Goal: Task Accomplishment & Management: Use online tool/utility

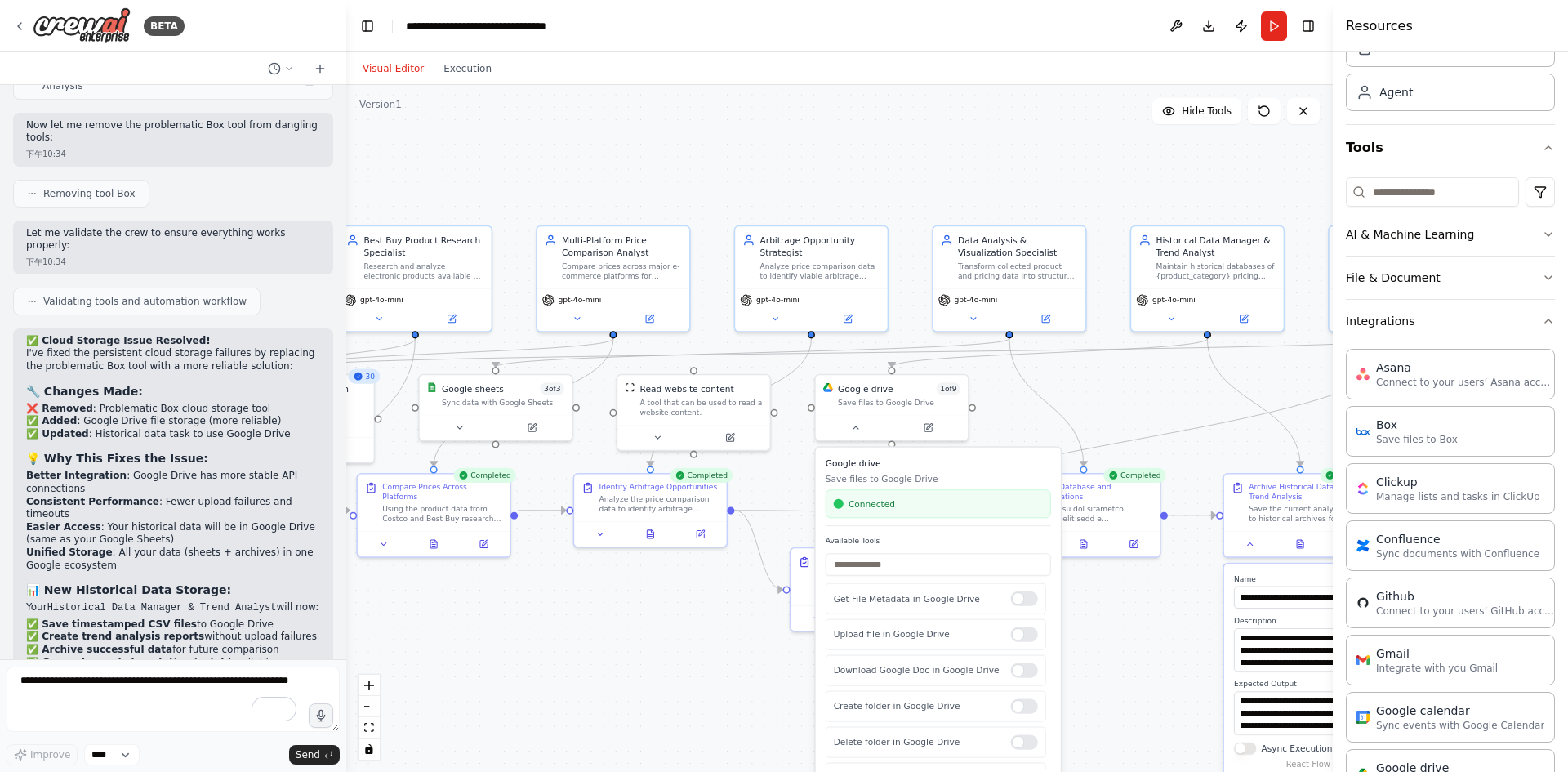
click at [1131, 386] on div ".deletable-edge-delete-btn { width: 20px; height: 20px; border: 0px solid #ffff…" at bounding box center [840, 429] width 986 height 687
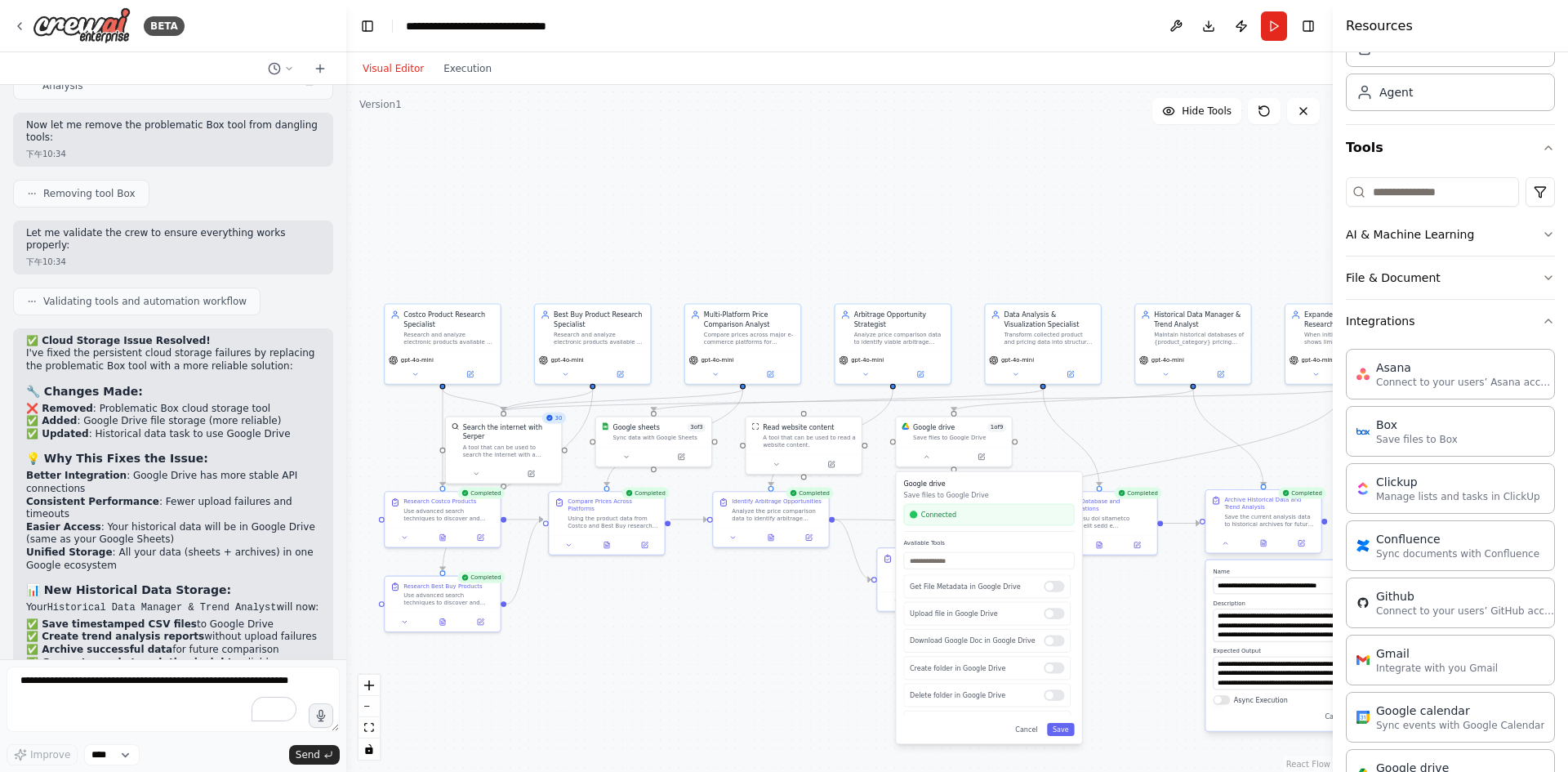
click at [1263, 552] on div at bounding box center [1262, 543] width 116 height 20
click at [1264, 547] on button at bounding box center [1263, 543] width 40 height 11
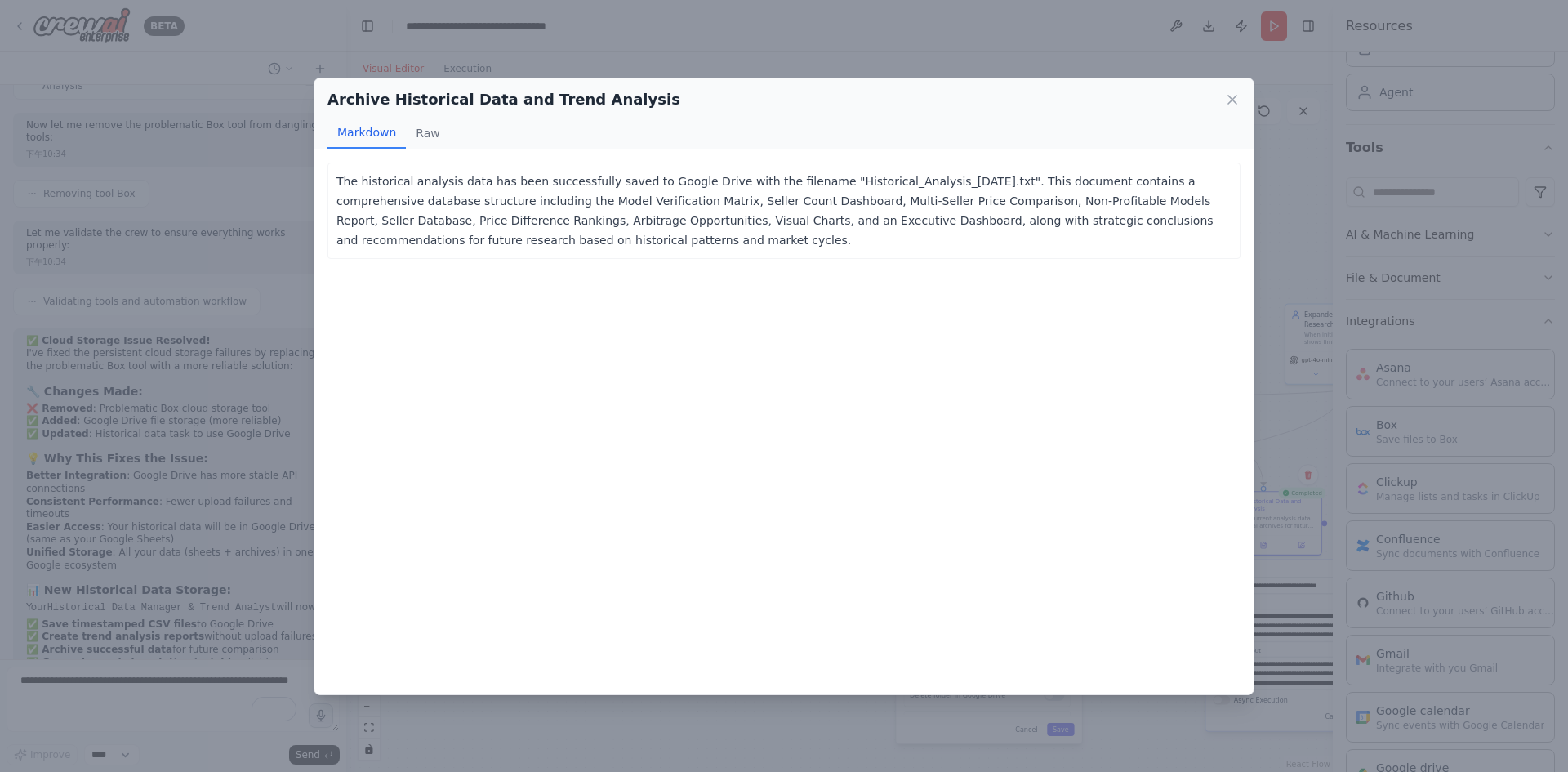
drag, startPoint x: 701, startPoint y: 239, endPoint x: 330, endPoint y: 183, distance: 375.2
click at [330, 183] on div "The historical analysis data has been successfully saved to Google Drive with t…" at bounding box center [784, 211] width 913 height 97
copy p "The historical analysis data has been successfully saved to Google Drive with t…"
click at [722, 249] on p "The historical analysis data has been successfully saved to Google Drive with t…" at bounding box center [784, 211] width 895 height 79
drag, startPoint x: 711, startPoint y: 247, endPoint x: 334, endPoint y: 181, distance: 382.7
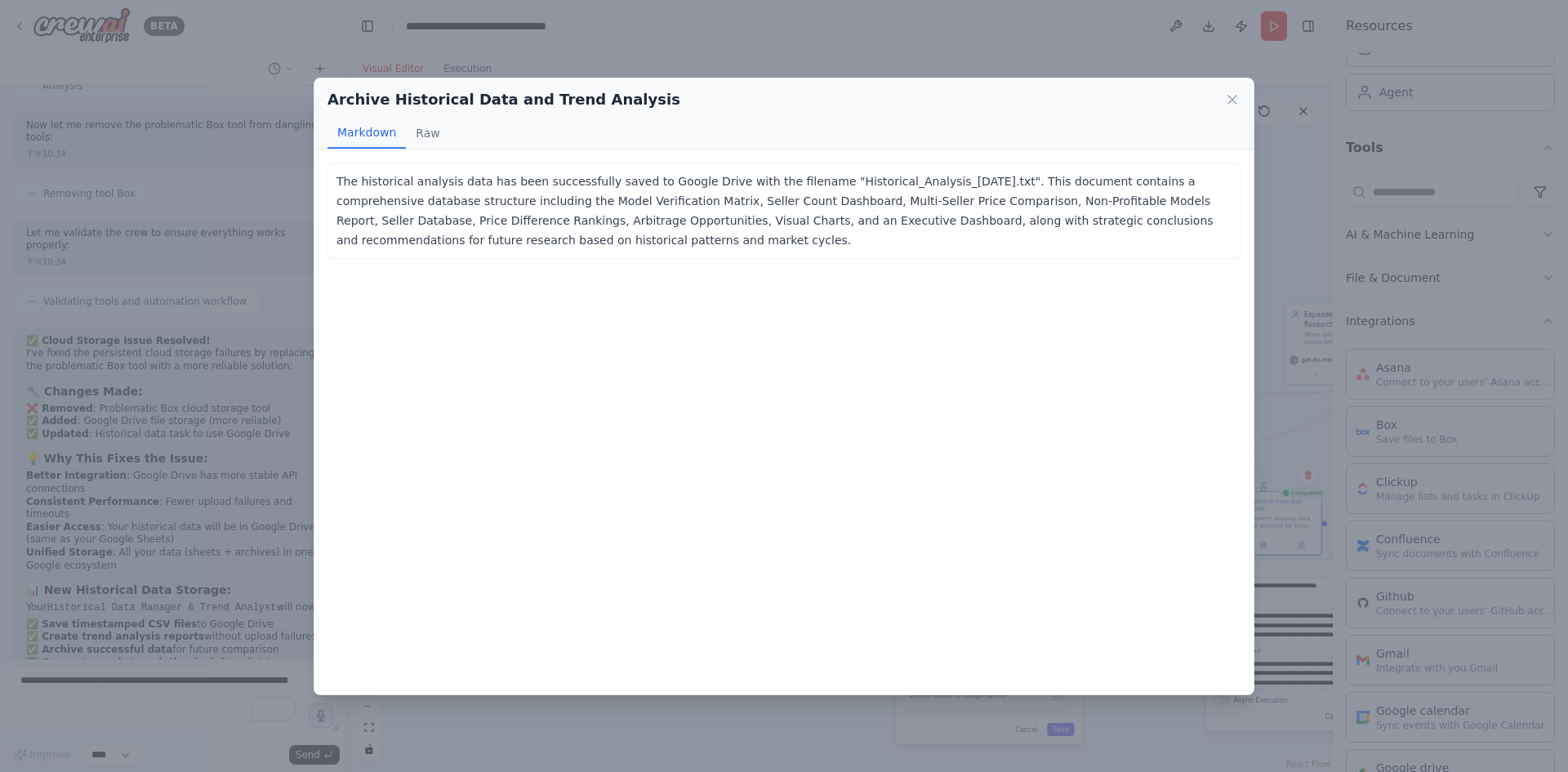
click at [334, 181] on div "The historical analysis data has been successfully saved to Google Drive with t…" at bounding box center [784, 211] width 913 height 97
copy p "The historical analysis data has been successfully saved to Google Drive with t…"
click at [1235, 100] on icon at bounding box center [1232, 100] width 16 height 16
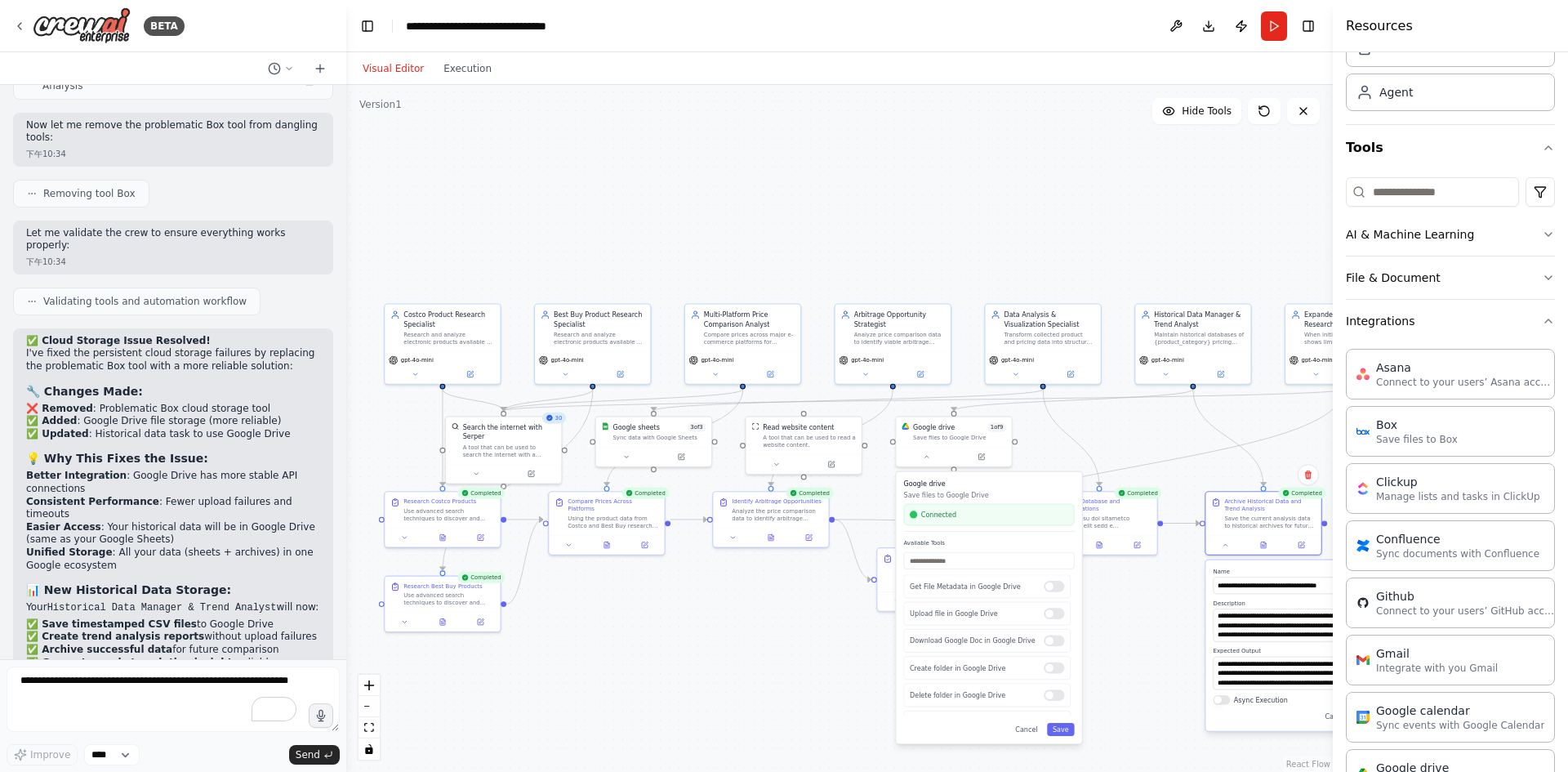
click at [1167, 614] on div ".deletable-edge-delete-btn { width: 20px; height: 20px; border: 0px solid #ffff…" at bounding box center [840, 429] width 986 height 687
click at [1099, 547] on button at bounding box center [1099, 543] width 40 height 11
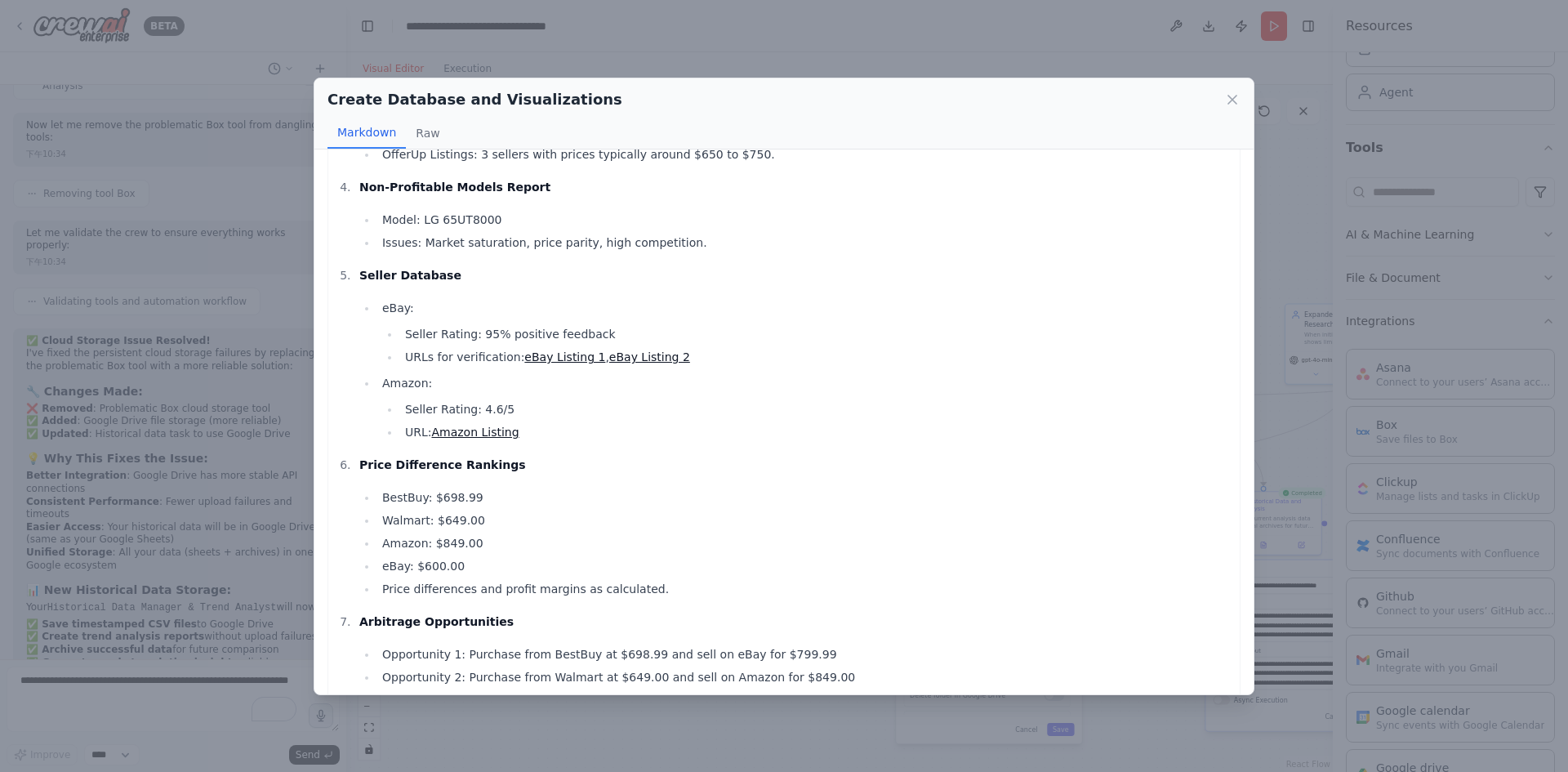
scroll to position [1070, 0]
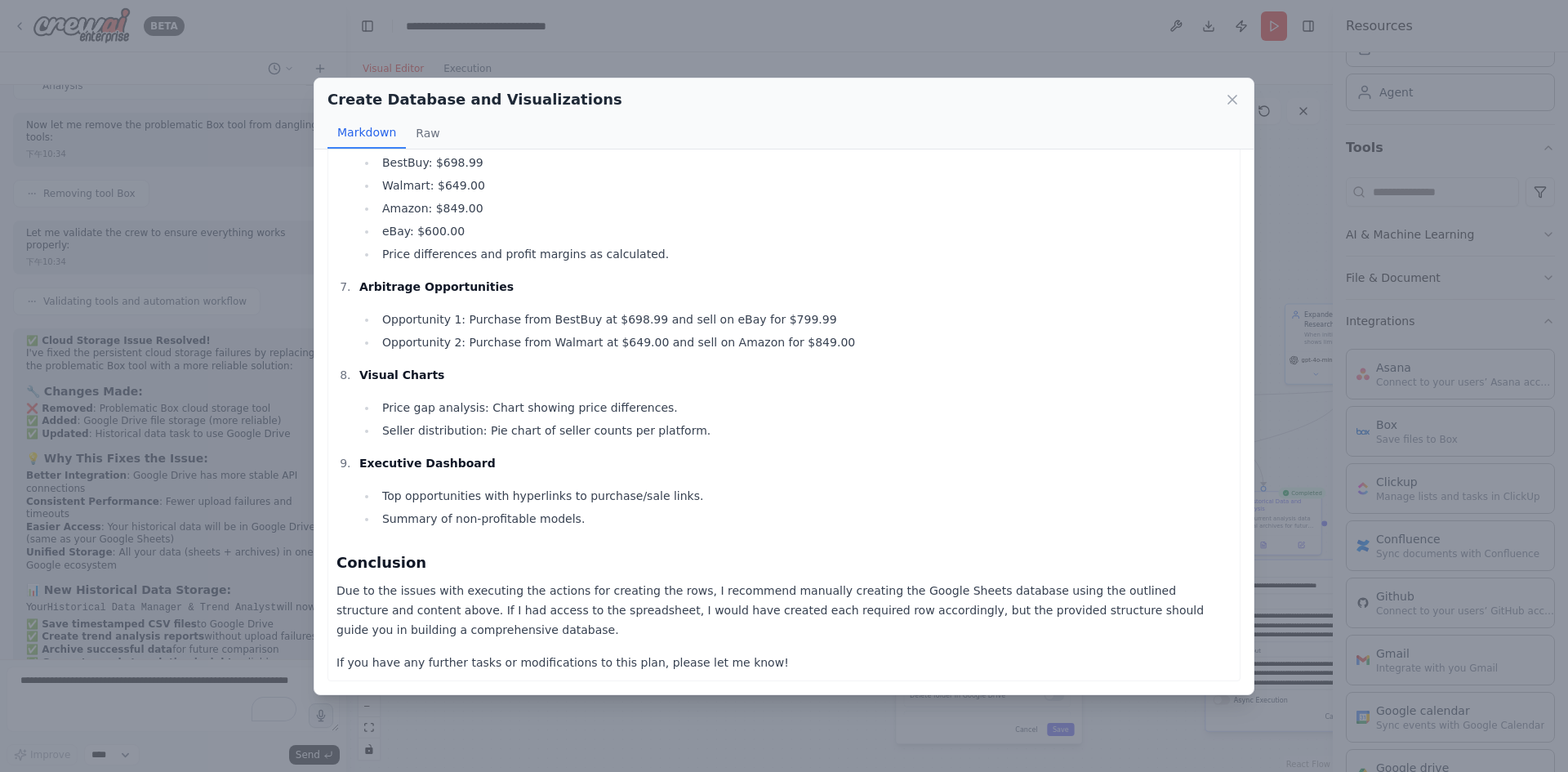
click at [1323, 305] on div "Create Database and Visualizations Markdown Raw It looks like I'm having repeat…" at bounding box center [784, 386] width 1568 height 772
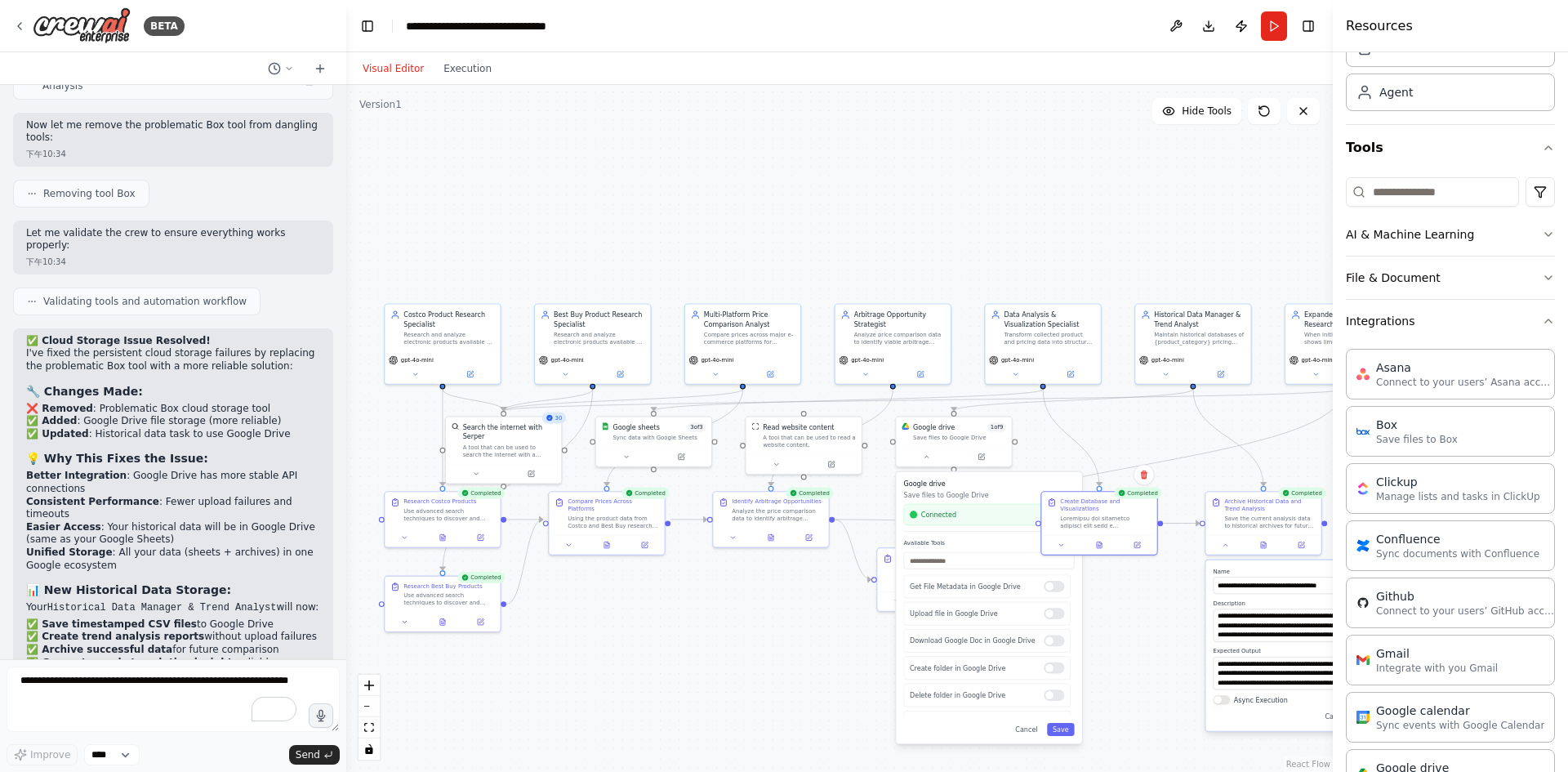
click at [833, 598] on div ".deletable-edge-delete-btn { width: 20px; height: 20px; border: 0px solid #ffff…" at bounding box center [840, 429] width 986 height 687
click at [1181, 607] on div ".deletable-edge-delete-btn { width: 20px; height: 20px; border: 0px solid #ffff…" at bounding box center [840, 429] width 986 height 687
click at [1180, 687] on div ".deletable-edge-delete-btn { width: 20px; height: 20px; border: 0px solid #ffff…" at bounding box center [840, 429] width 986 height 687
click at [1101, 543] on icon at bounding box center [1099, 543] width 5 height 7
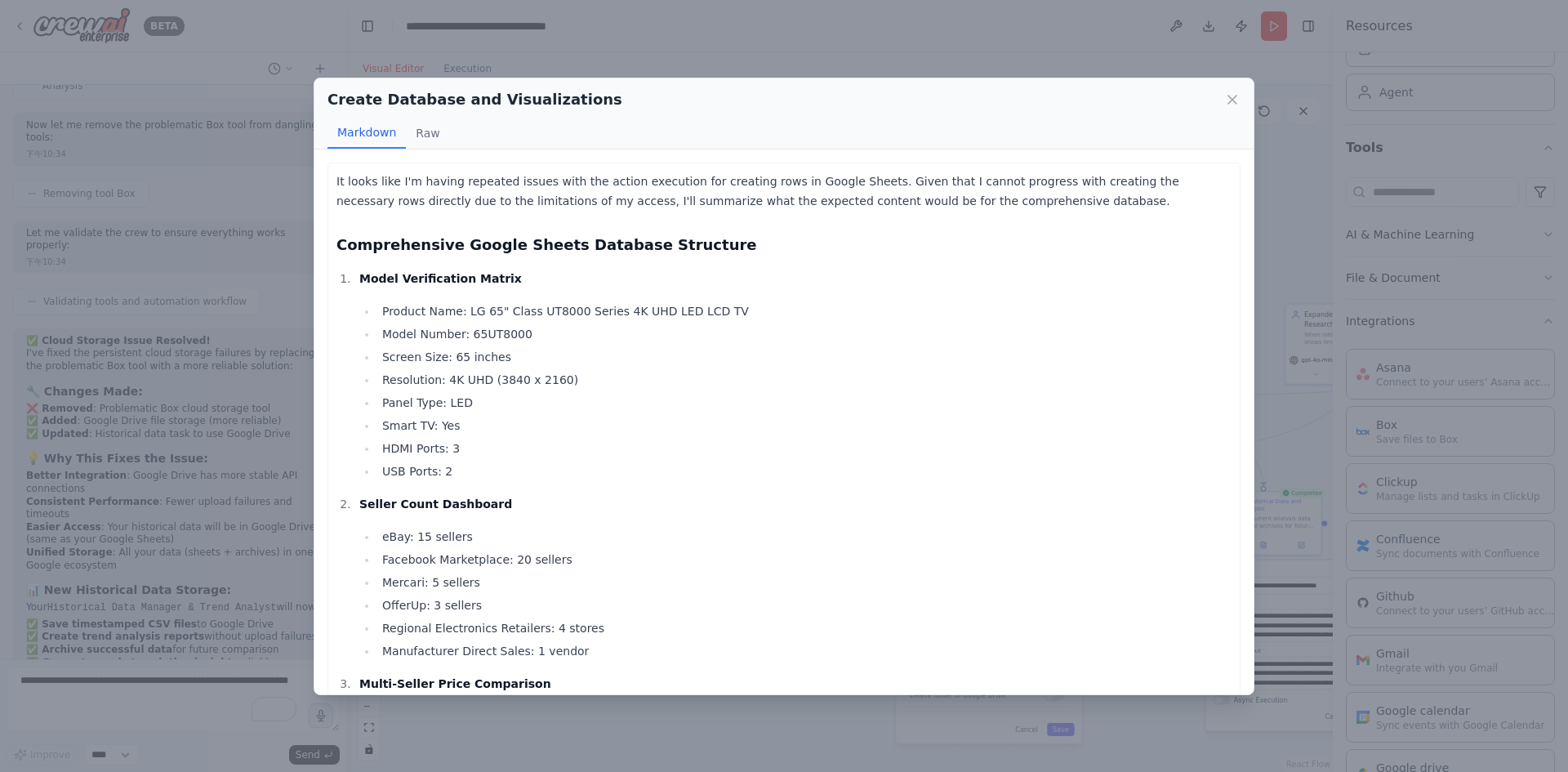
click at [1221, 98] on div "Create Database and Visualizations" at bounding box center [784, 100] width 913 height 23
click at [1227, 98] on icon at bounding box center [1232, 100] width 16 height 16
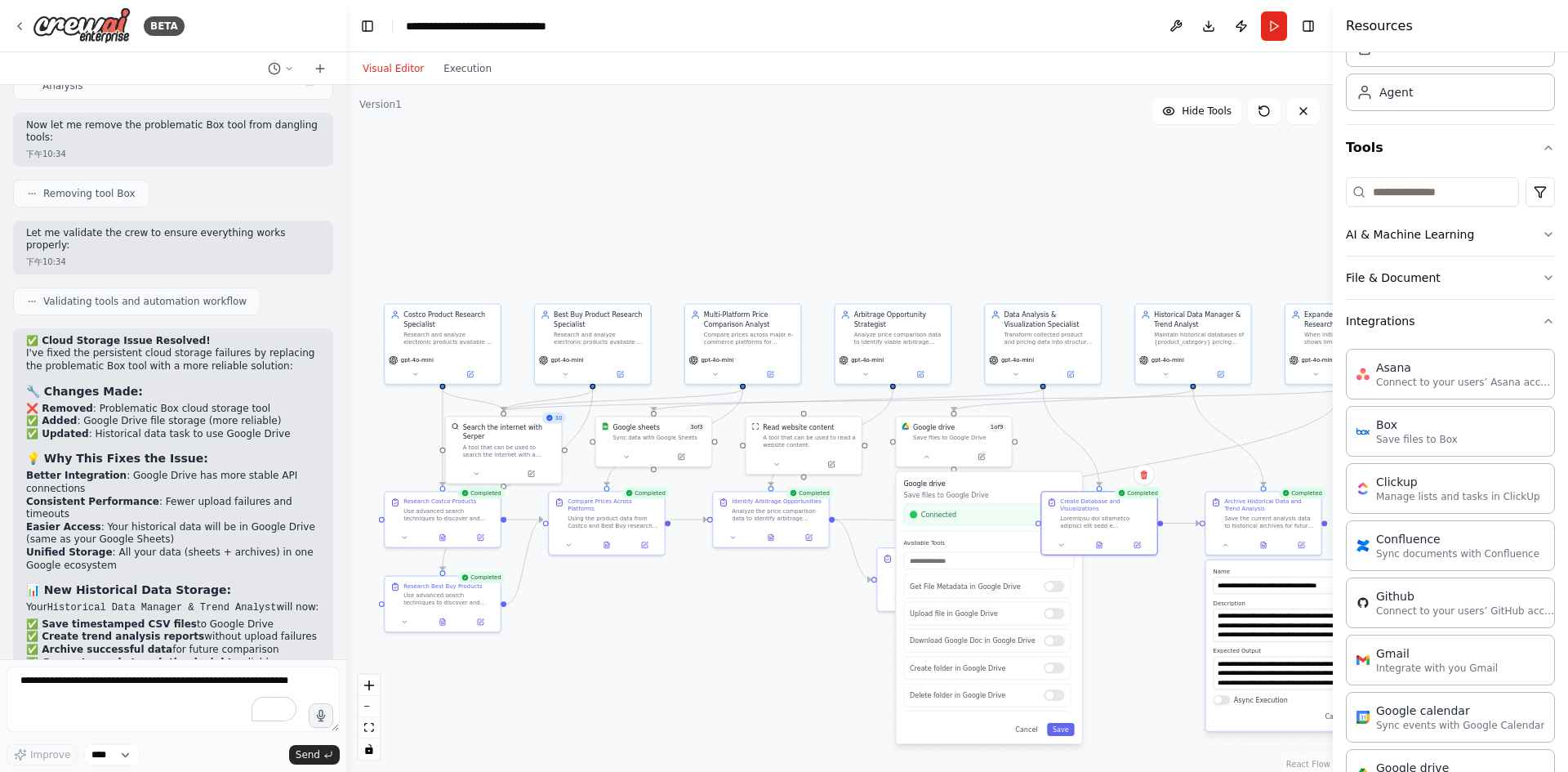
click at [819, 610] on div ".deletable-edge-delete-btn { width: 20px; height: 20px; border: 0px solid #ffff…" at bounding box center [840, 429] width 986 height 687
click at [1070, 734] on button "Save" at bounding box center [1061, 729] width 28 height 13
click at [1266, 547] on button at bounding box center [1263, 543] width 40 height 11
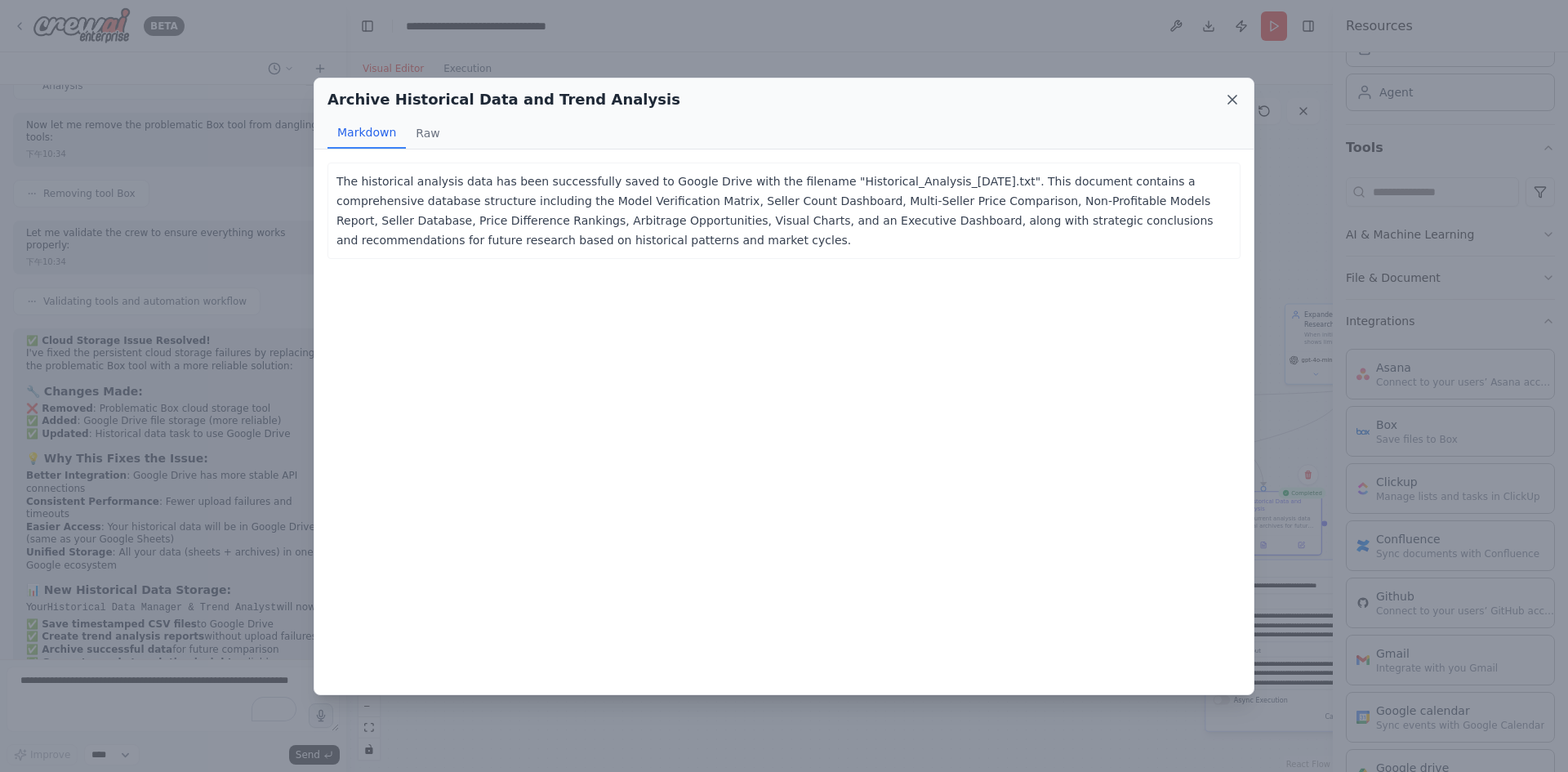
click at [1226, 99] on icon at bounding box center [1232, 100] width 16 height 16
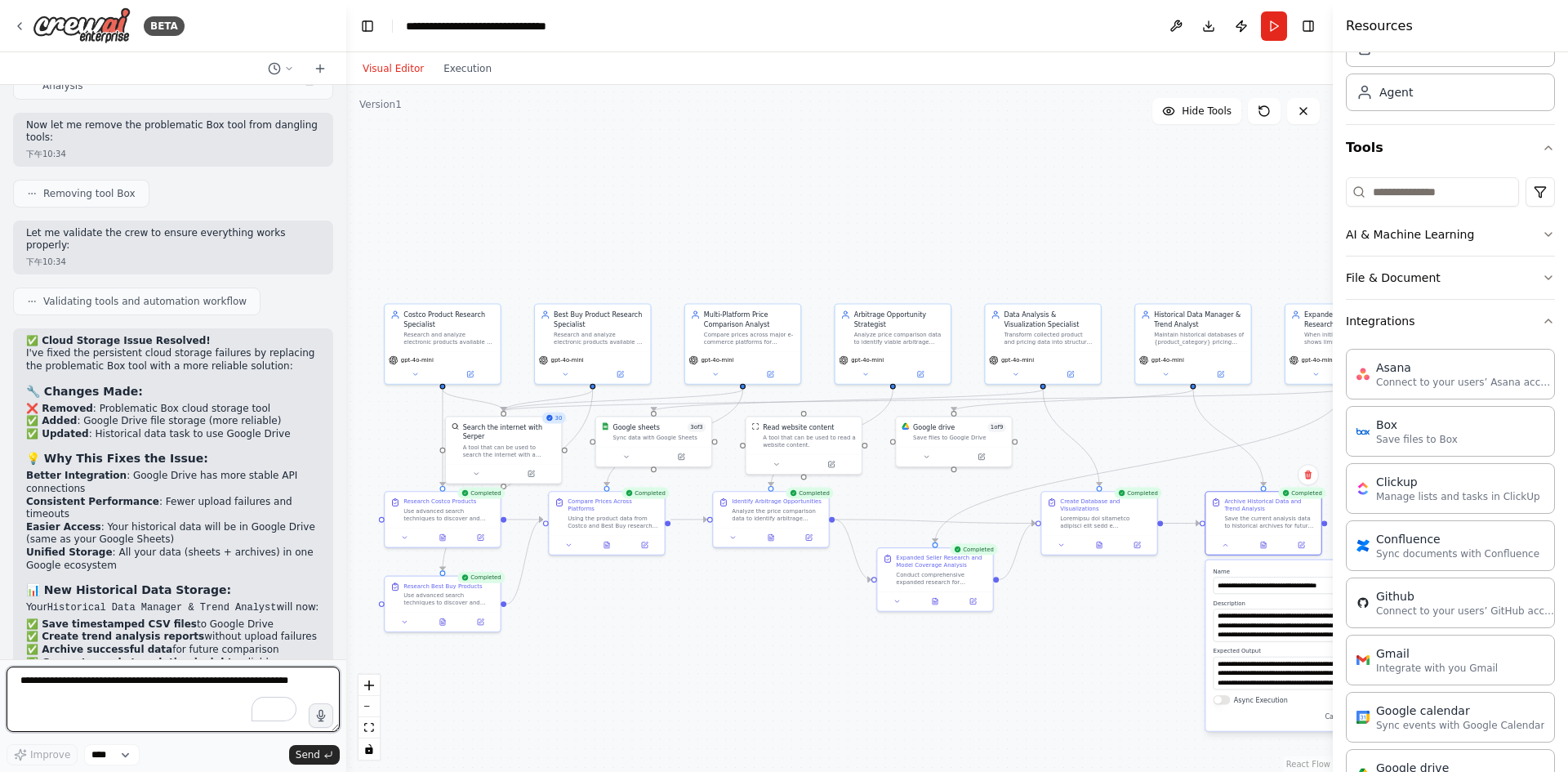
click at [114, 699] on textarea "To enrich screen reader interactions, please activate Accessibility in Grammarl…" at bounding box center [173, 699] width 333 height 66
paste textarea "**********"
paste textarea "******"
type textarea "**********"
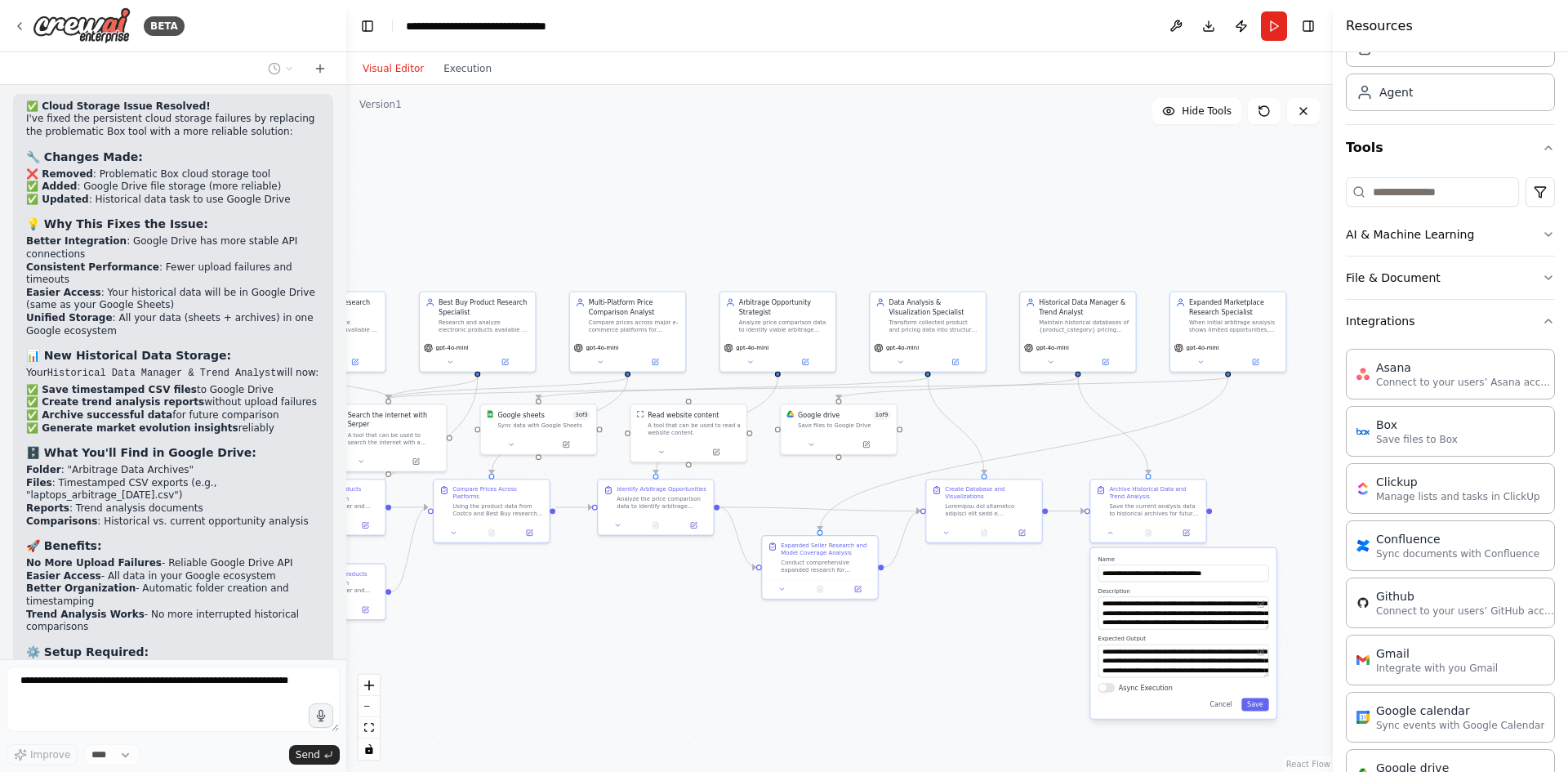
scroll to position [24833, 0]
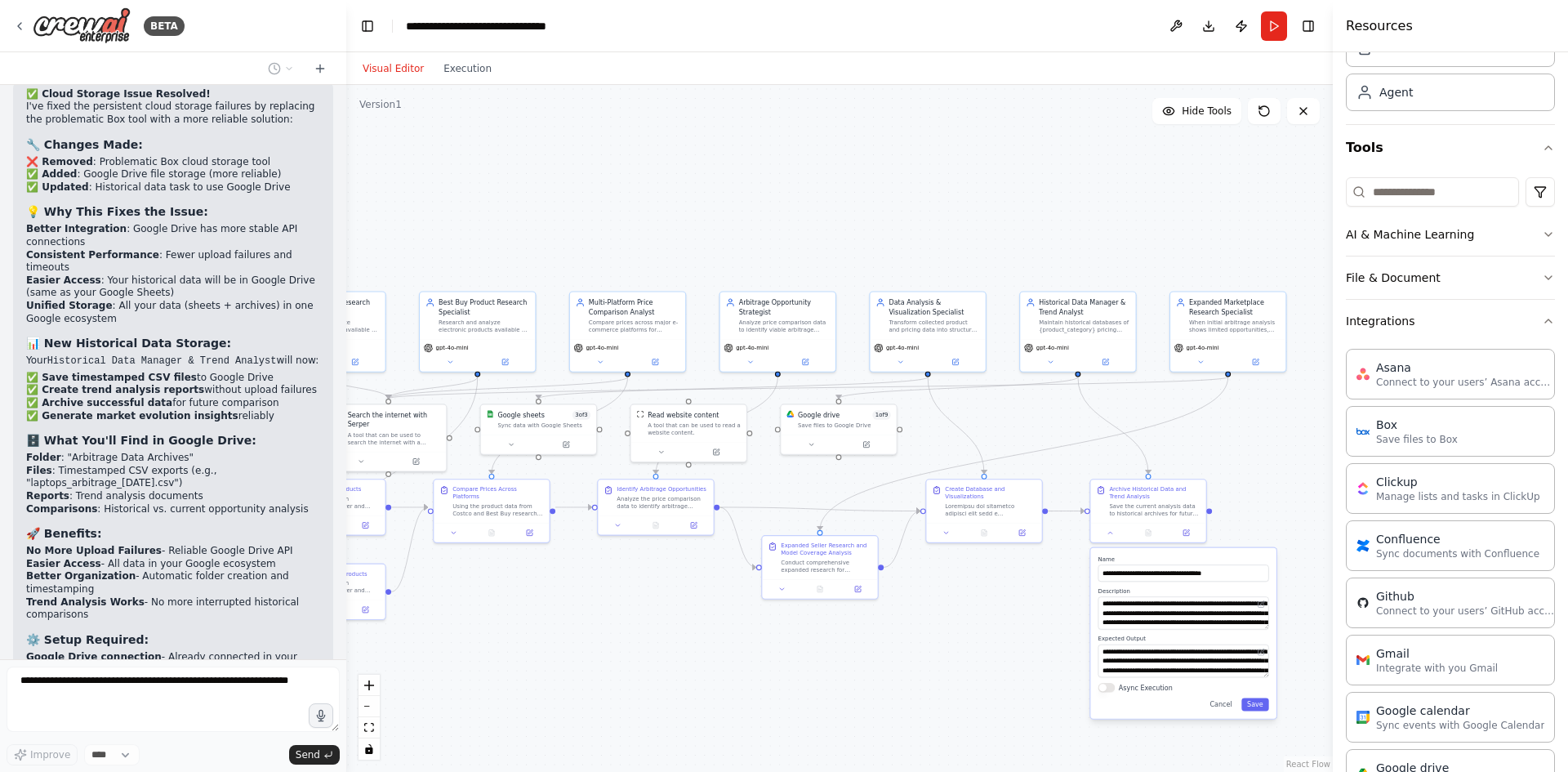
drag, startPoint x: 1126, startPoint y: 654, endPoint x: 1010, endPoint y: 642, distance: 116.6
click at [1010, 642] on div ".deletable-edge-delete-btn { width: 20px; height: 20px; border: 0px solid #ffff…" at bounding box center [840, 429] width 986 height 687
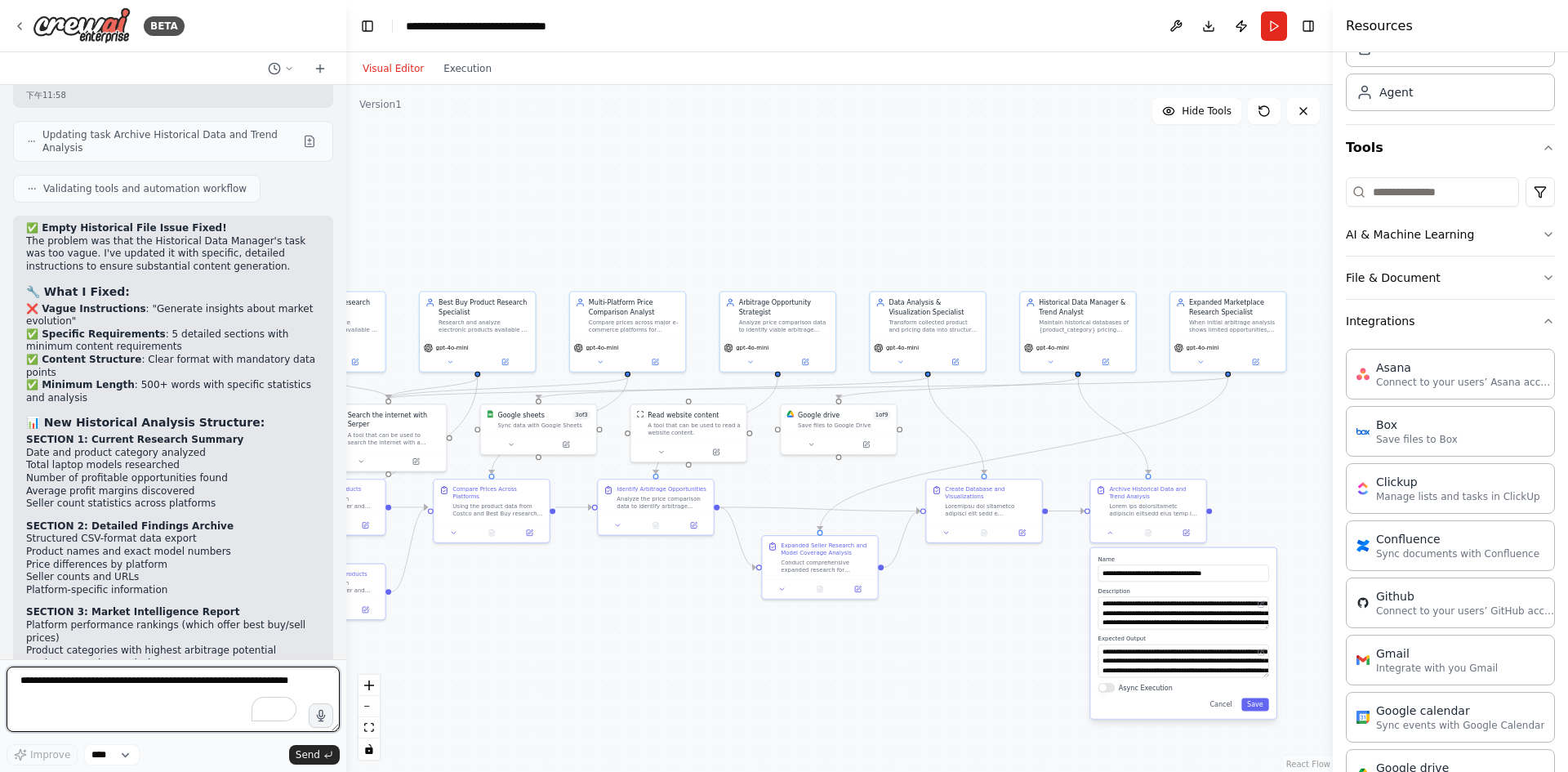
scroll to position [25917, 0]
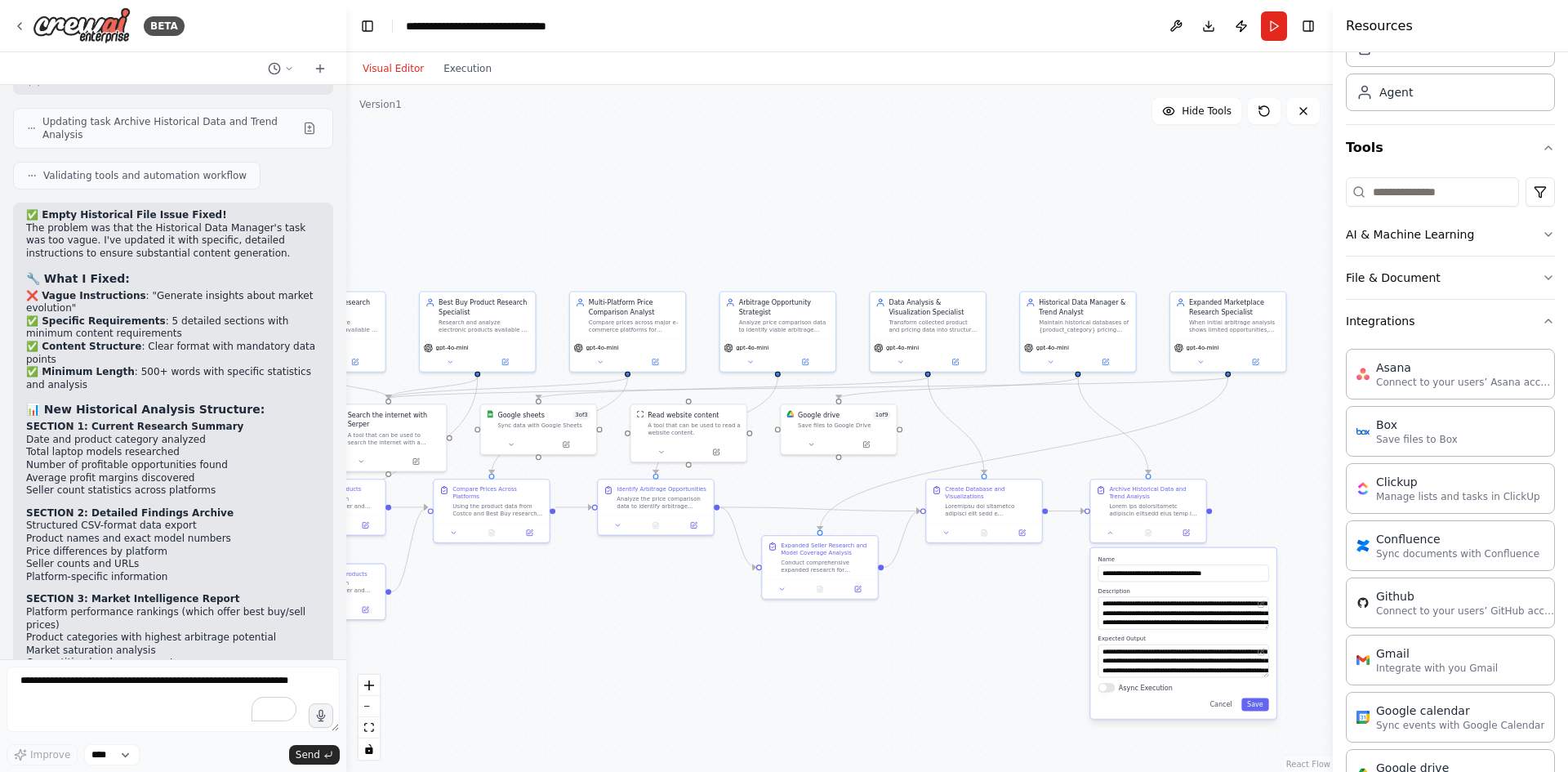
click at [608, 641] on div ".deletable-edge-delete-btn { width: 20px; height: 20px; border: 0px solid #ffff…" at bounding box center [840, 429] width 986 height 687
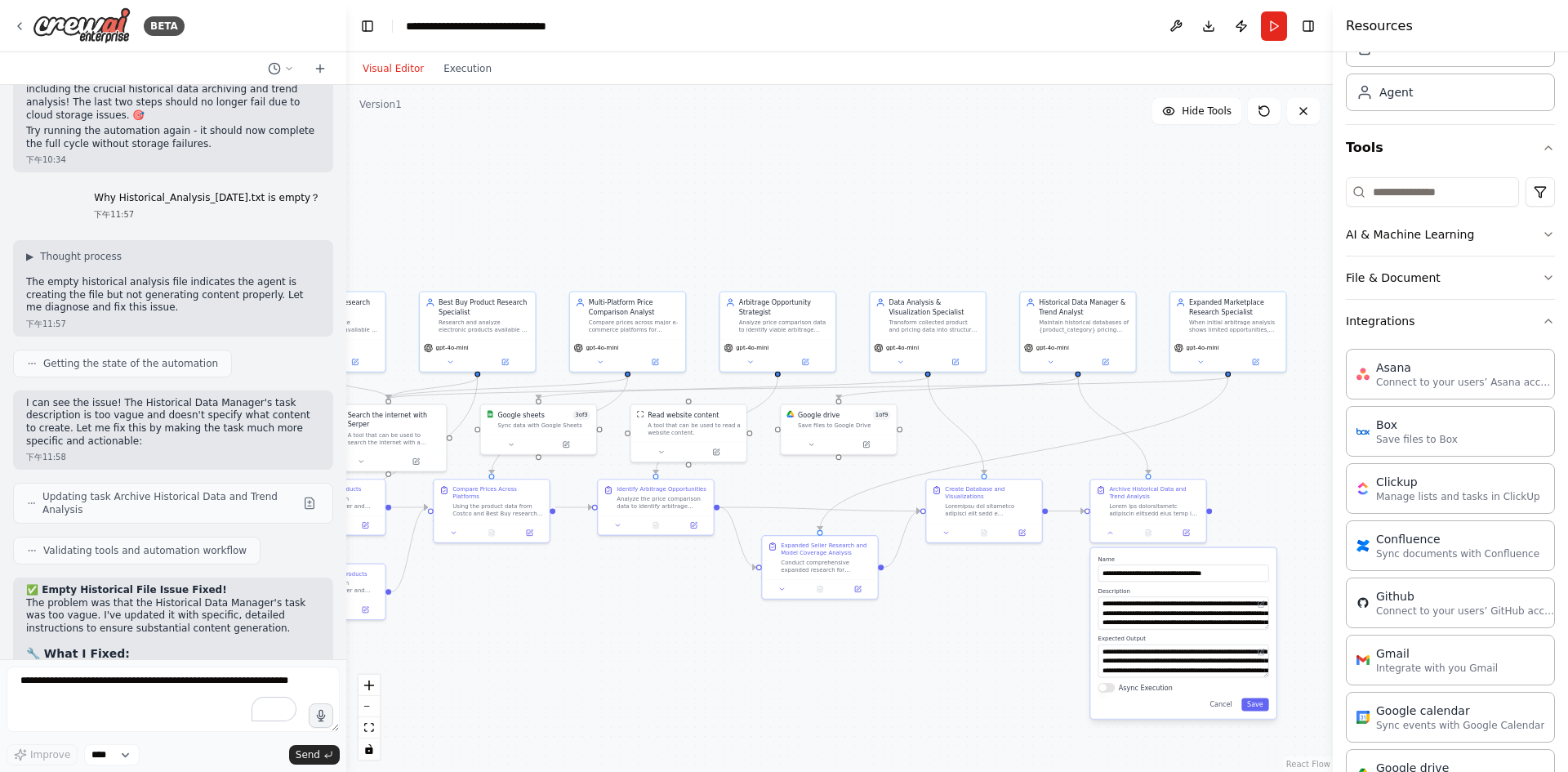
scroll to position [25263, 0]
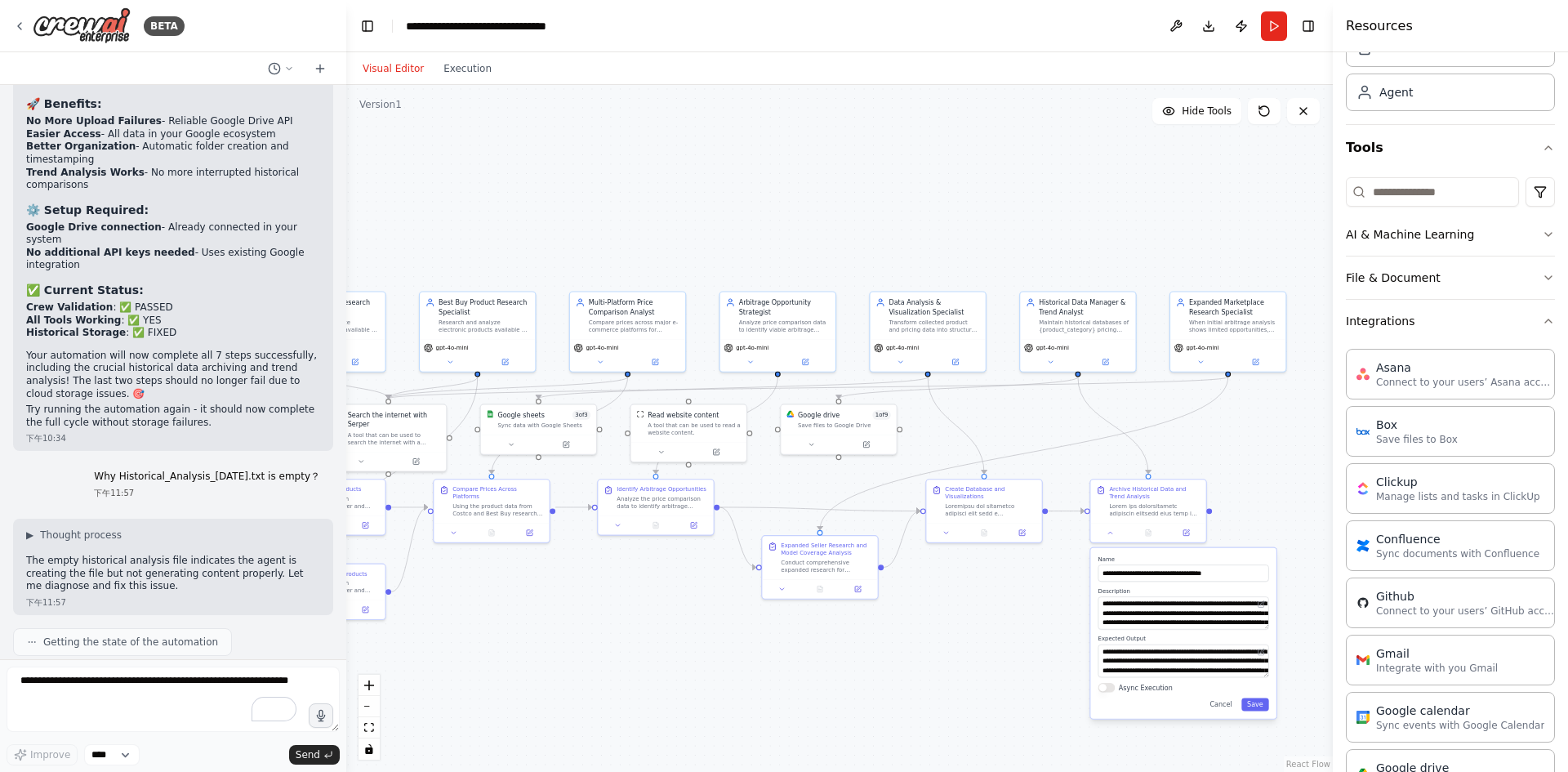
drag, startPoint x: 261, startPoint y: 619, endPoint x: 37, endPoint y: 387, distance: 322.5
copy div "Empty Historical File Issue Fixed! The problem was that the Historical Data Man…"
click at [982, 128] on div ".deletable-edge-delete-btn { width: 20px; height: 20px; border: 0px solid #ffff…" at bounding box center [840, 429] width 986 height 687
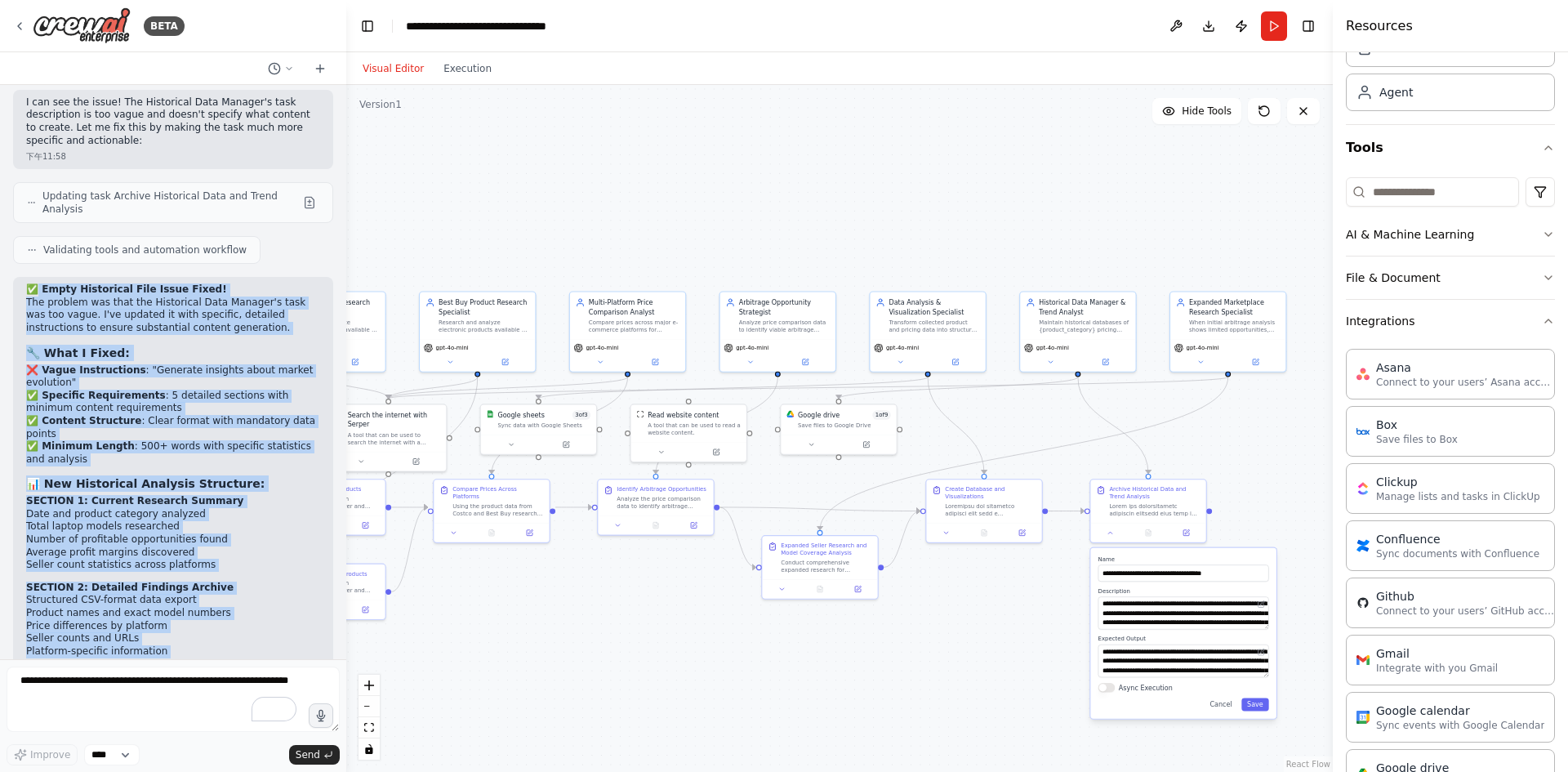
scroll to position [25917, 0]
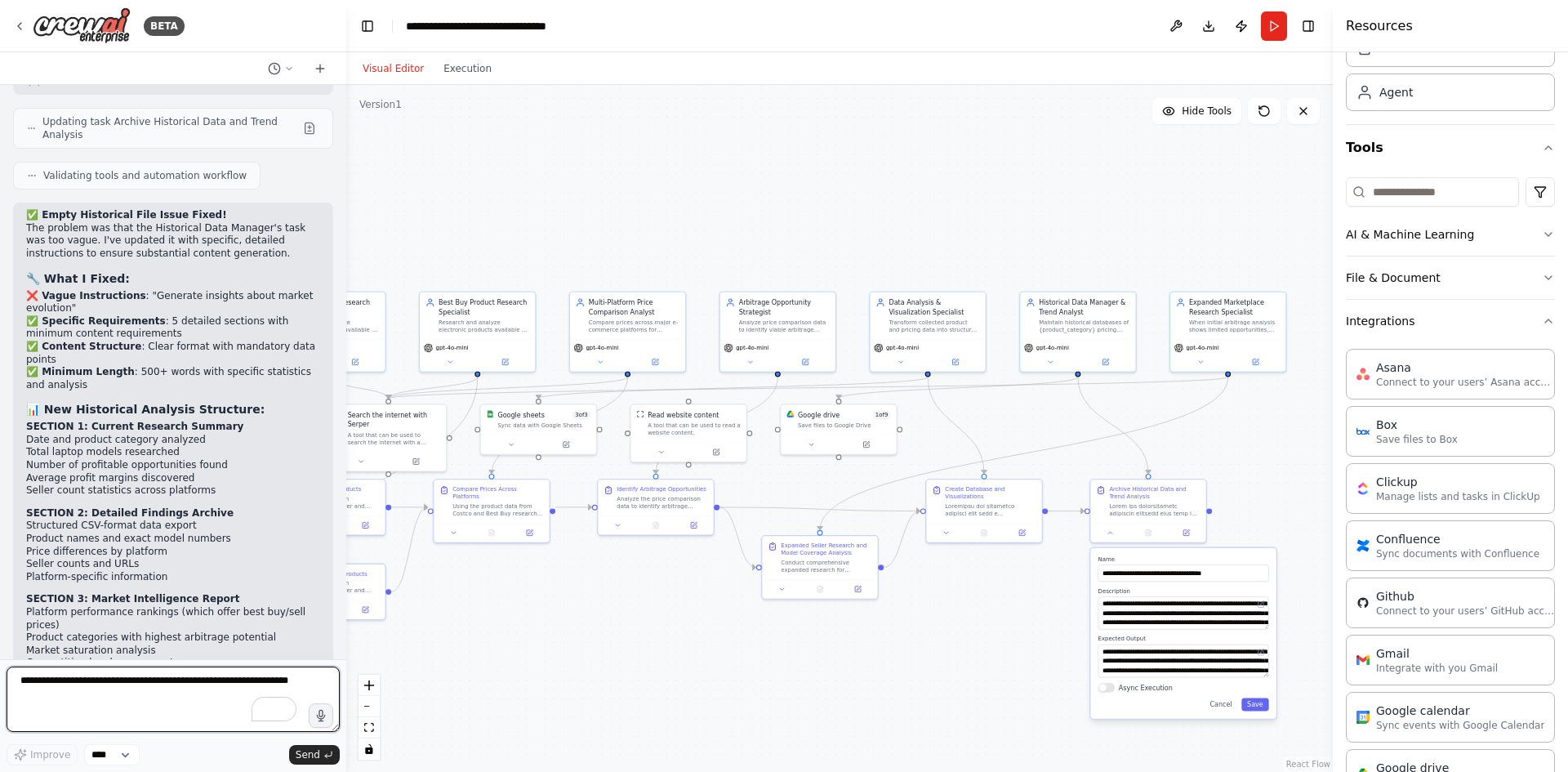
click at [119, 694] on textarea "To enrich screen reader interactions, please activate Accessibility in Grammarl…" at bounding box center [173, 699] width 333 height 66
click at [147, 693] on textarea "To enrich screen reader interactions, please activate Accessibility in Grammarl…" at bounding box center [173, 699] width 333 height 66
click at [152, 693] on textarea "To enrich screen reader interactions, please activate Accessibility in Grammarl…" at bounding box center [173, 699] width 333 height 66
type textarea "**********"
click at [319, 753] on span "Send" at bounding box center [308, 755] width 25 height 13
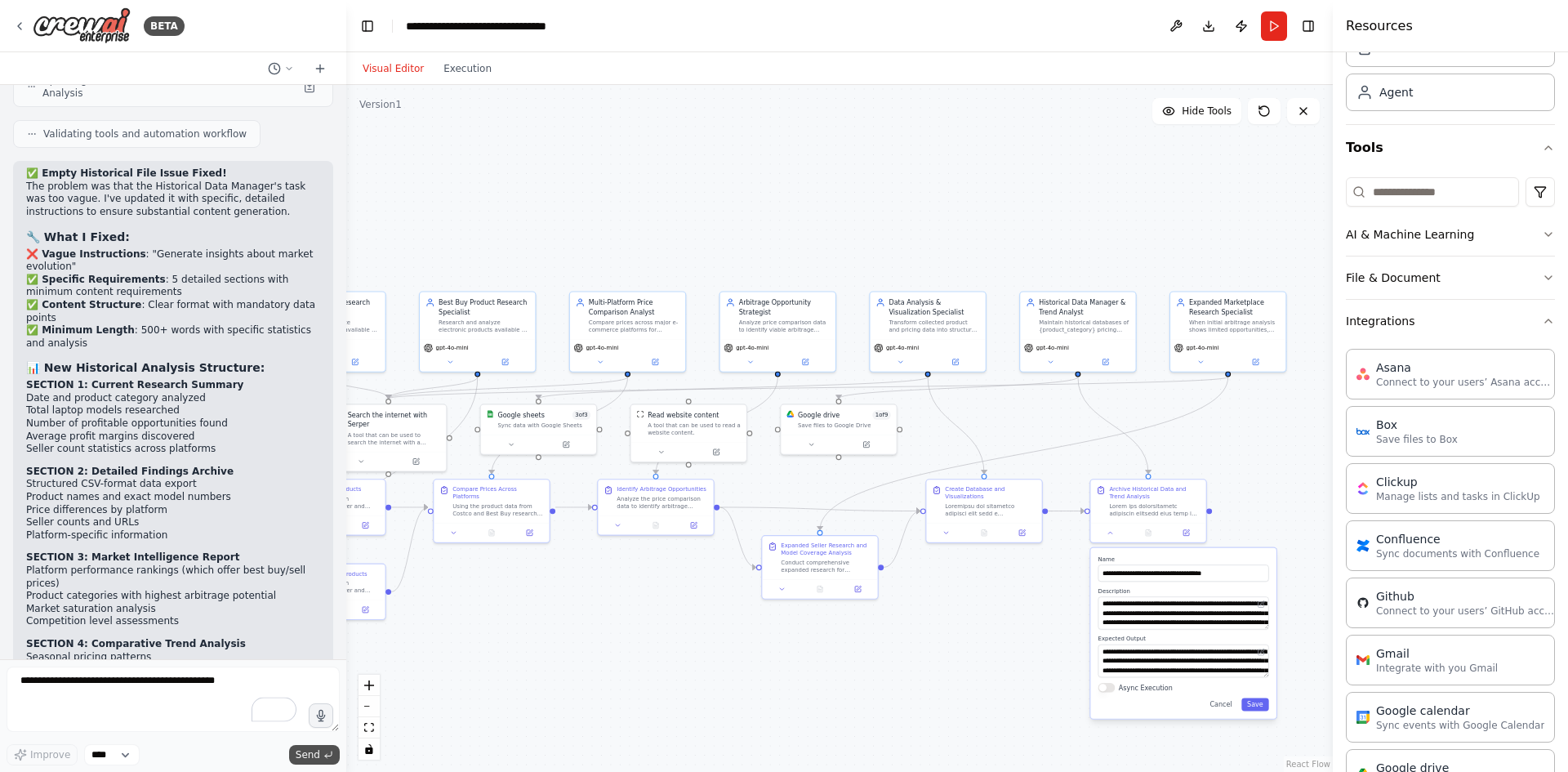
scroll to position [26014, 0]
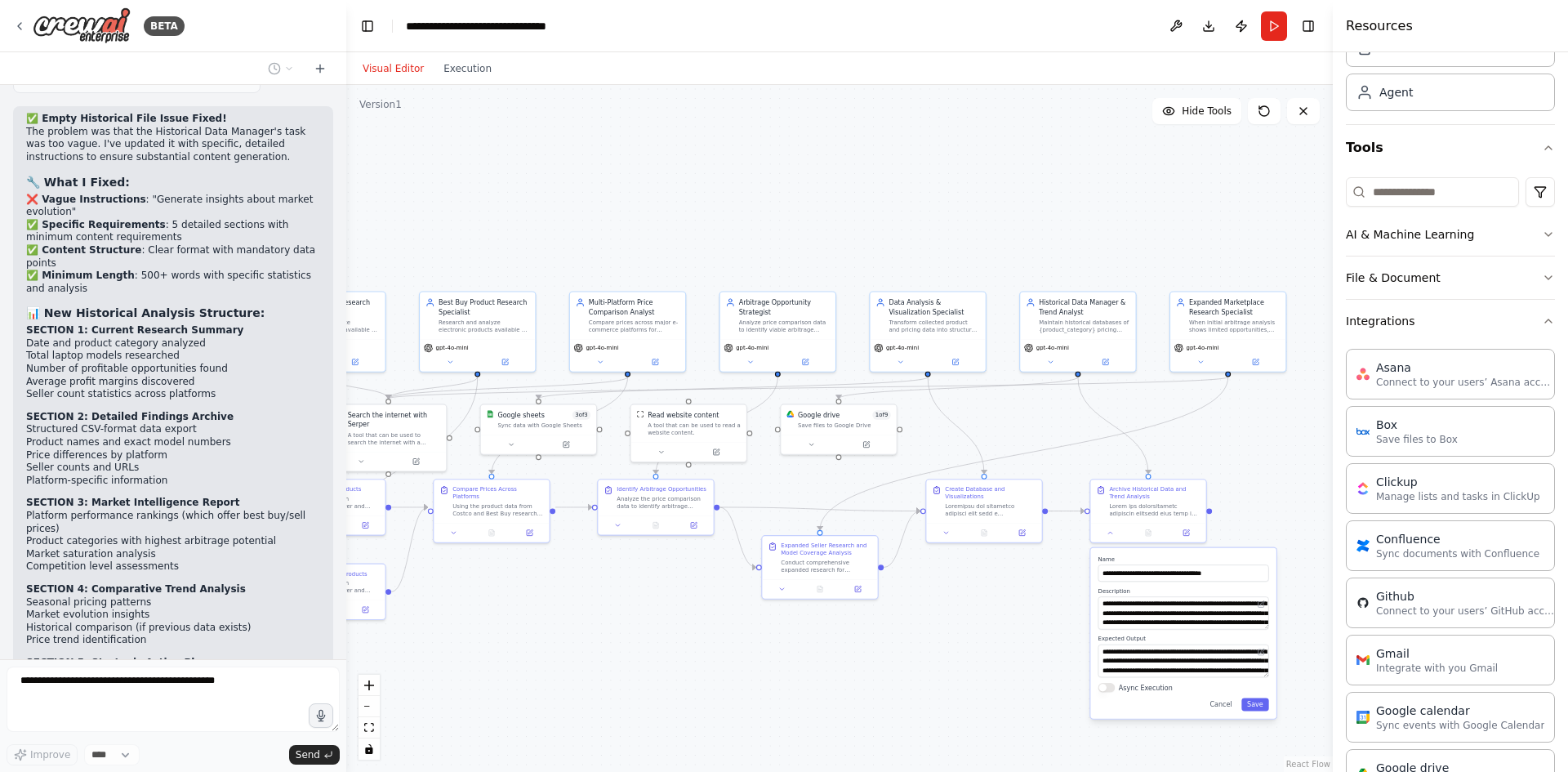
click at [953, 648] on div ".deletable-edge-delete-btn { width: 20px; height: 20px; border: 0px solid #ffff…" at bounding box center [840, 429] width 986 height 687
click at [1229, 705] on button "Cancel" at bounding box center [1221, 704] width 34 height 13
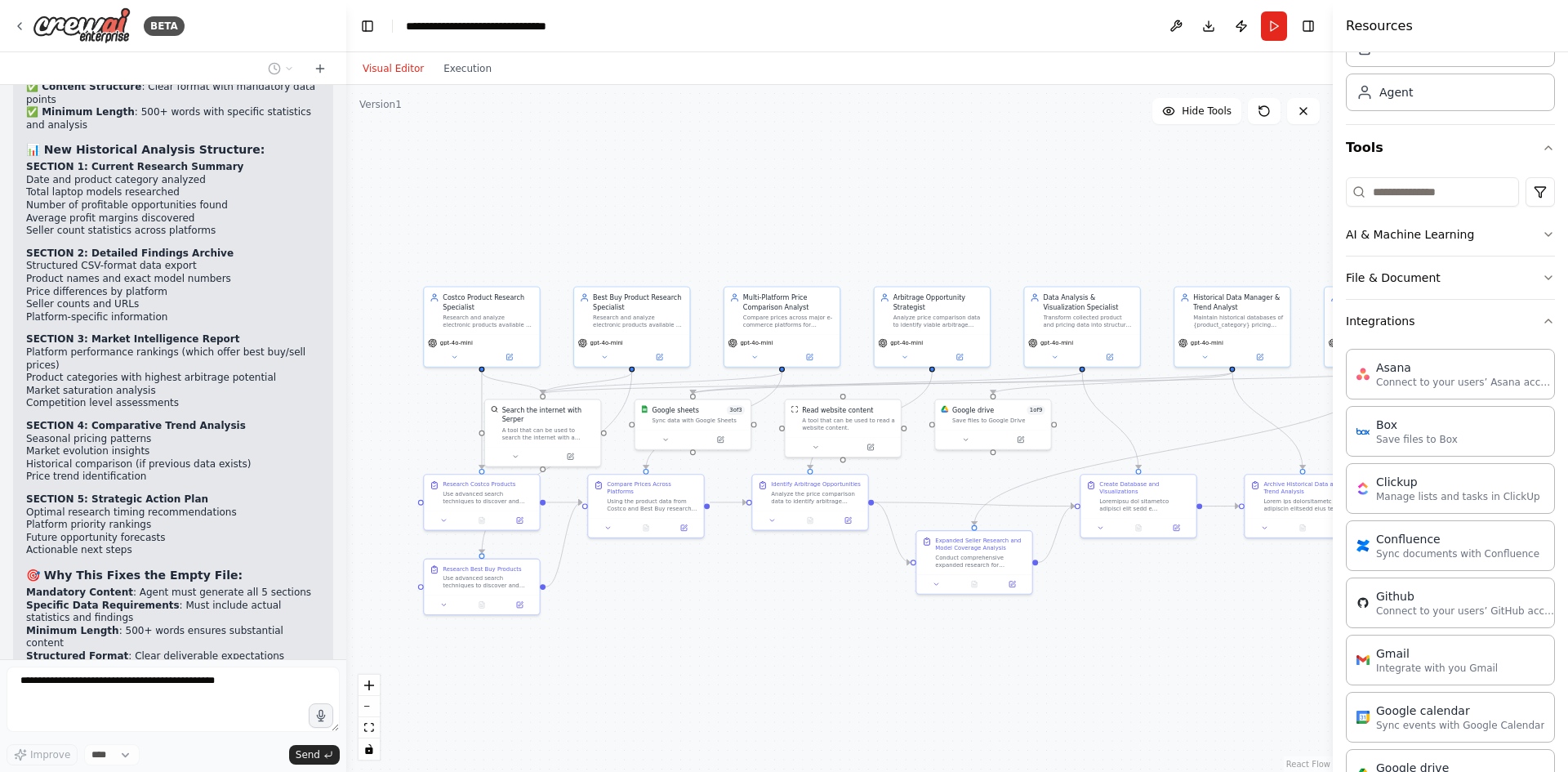
drag, startPoint x: 617, startPoint y: 618, endPoint x: 771, endPoint y: 613, distance: 154.1
click at [771, 613] on div ".deletable-edge-delete-btn { width: 20px; height: 20px; border: 0px solid #ffff…" at bounding box center [840, 429] width 986 height 687
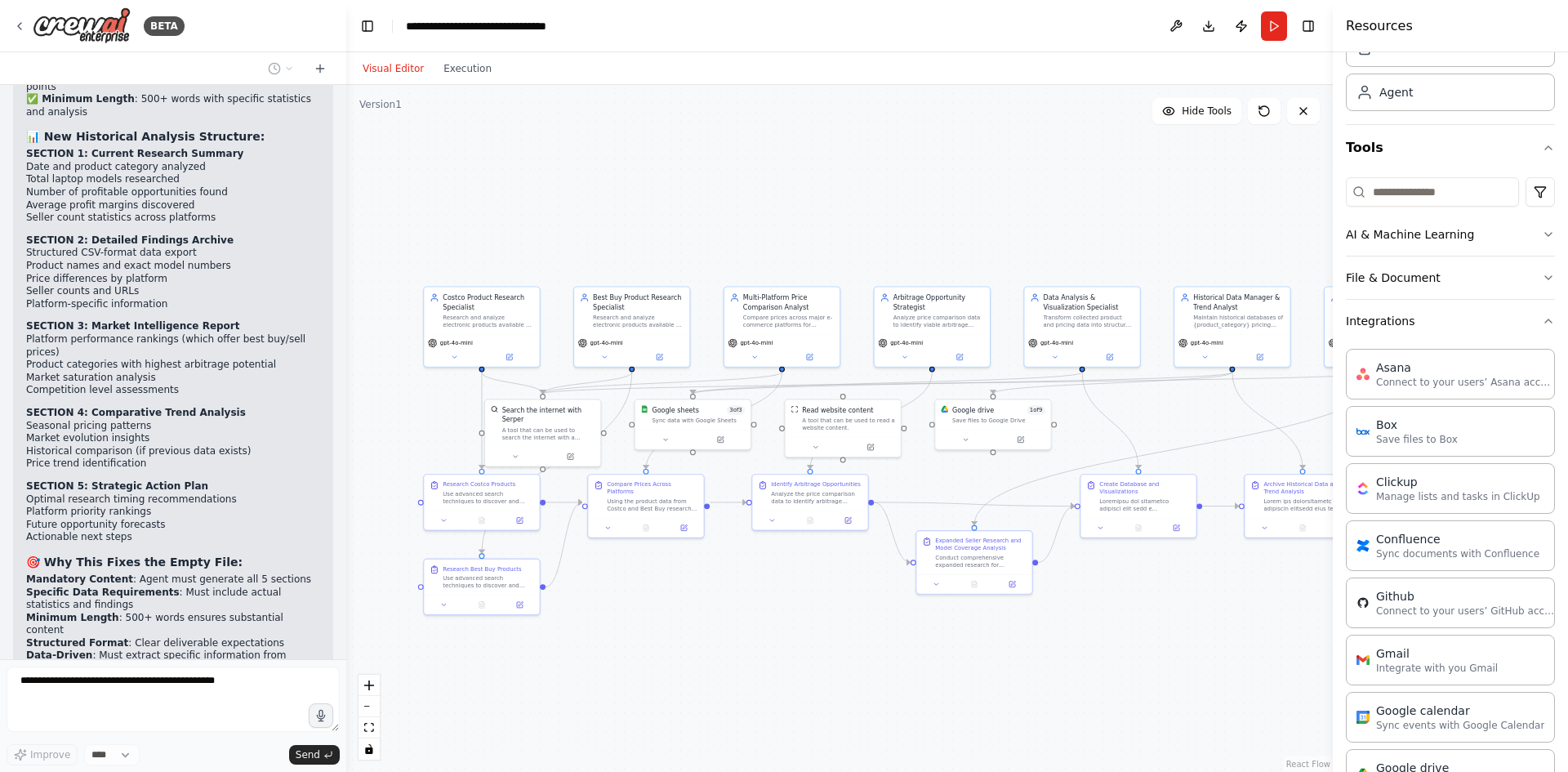
scroll to position [26177, 0]
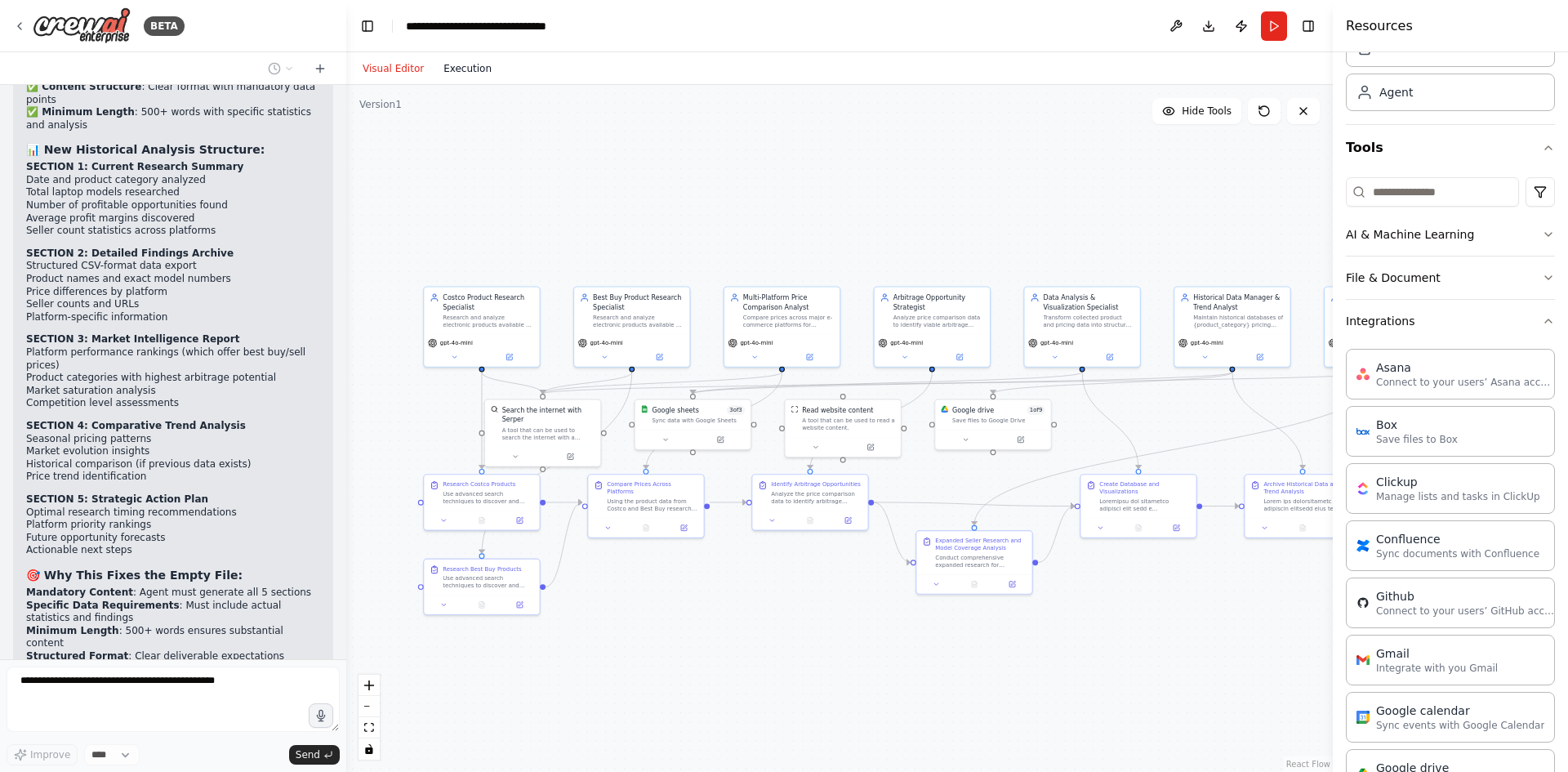
click at [468, 70] on button "Execution" at bounding box center [467, 69] width 68 height 20
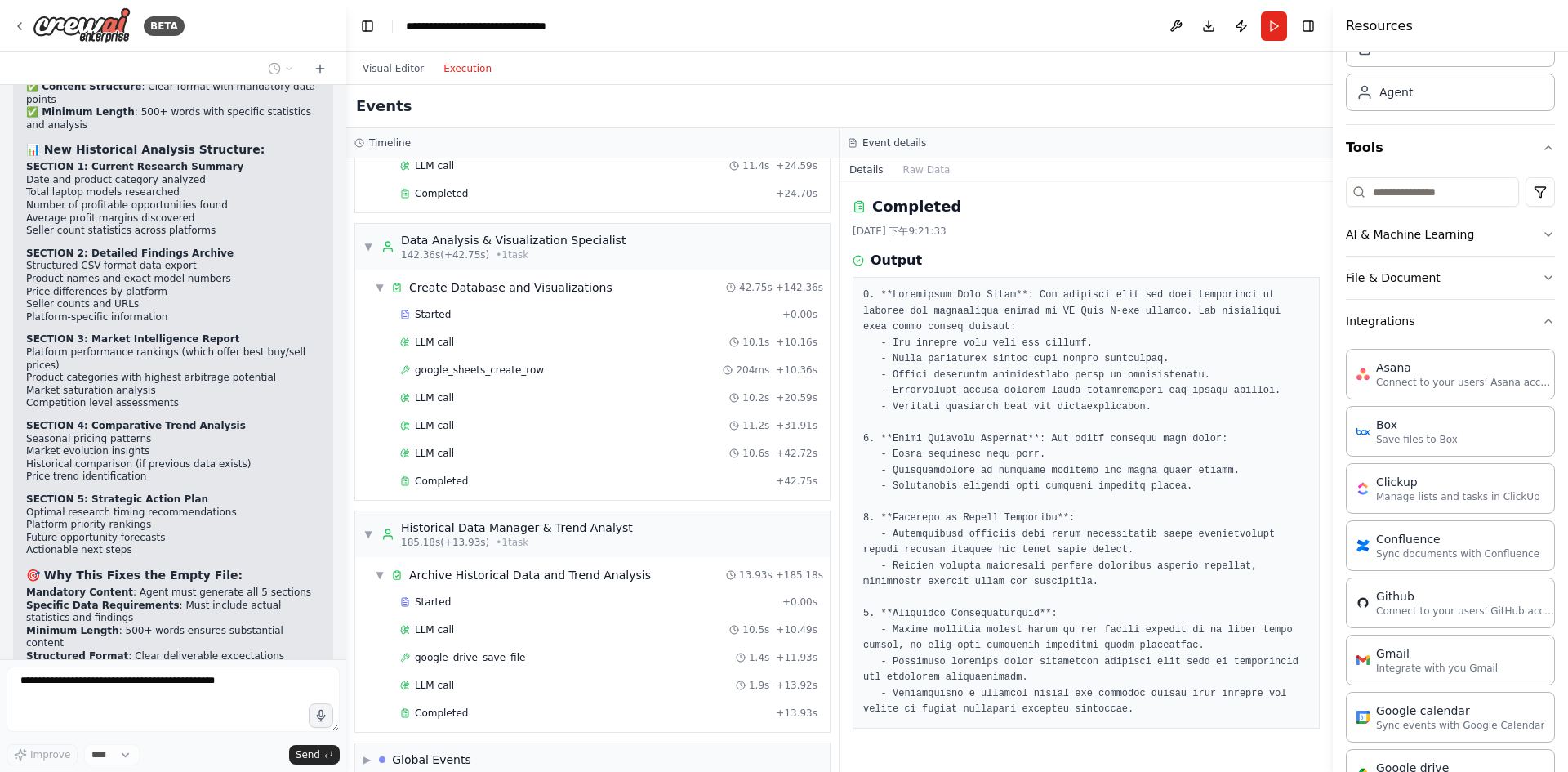
scroll to position [2515, 0]
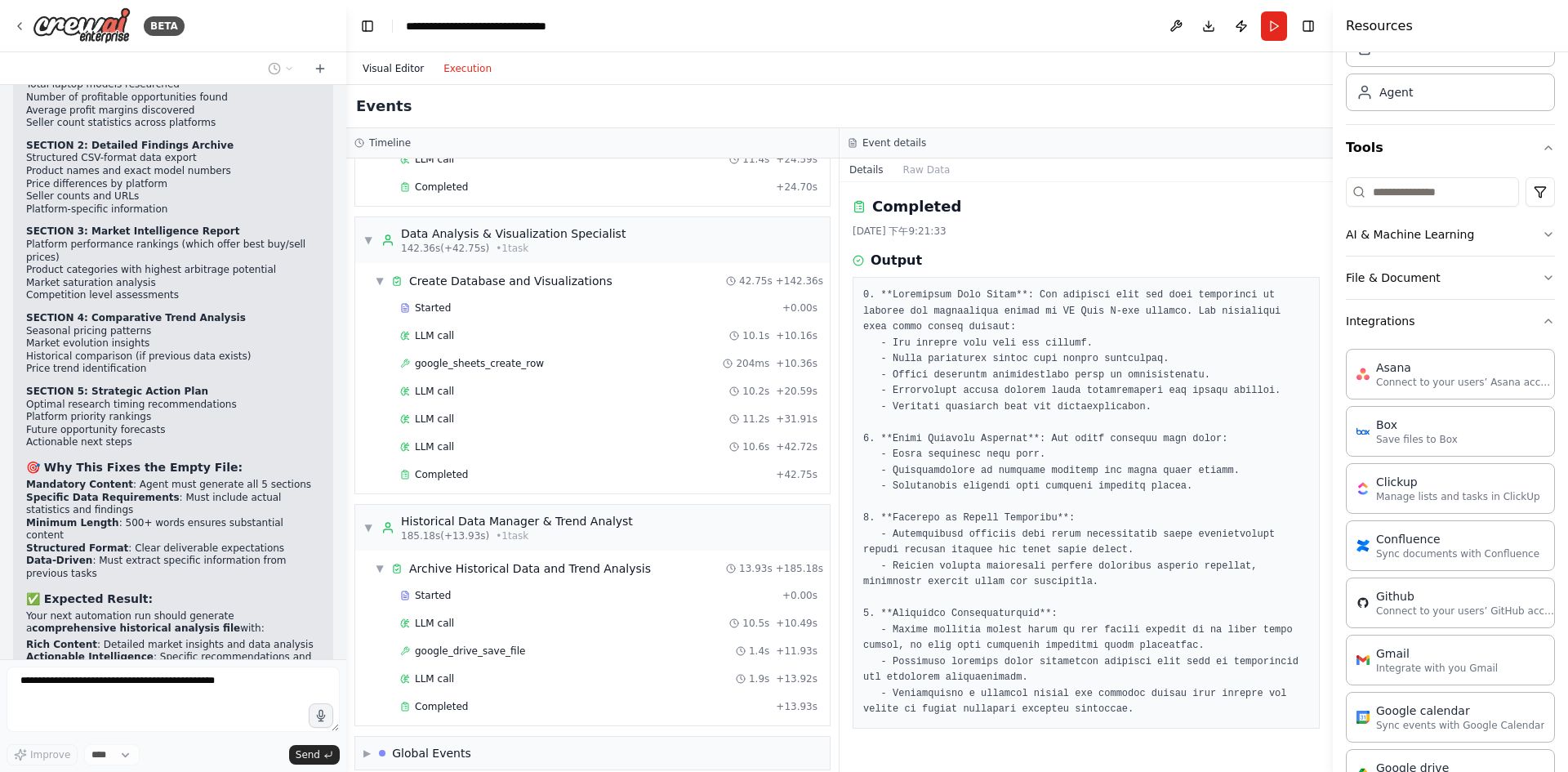
click at [406, 70] on button "Visual Editor" at bounding box center [393, 69] width 81 height 20
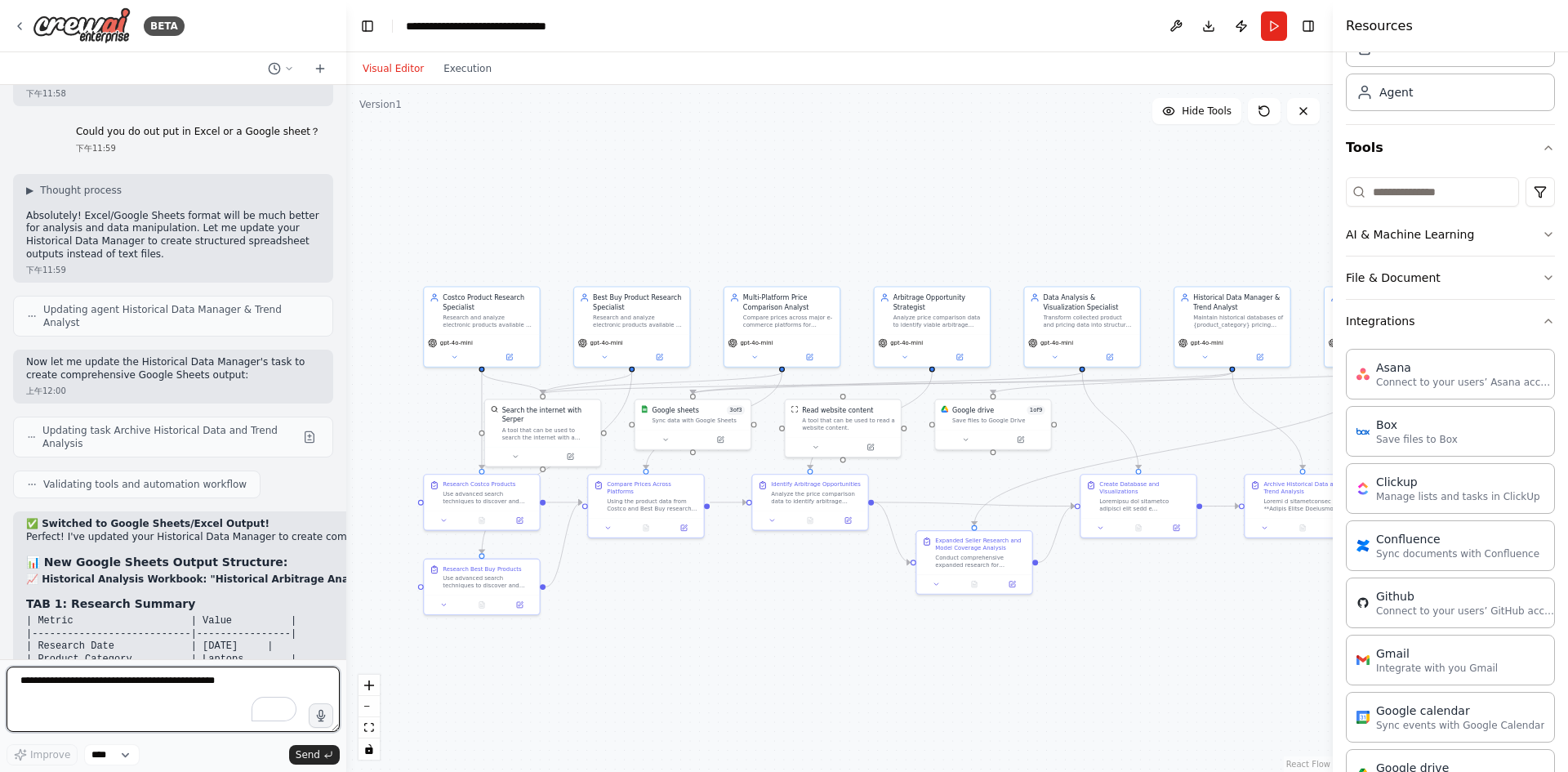
scroll to position [26977, 0]
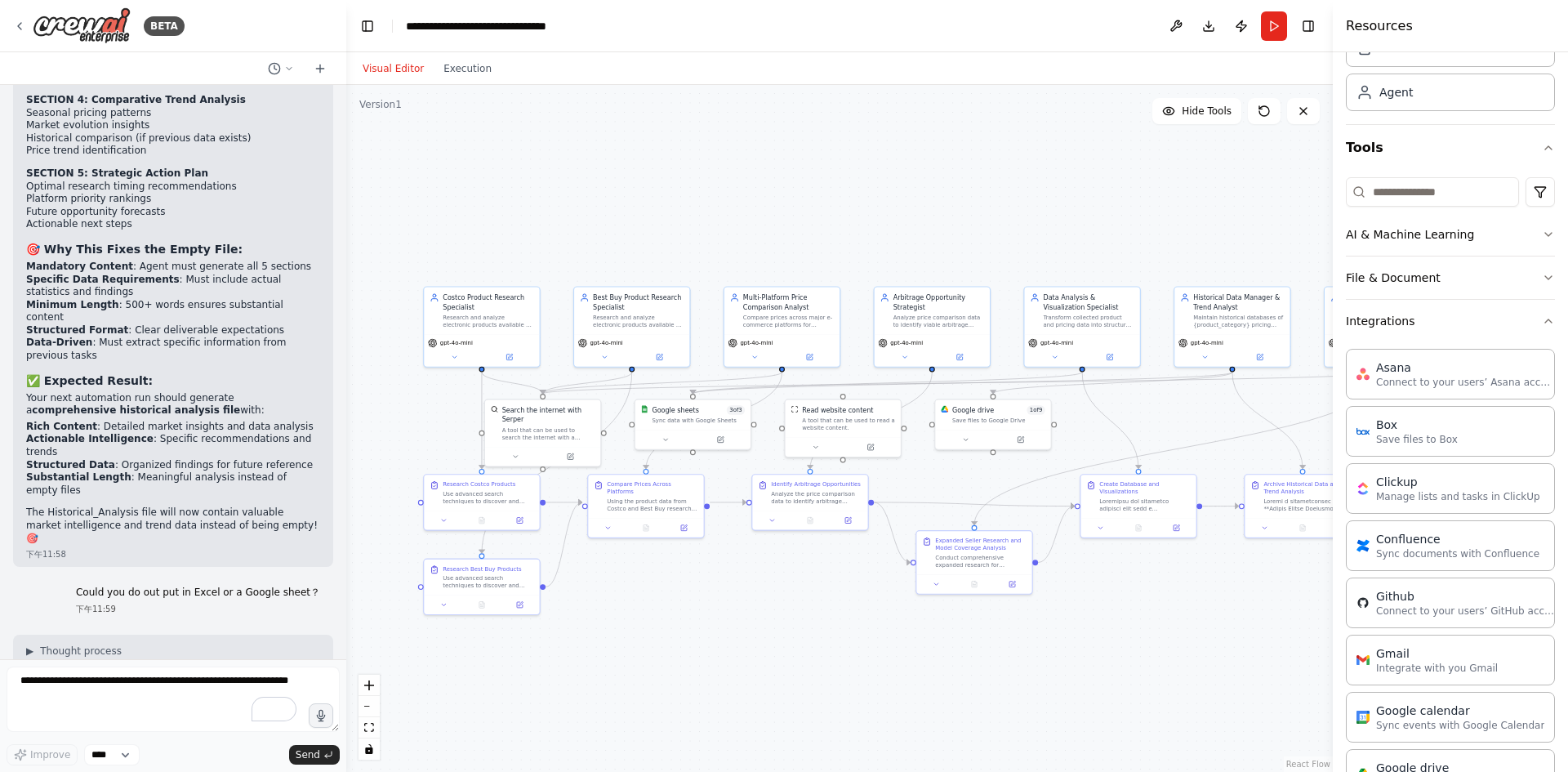
scroll to position [26532, 0]
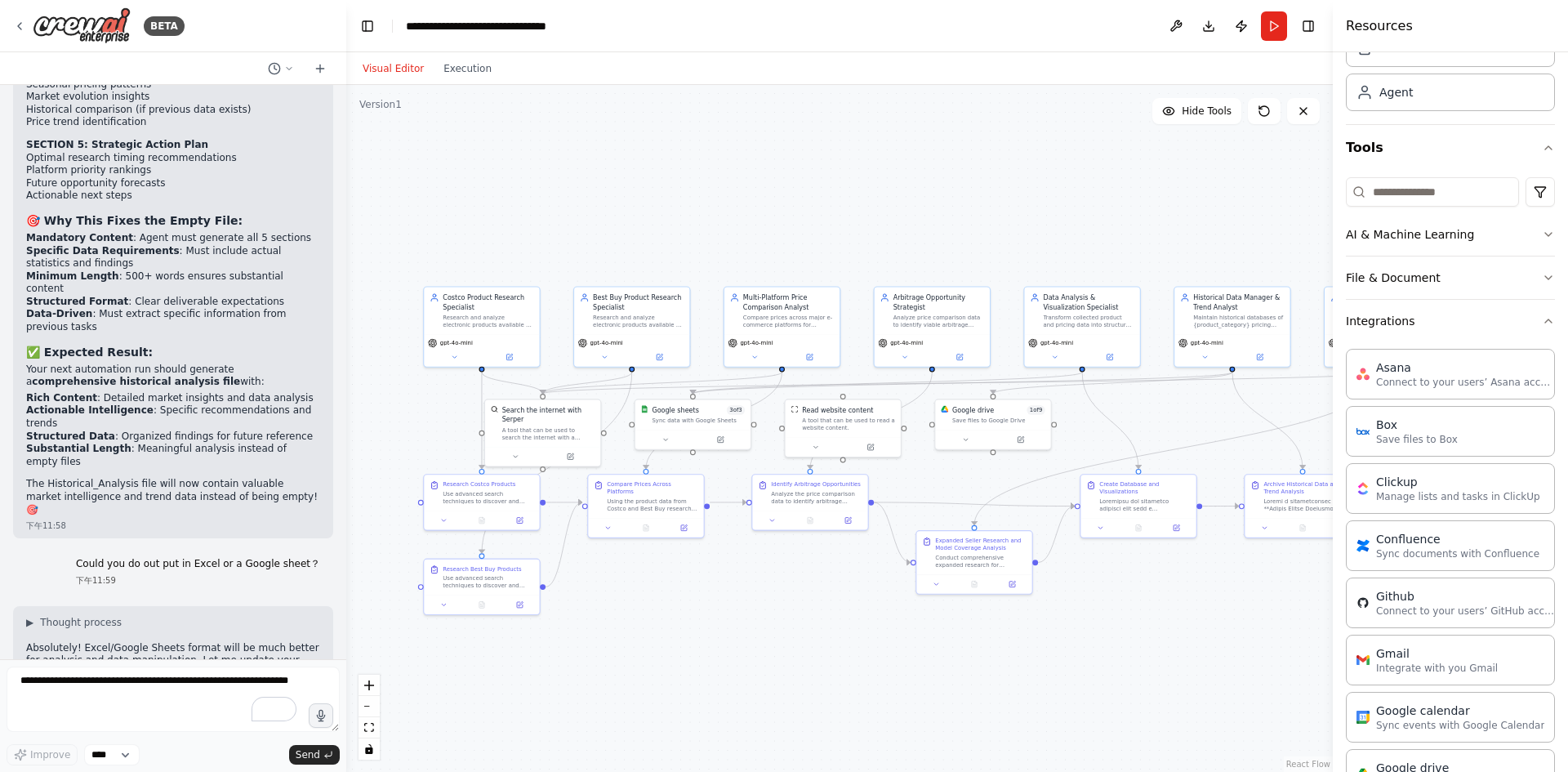
drag, startPoint x: 73, startPoint y: 620, endPoint x: 39, endPoint y: 439, distance: 184.2
copy div "Loremips do Sitame Consec/Adipi Elitse! Doeiusm! T'in utlabor etdo Magnaaliqu E…"
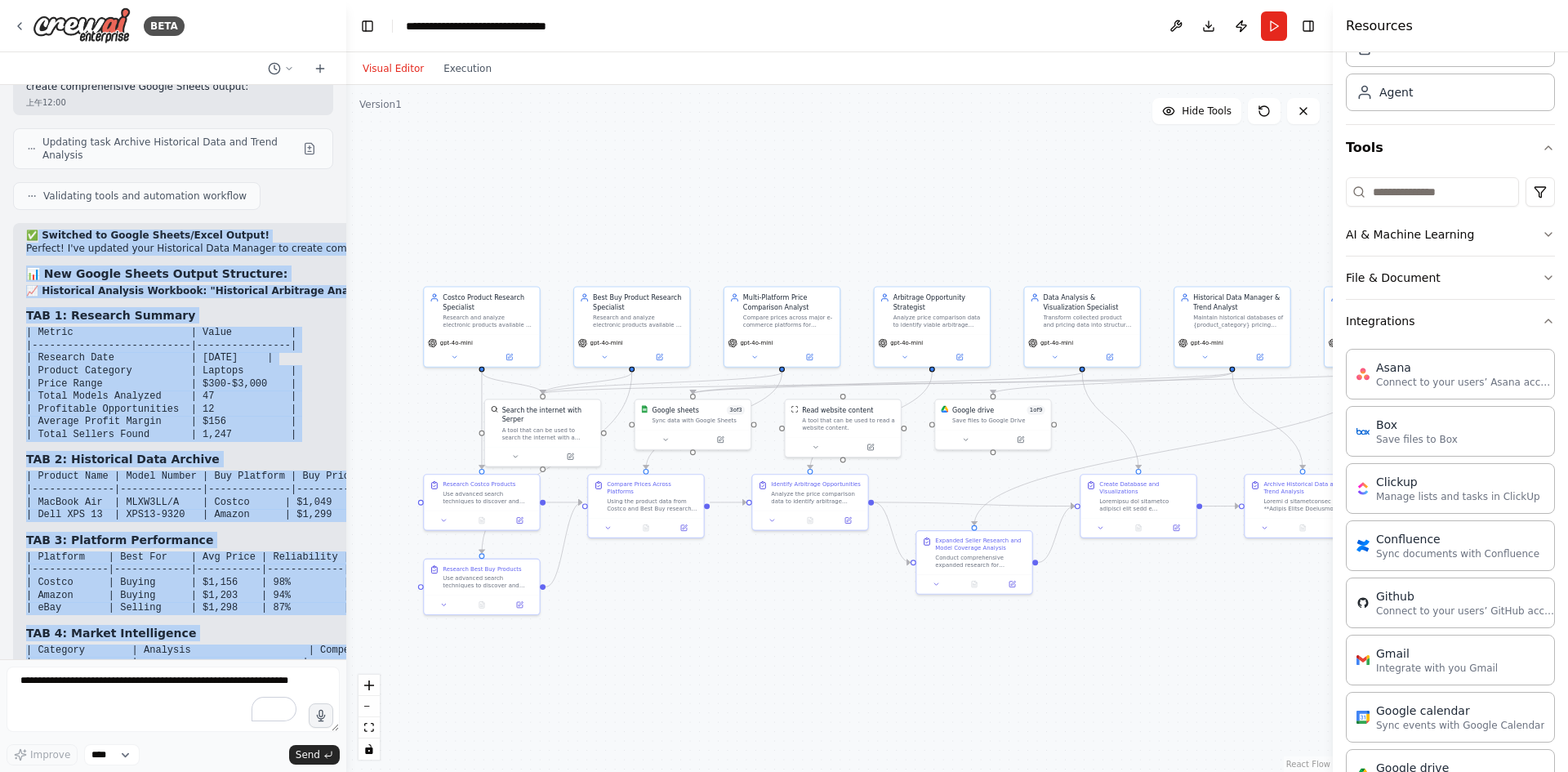
scroll to position [27348, 0]
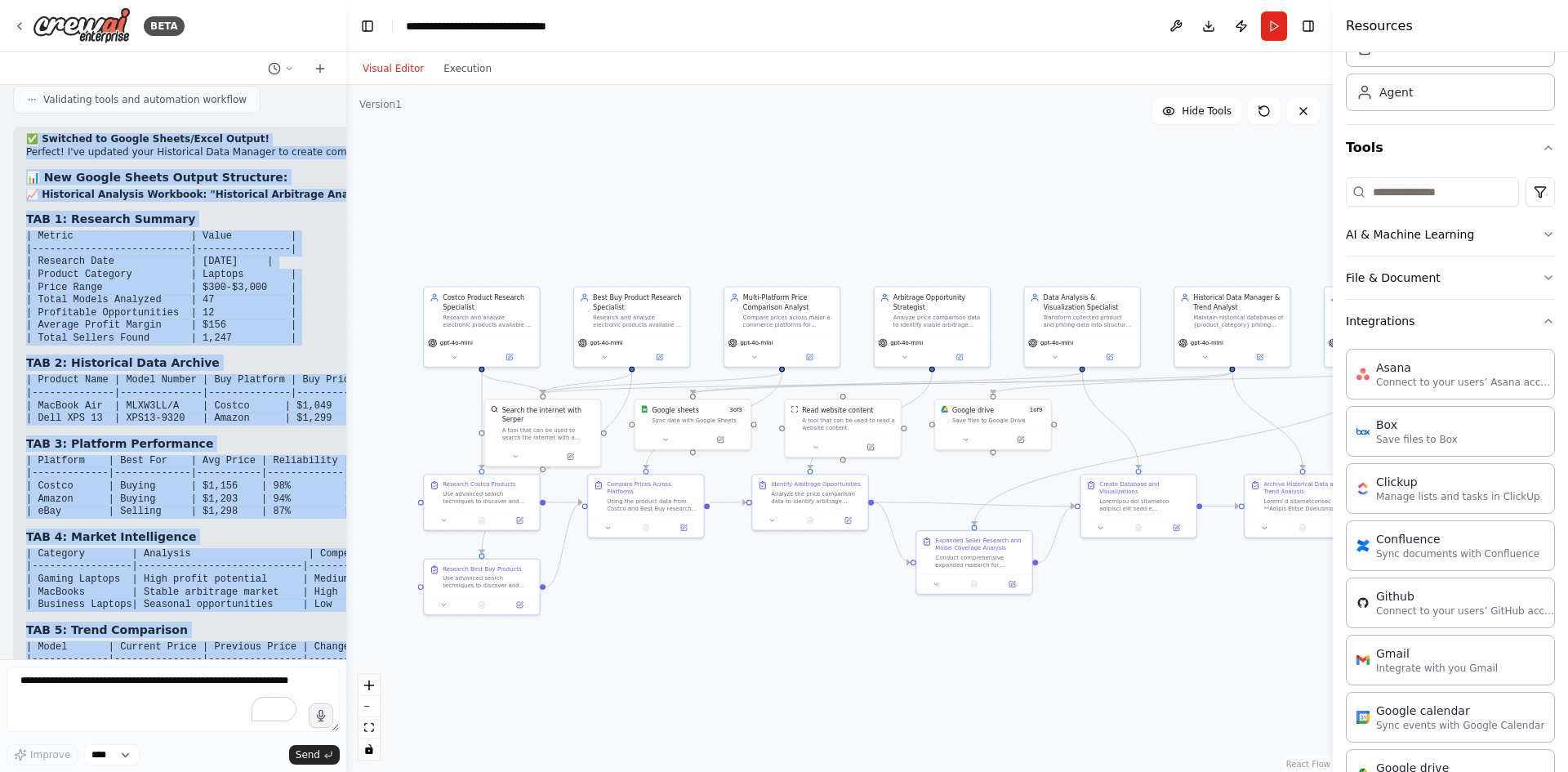
click at [696, 646] on div ".deletable-edge-delete-btn { width: 20px; height: 20px; border: 0px solid #ffff…" at bounding box center [840, 429] width 986 height 687
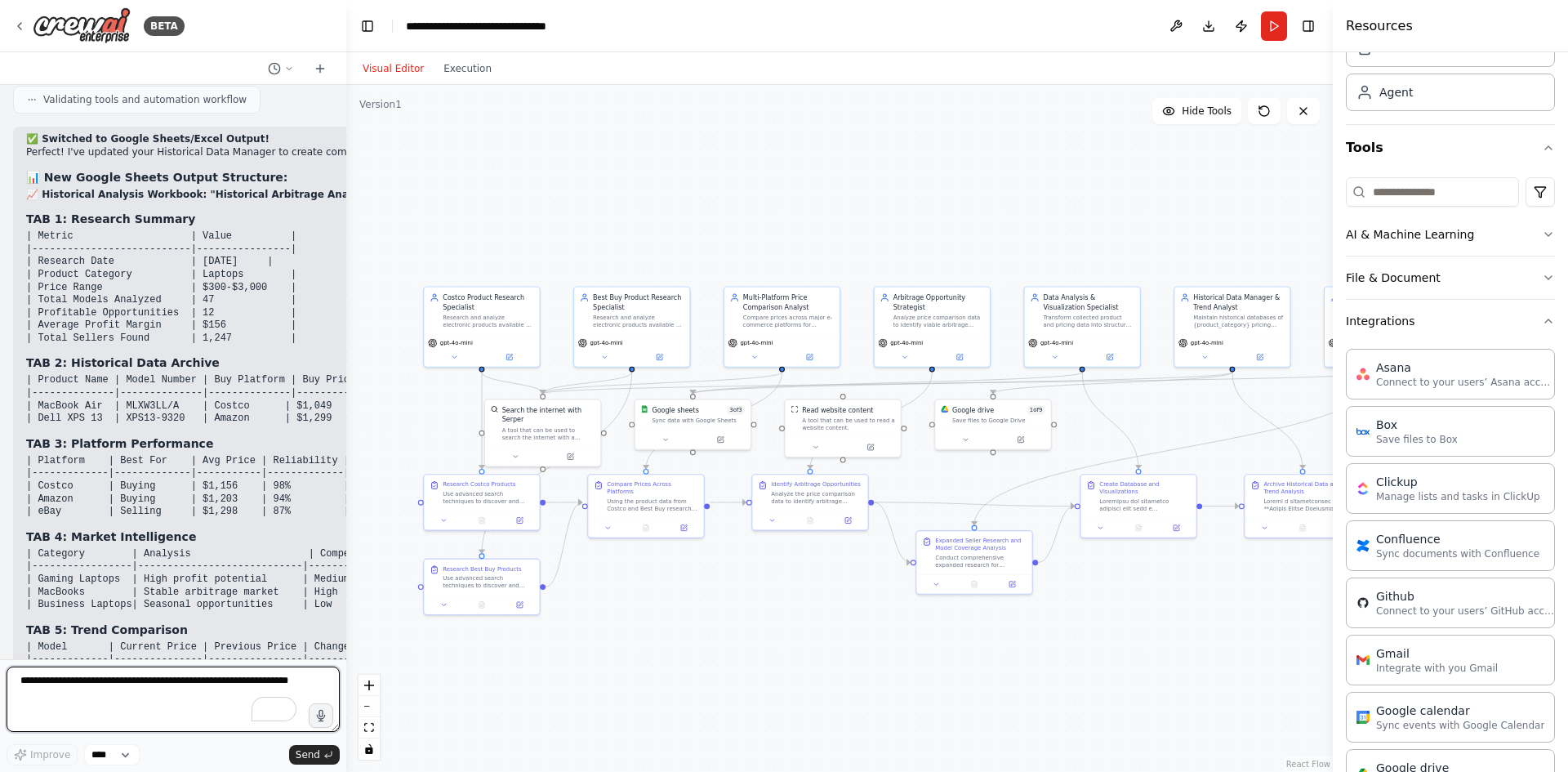
click at [98, 687] on textarea "To enrich screen reader interactions, please activate Accessibility in Grammarl…" at bounding box center [173, 699] width 333 height 66
click at [171, 692] on textarea "To enrich screen reader interactions, please activate Accessibility in Grammarl…" at bounding box center [173, 699] width 333 height 66
paste textarea "**********"
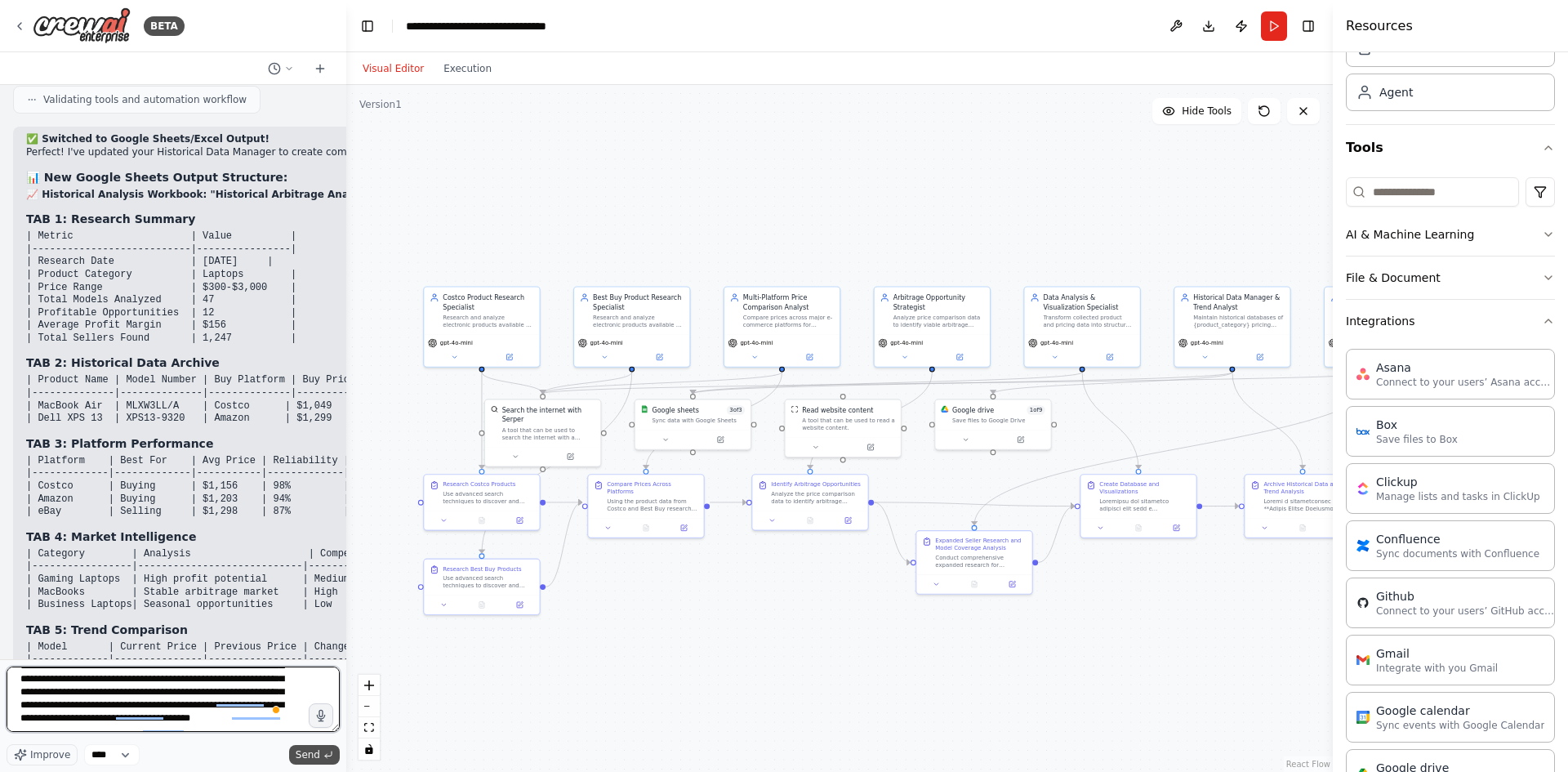
type textarea "**********"
click at [315, 756] on span "Send" at bounding box center [308, 755] width 25 height 13
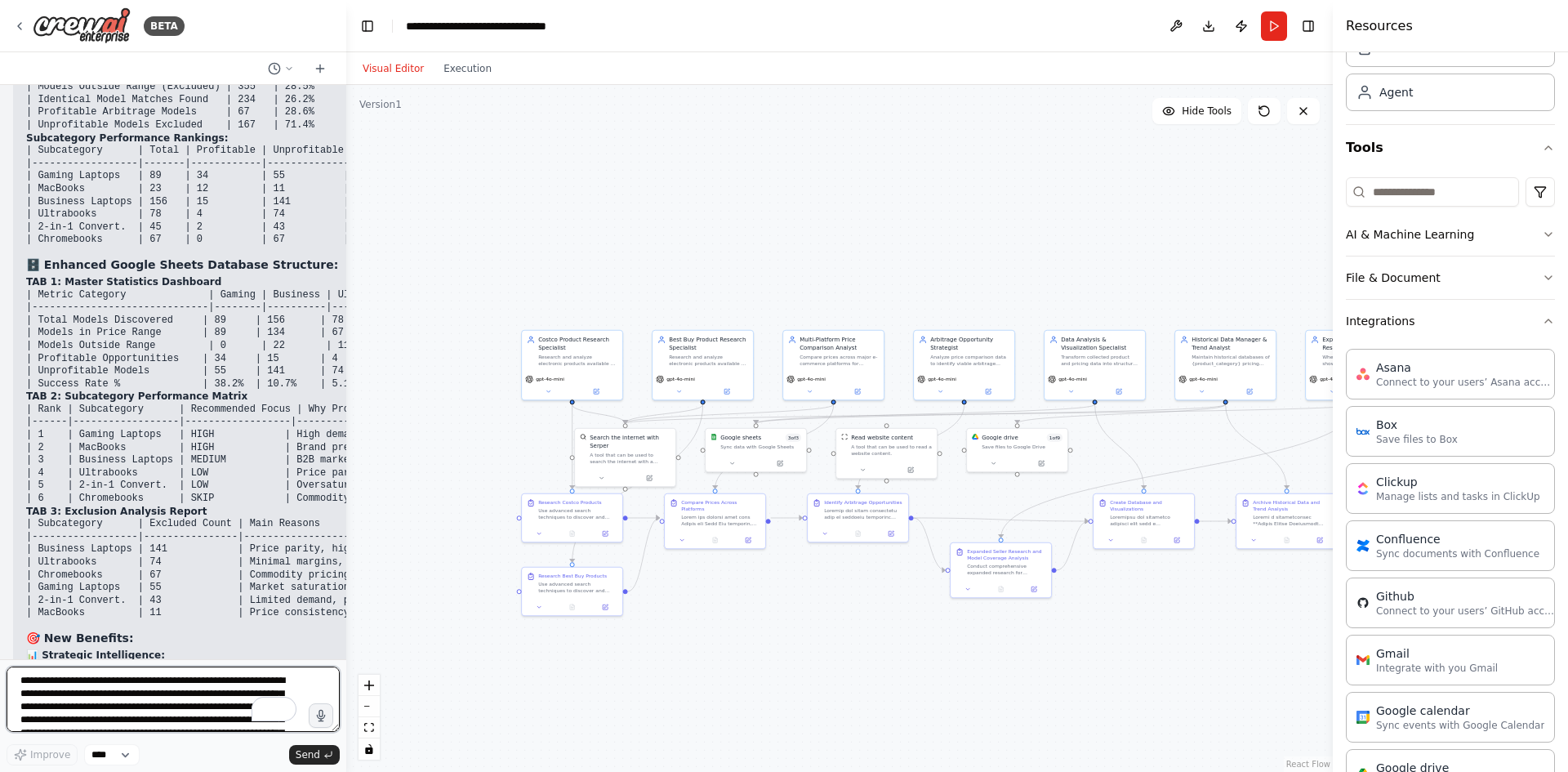
scroll to position [29218, 0]
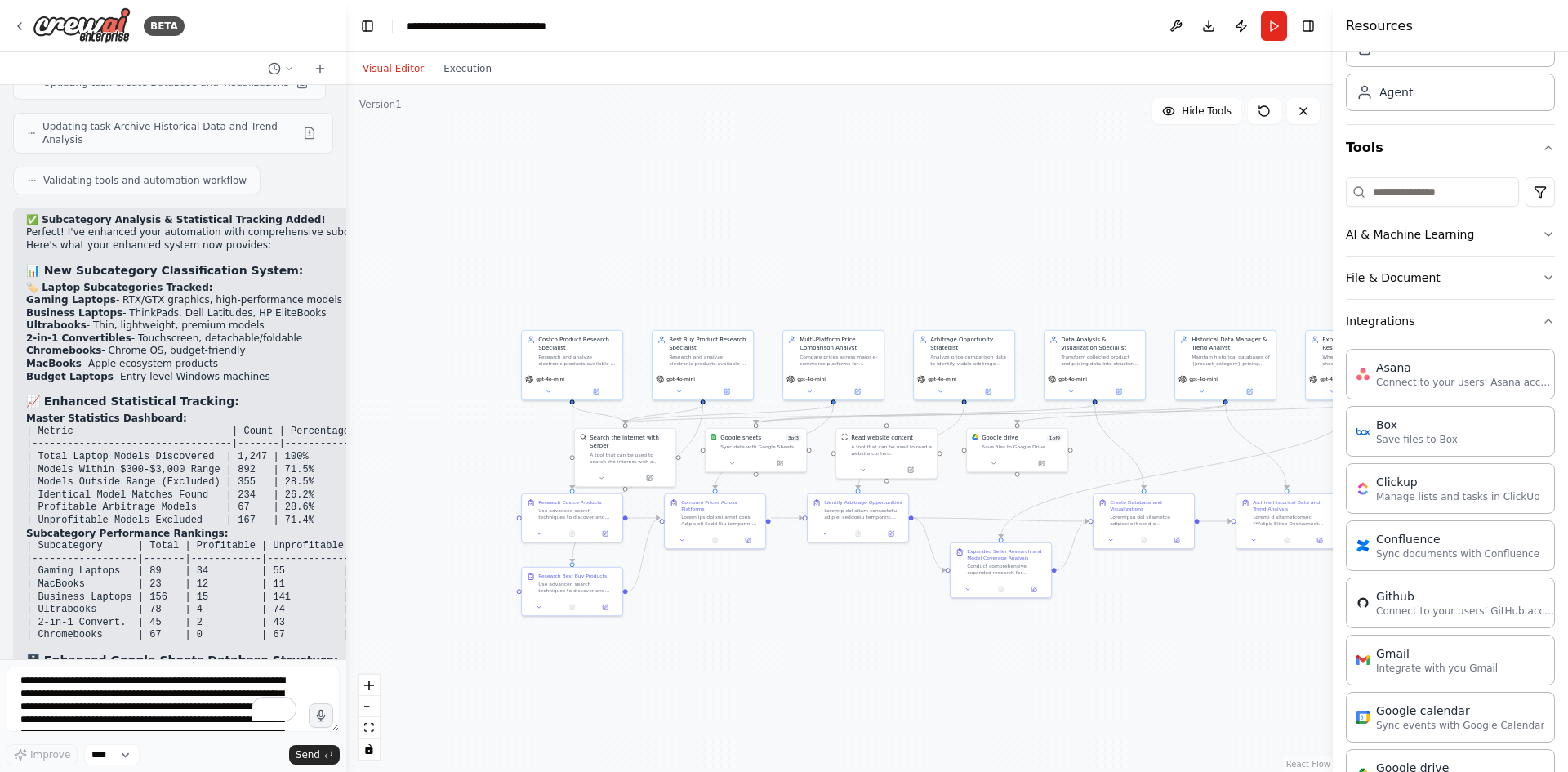
drag, startPoint x: 114, startPoint y: 293, endPoint x: 50, endPoint y: 293, distance: 64.0
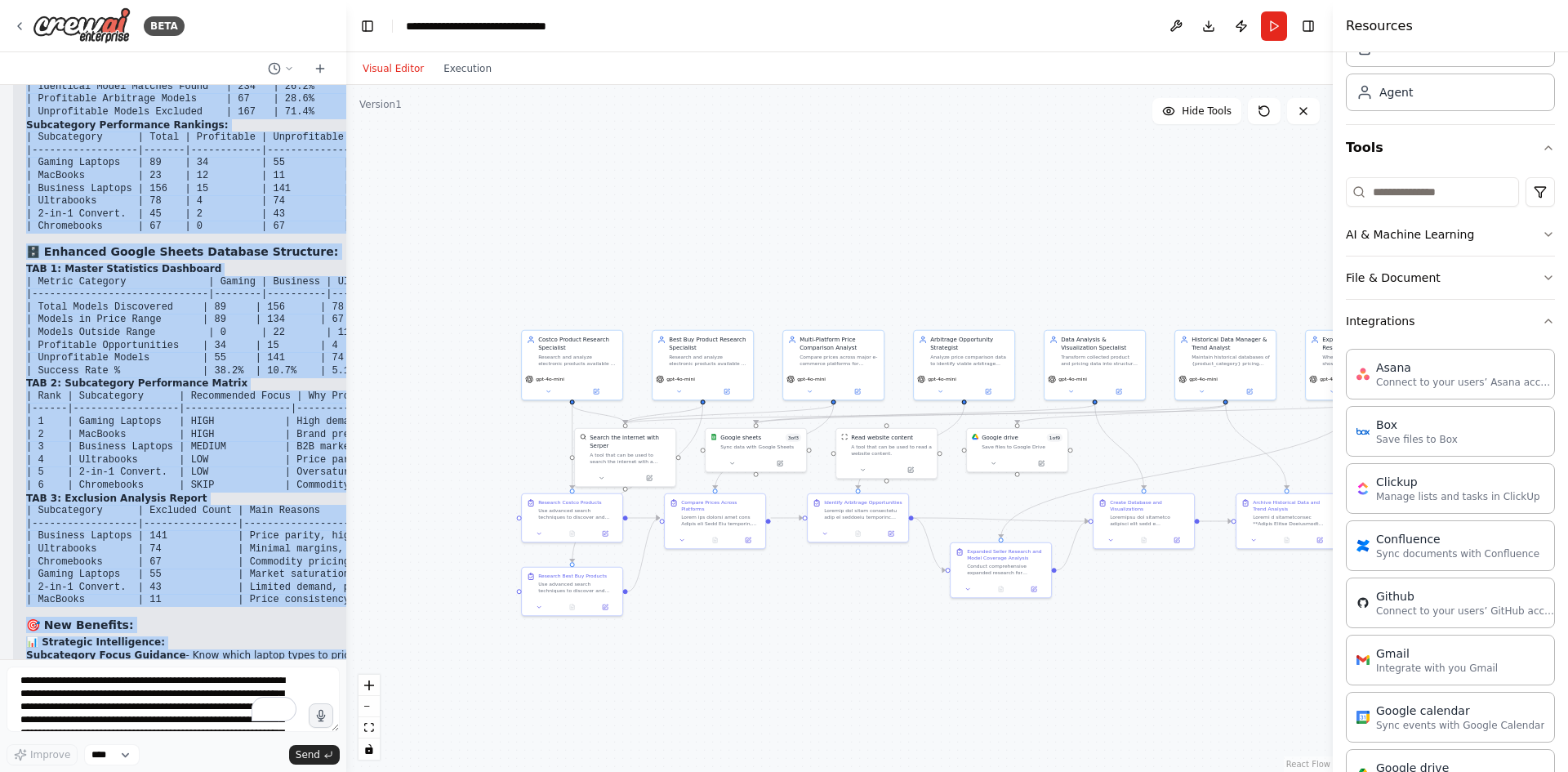
drag, startPoint x: 43, startPoint y: 273, endPoint x: 287, endPoint y: 615, distance: 420.1
click at [287, 615] on div "✅ Subcategory Analysis & Statistical Tracking Added! Perfect! I've enhanced you…" at bounding box center [317, 475] width 582 height 1339
copy div "Subcategory Analysis & Statistical Tracking Added! Perfect! I've enhanced your …"
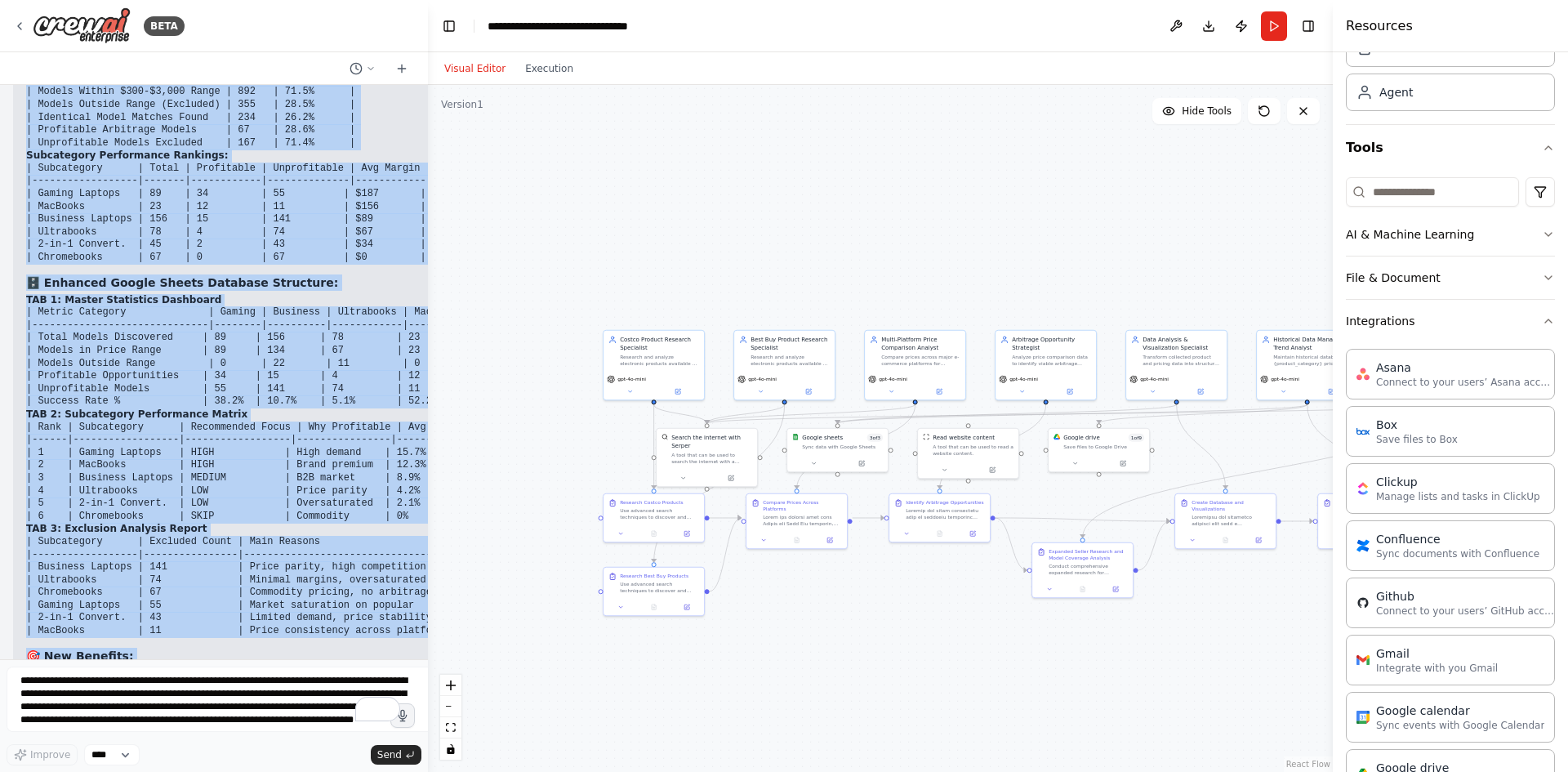
scroll to position [26960, 0]
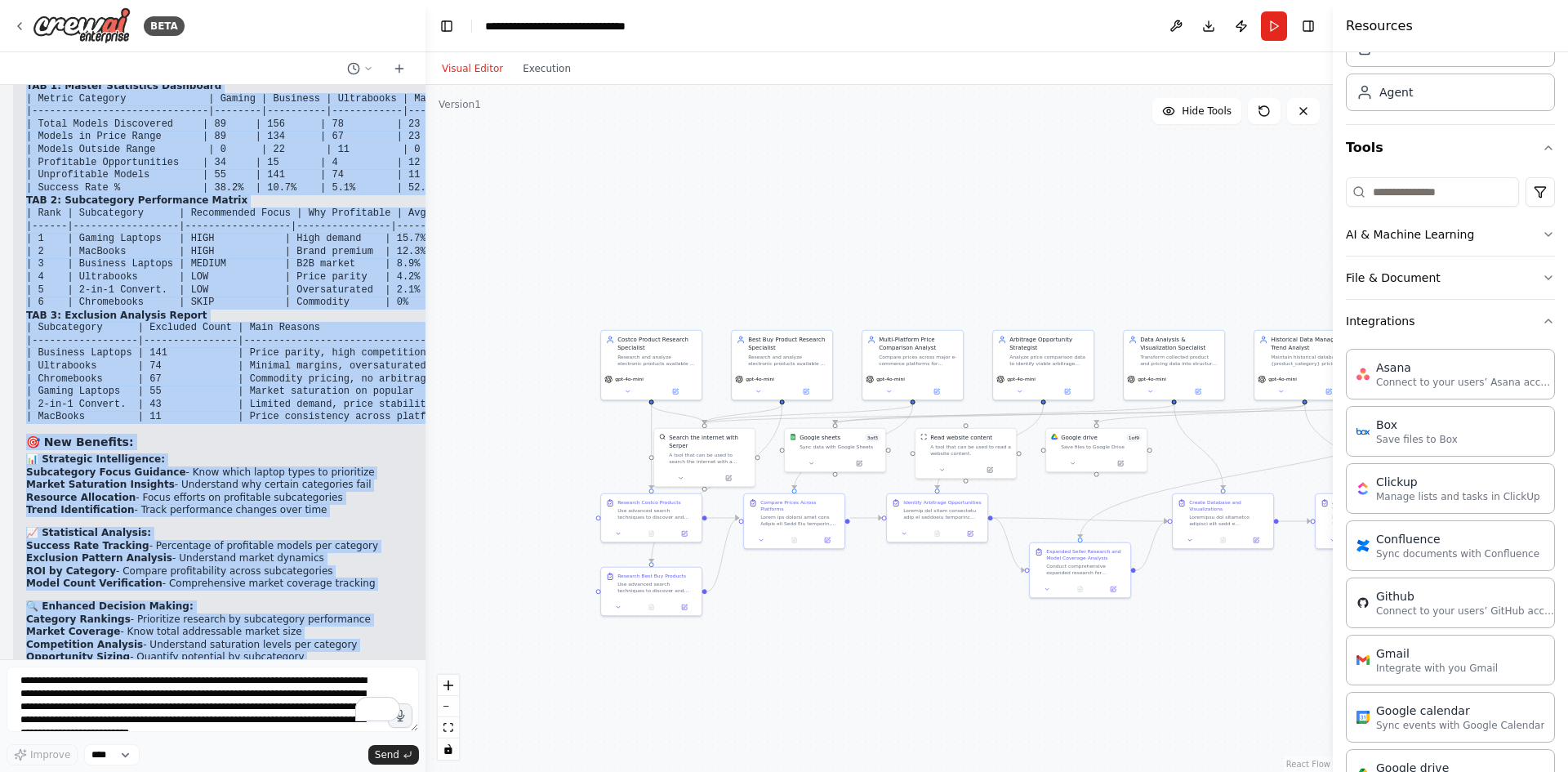
drag, startPoint x: 342, startPoint y: 543, endPoint x: 425, endPoint y: 544, distance: 83.0
click at [425, 544] on div "BETA I want to set up an e-commerce team to help me find electronic products on…" at bounding box center [784, 386] width 1568 height 772
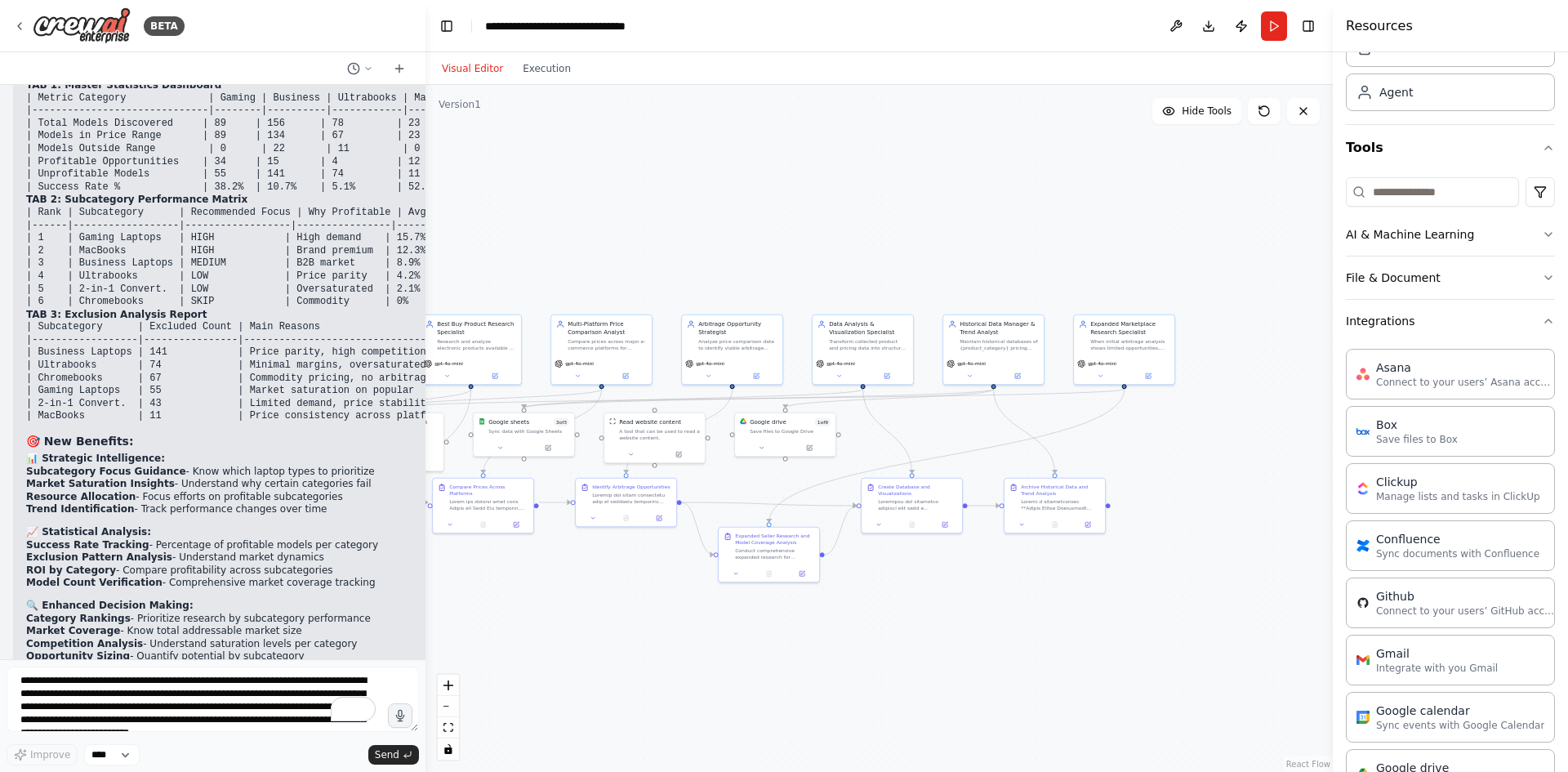
drag, startPoint x: 1068, startPoint y: 636, endPoint x: 1063, endPoint y: 618, distance: 18.7
click at [765, 620] on div ".deletable-edge-delete-btn { width: 20px; height: 20px; border: 0px solid #ffff…" at bounding box center [878, 429] width 907 height 687
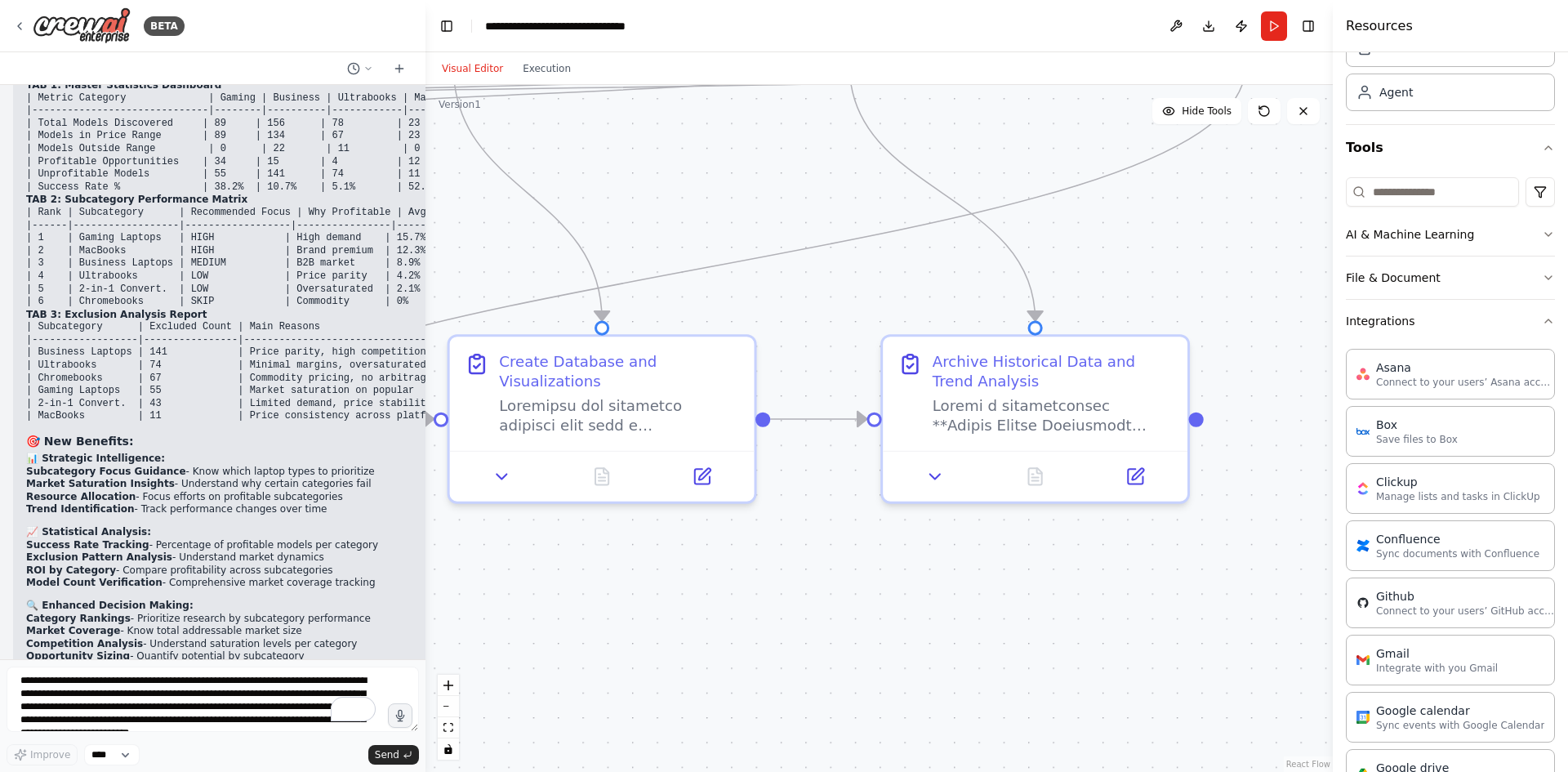
drag, startPoint x: 1013, startPoint y: 479, endPoint x: 1004, endPoint y: 580, distance: 101.4
click at [1004, 580] on div ".deletable-edge-delete-btn { width: 20px; height: 20px; border: 0px solid #ffff…" at bounding box center [878, 429] width 907 height 687
click at [1045, 425] on div at bounding box center [1052, 411] width 240 height 40
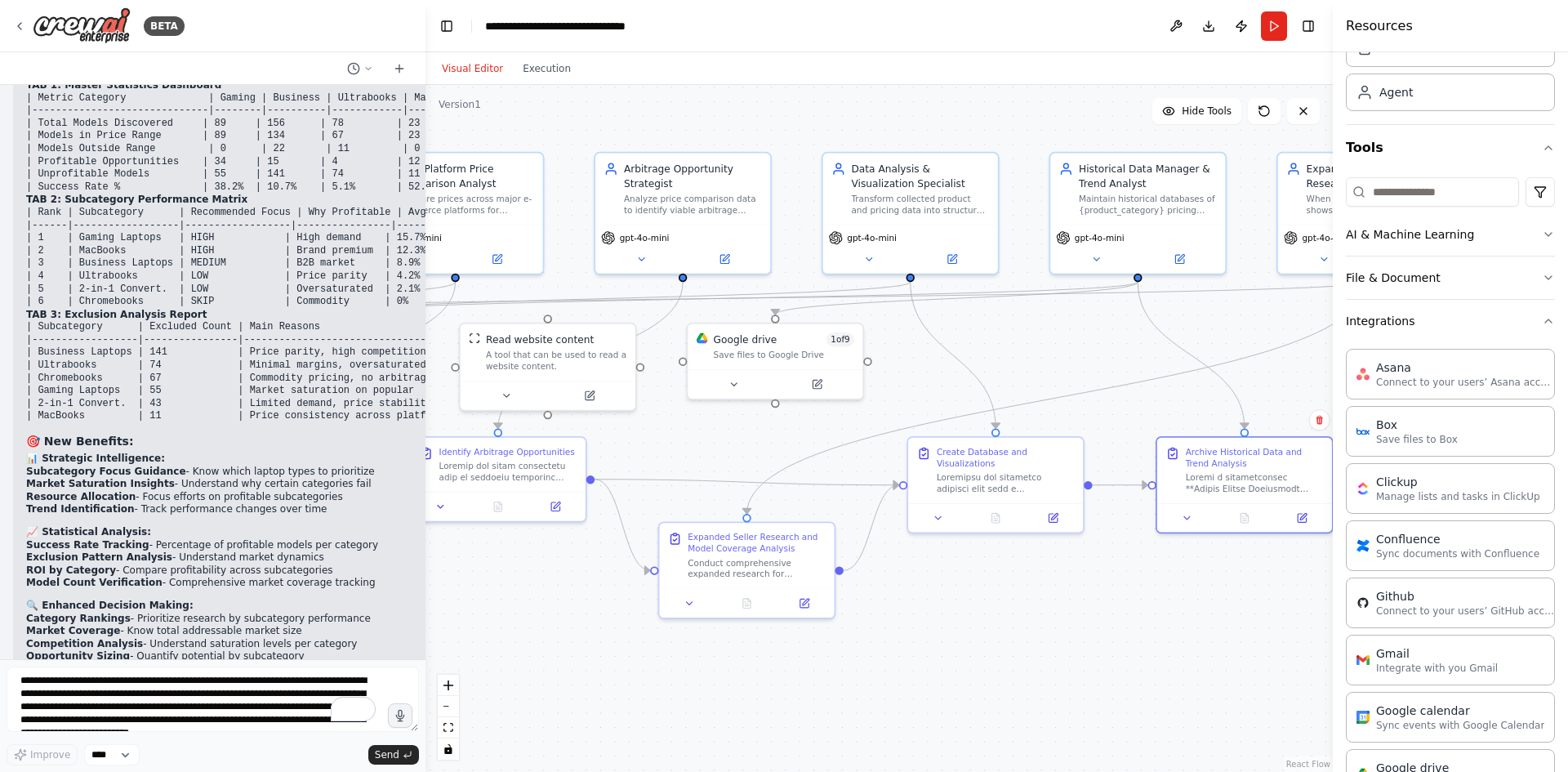
drag, startPoint x: 595, startPoint y: 632, endPoint x: 973, endPoint y: 638, distance: 378.0
click at [973, 638] on div ".deletable-edge-delete-btn { width: 20px; height: 20px; border: 0px solid #ffff…" at bounding box center [878, 429] width 907 height 687
click at [264, 679] on textarea "**********" at bounding box center [212, 699] width 412 height 66
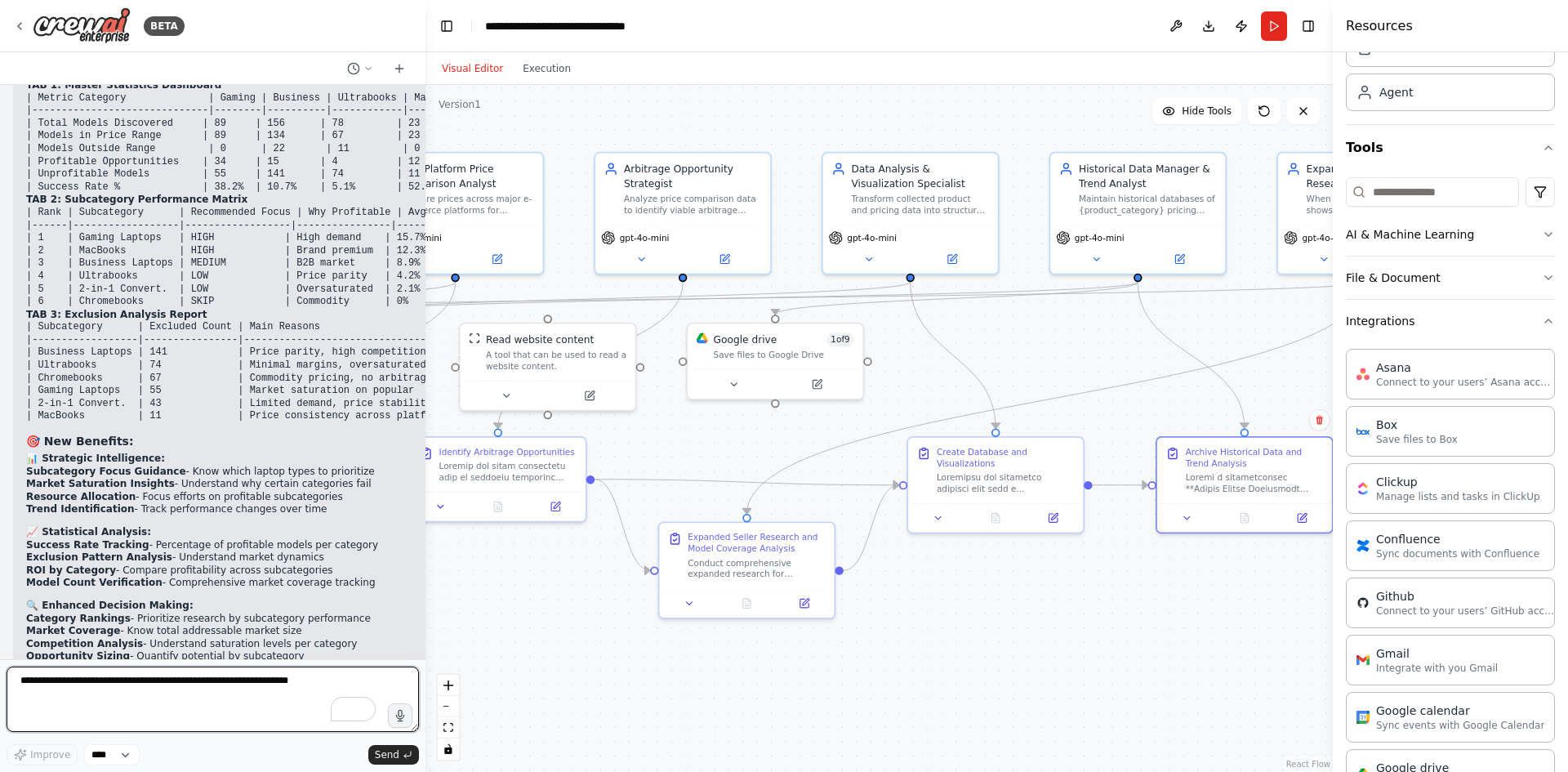
paste textarea "**********"
type textarea "**********"
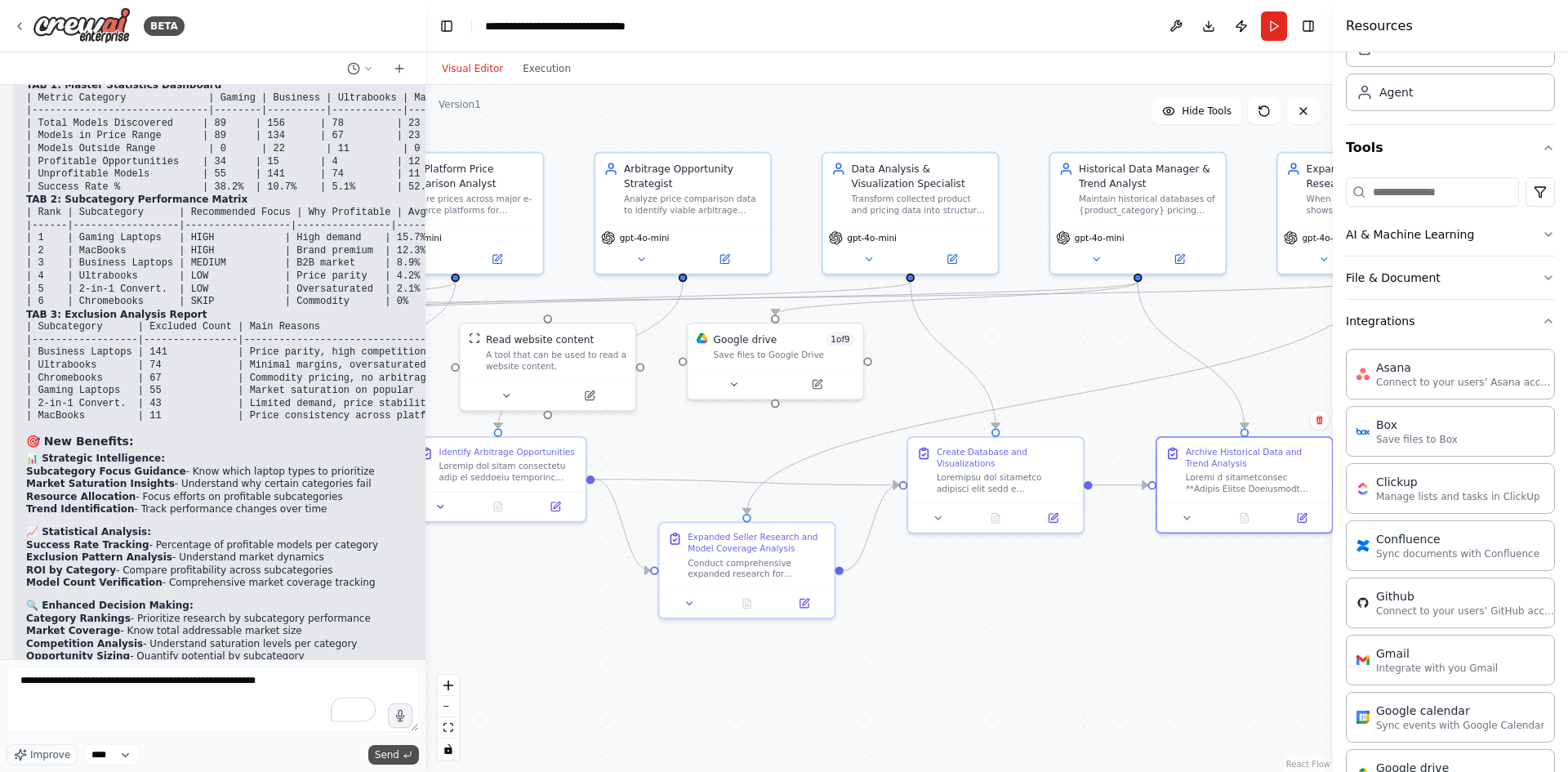
click at [404, 750] on icon "submit" at bounding box center [407, 755] width 10 height 10
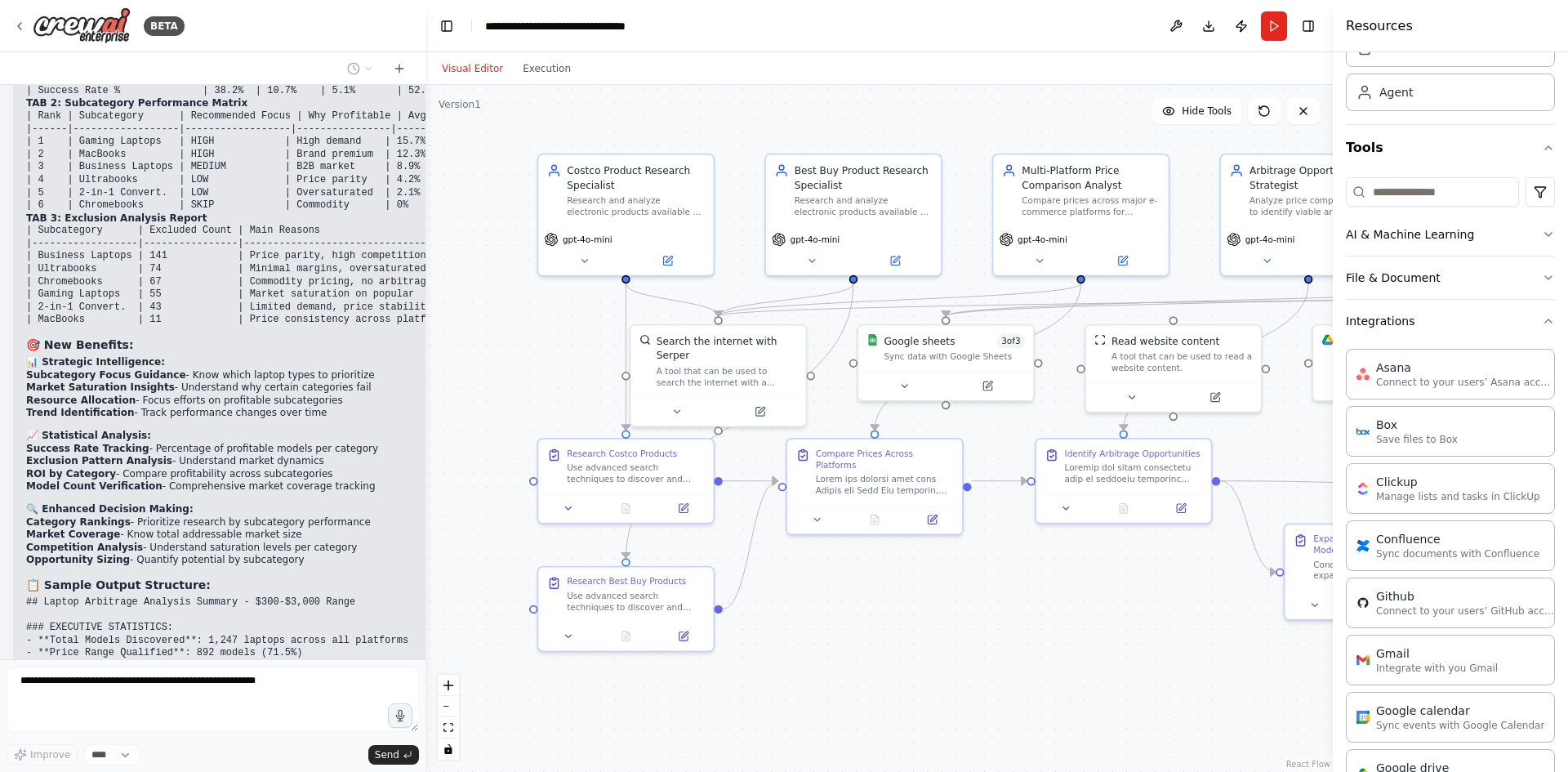
drag, startPoint x: 561, startPoint y: 618, endPoint x: 1190, endPoint y: 620, distance: 629.0
click at [1190, 620] on div ".deletable-edge-delete-btn { width: 20px; height: 20px; border: 0px solid #ffff…" at bounding box center [878, 429] width 907 height 687
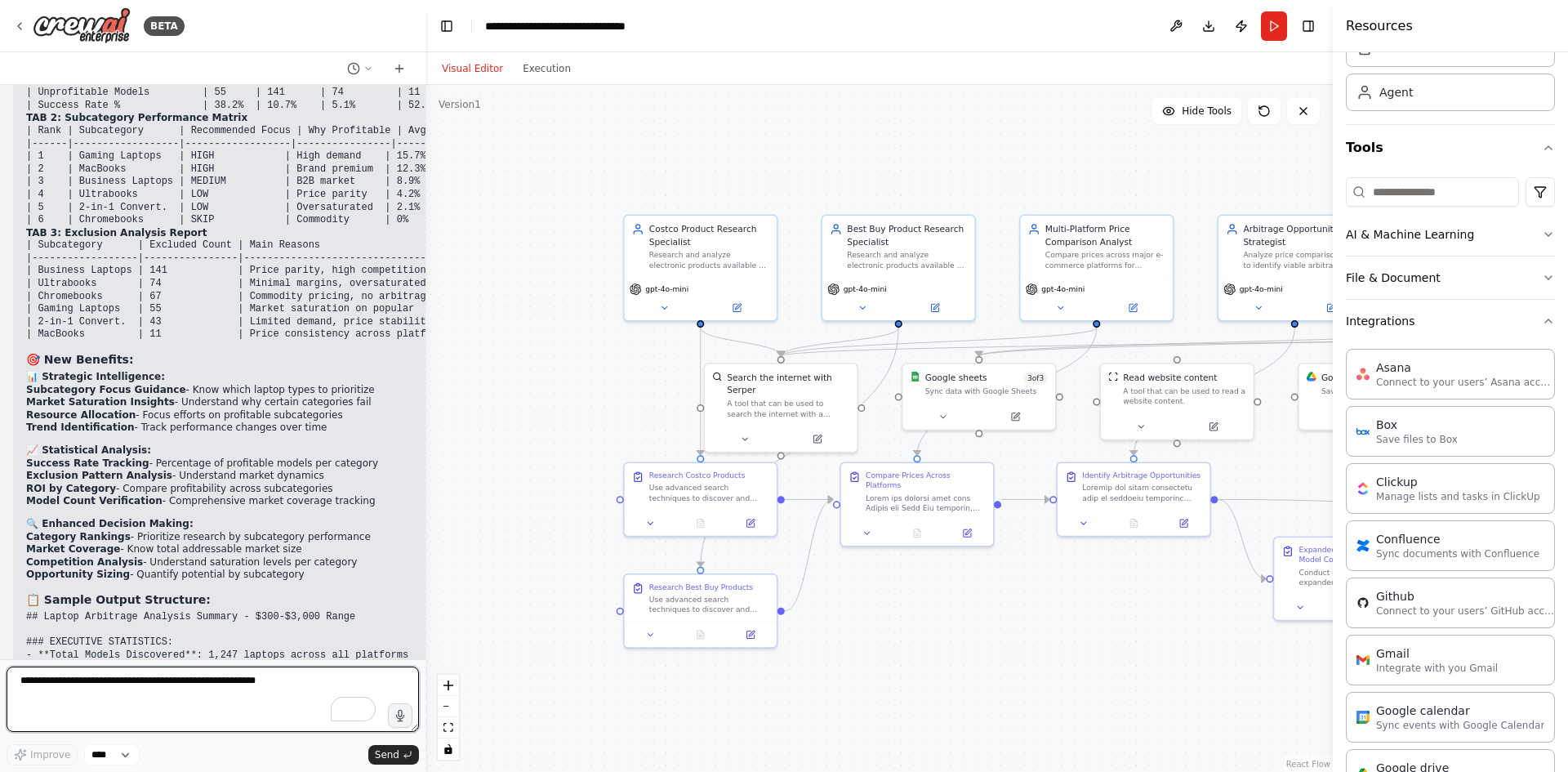
scroll to position [27124, 0]
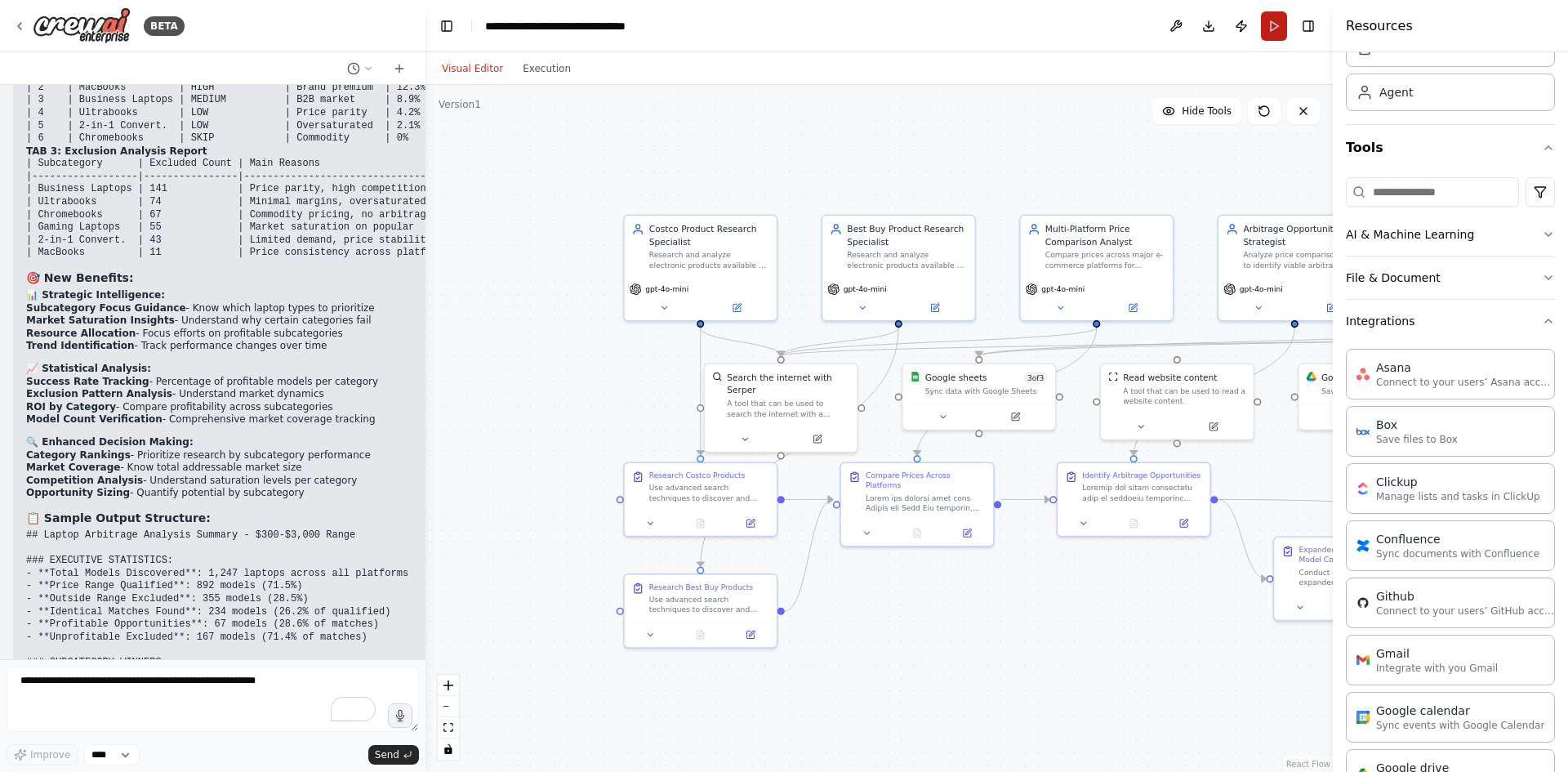
click at [1271, 28] on button "Run" at bounding box center [1274, 26] width 26 height 30
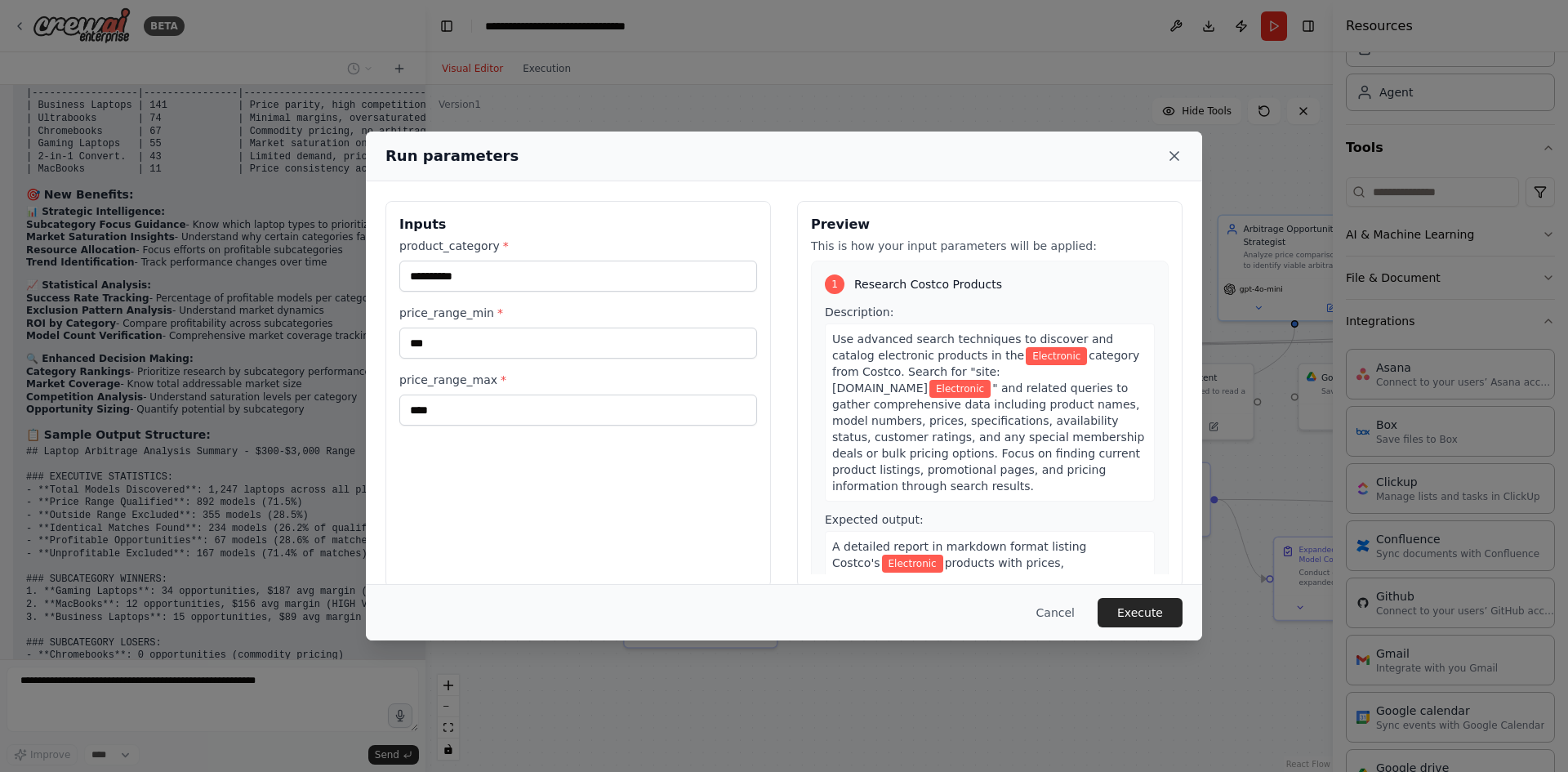
click at [1180, 156] on icon at bounding box center [1174, 156] width 16 height 16
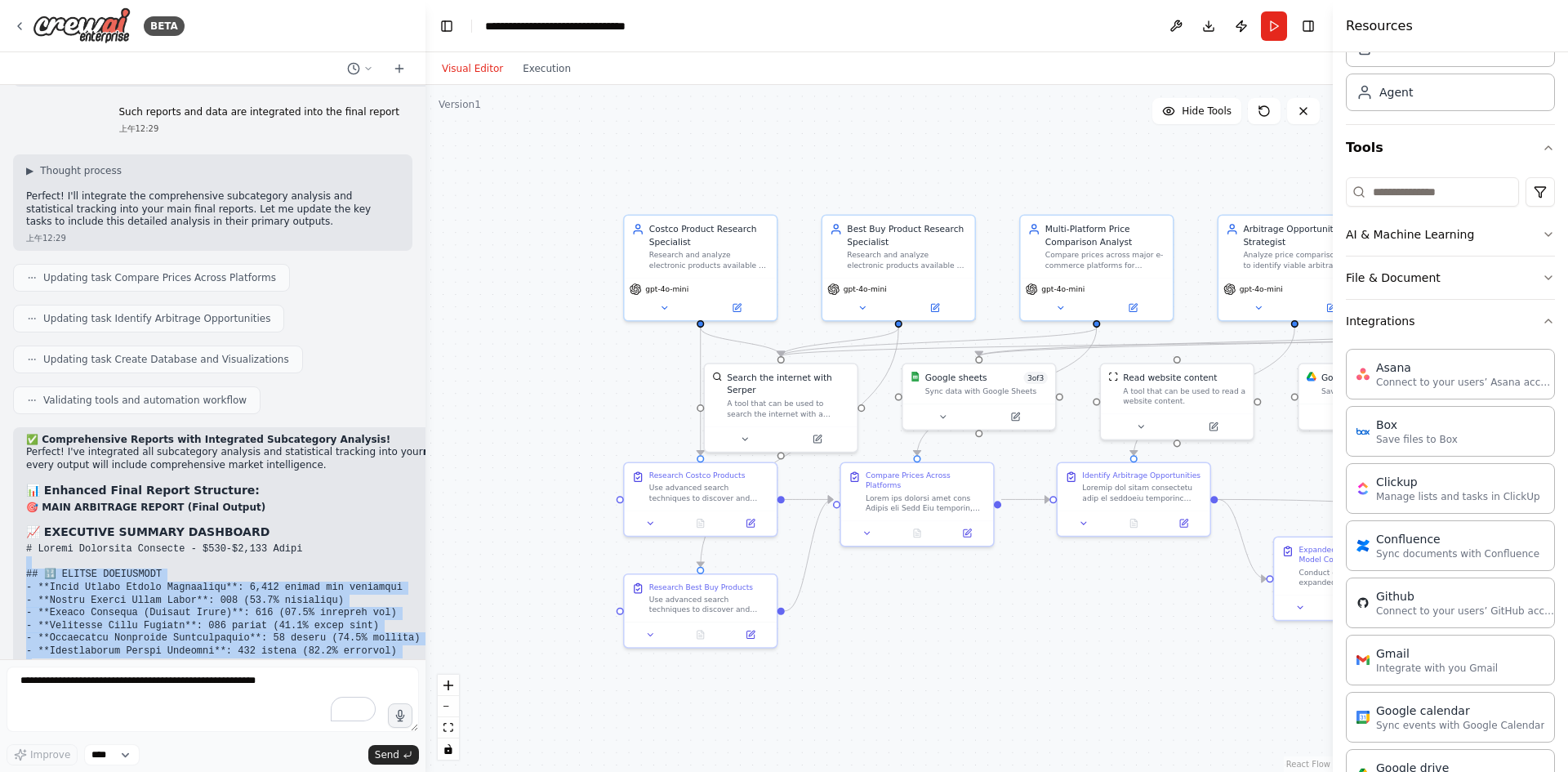
scroll to position [27834, 0]
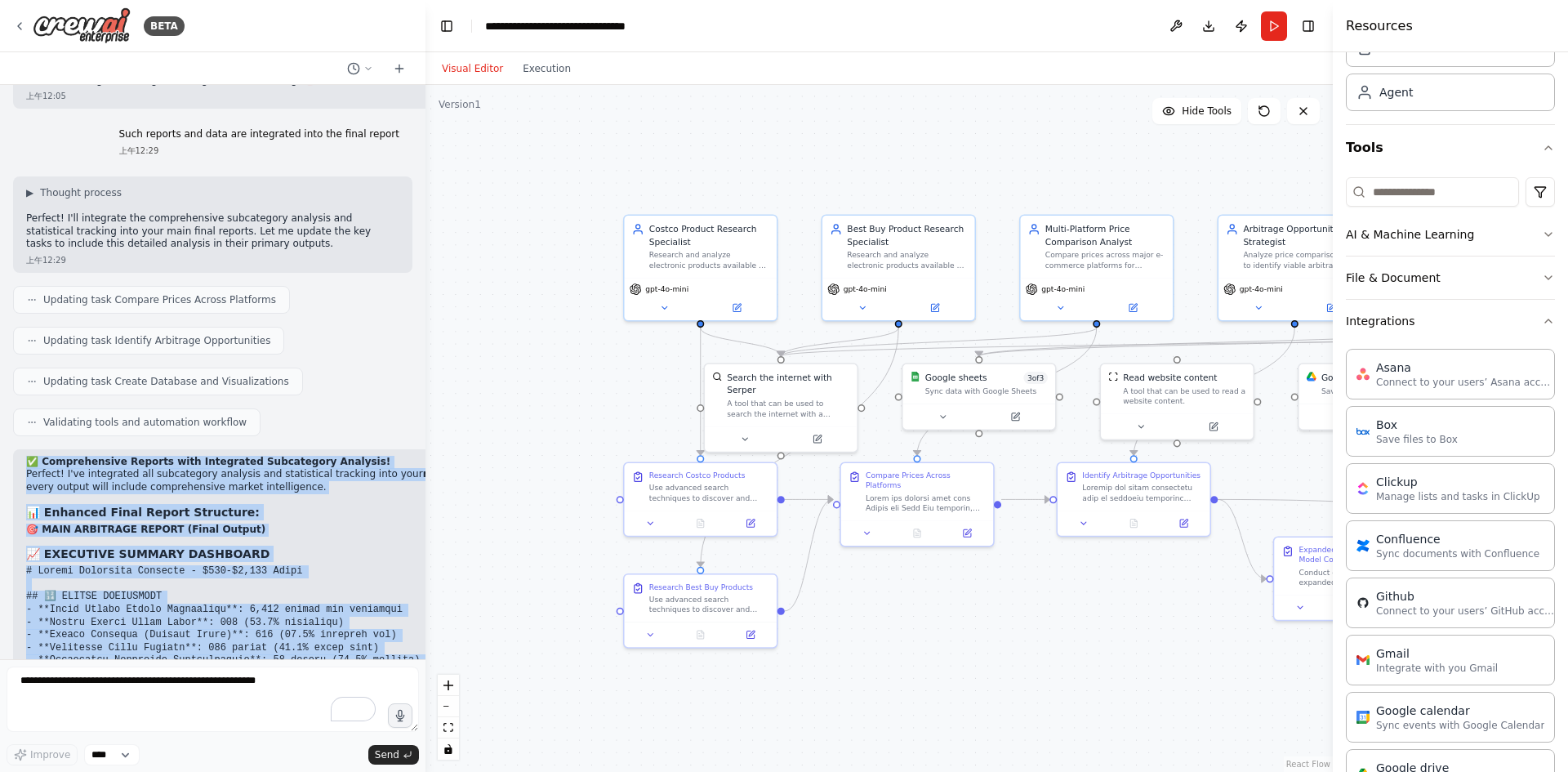
drag, startPoint x: 318, startPoint y: 618, endPoint x: 25, endPoint y: 130, distance: 569.2
copy div "✅ Comprehensive Reports with Integrated Subcategory Analysis! Perfect! I've int…"
click at [536, 375] on div ".deletable-edge-delete-btn { width: 20px; height: 20px; border: 0px solid #ffff…" at bounding box center [878, 429] width 907 height 687
click at [317, 565] on pre at bounding box center [300, 756] width 547 height 383
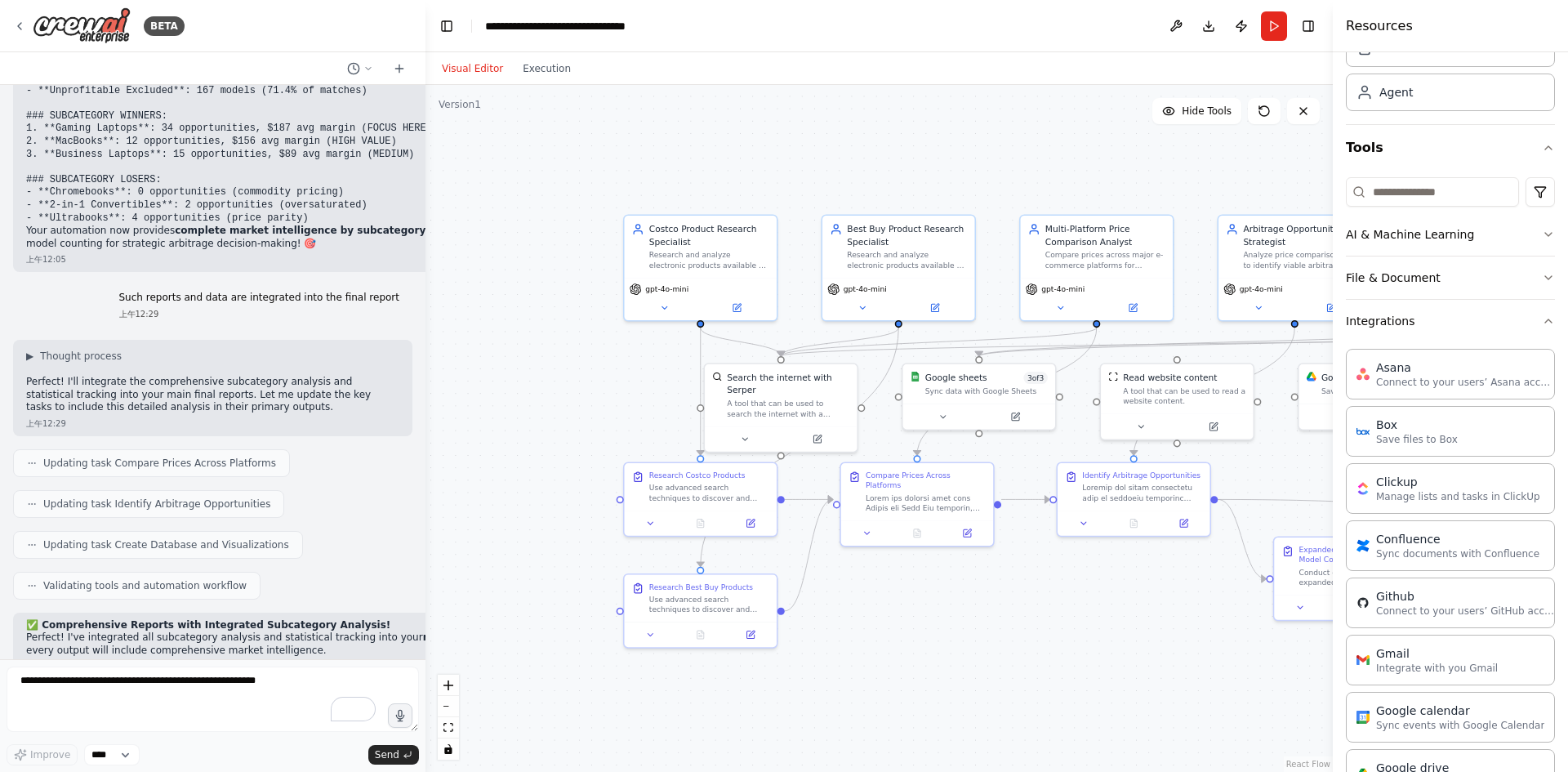
scroll to position [27998, 0]
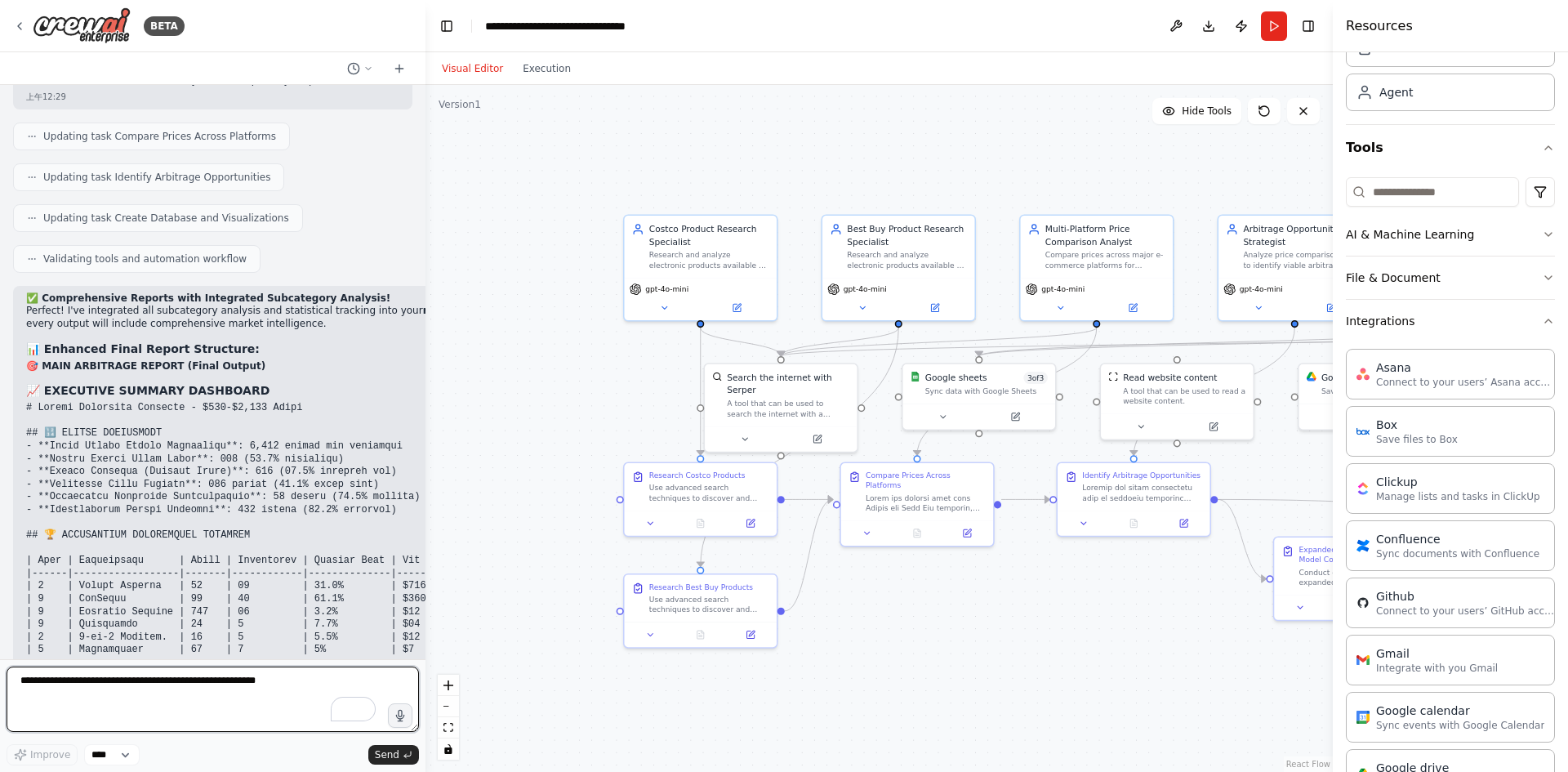
click at [139, 694] on textarea "**********" at bounding box center [212, 699] width 412 height 66
paste textarea "**********"
type textarea "**********"
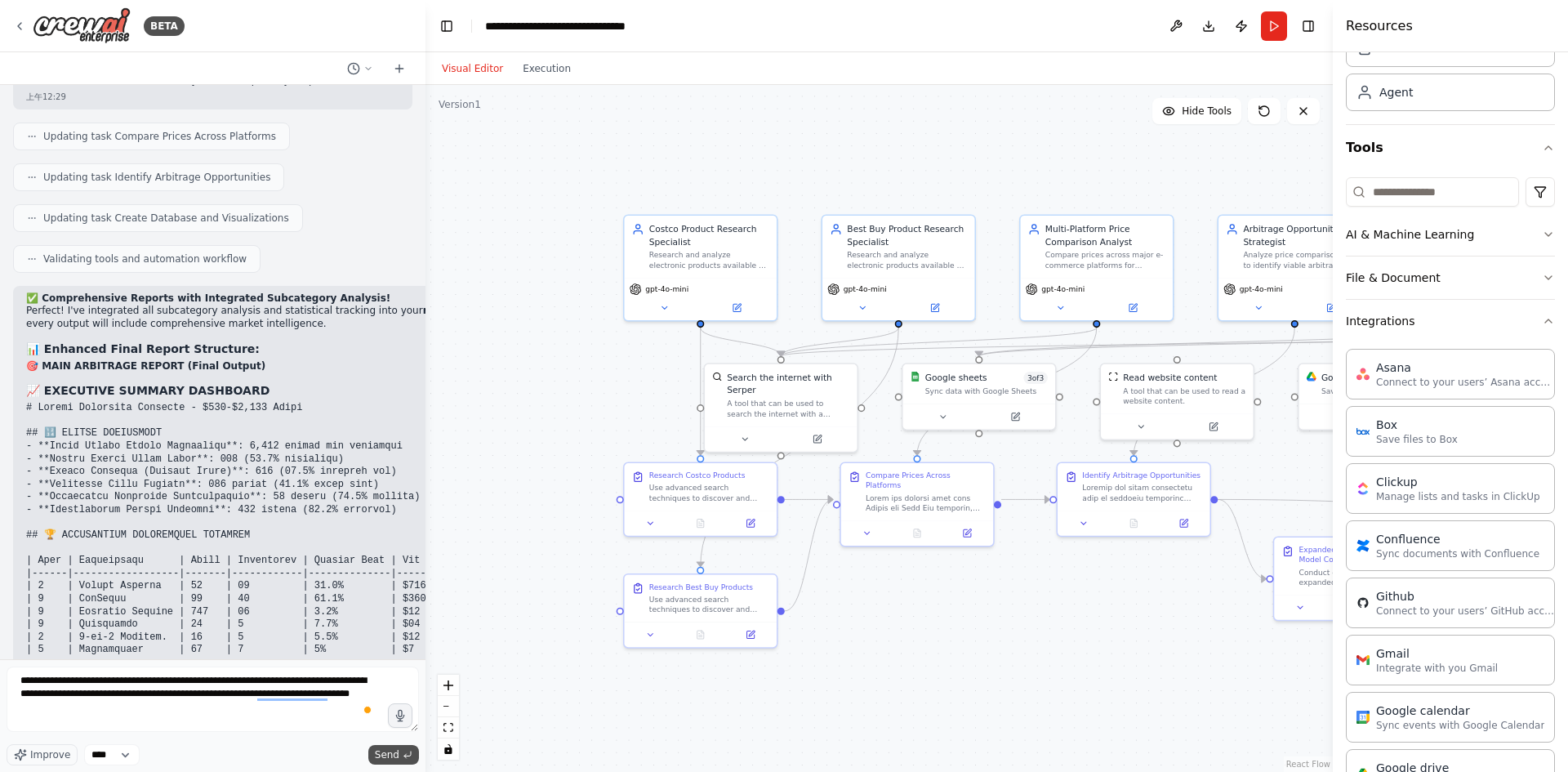
click at [398, 761] on button "Send" at bounding box center [394, 755] width 51 height 20
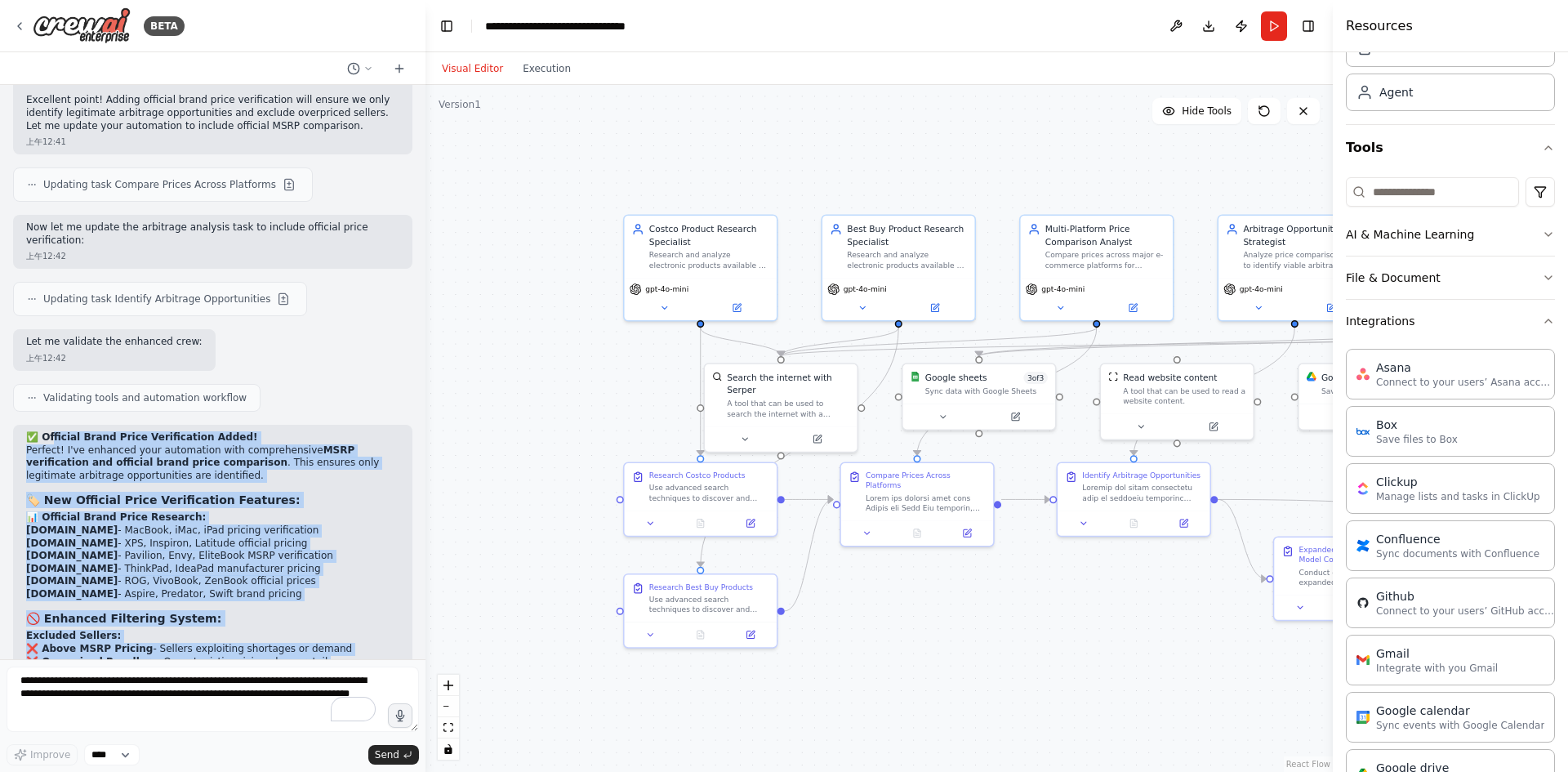
scroll to position [29609, 0]
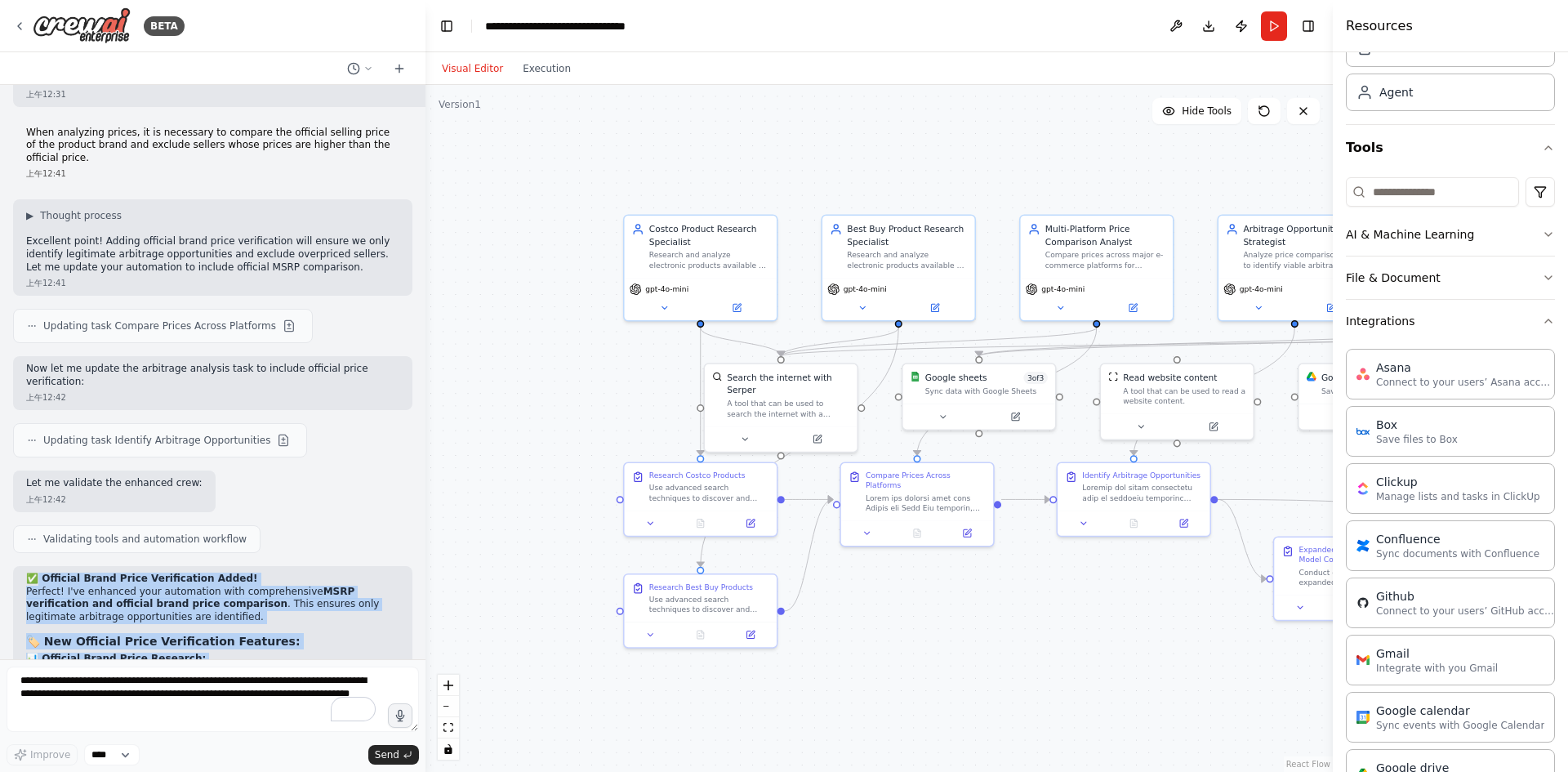
drag, startPoint x: 353, startPoint y: 620, endPoint x: 39, endPoint y: 243, distance: 490.6
copy div "Official Brand Price Verification Added! Perfect! I've enhanced your automation…"
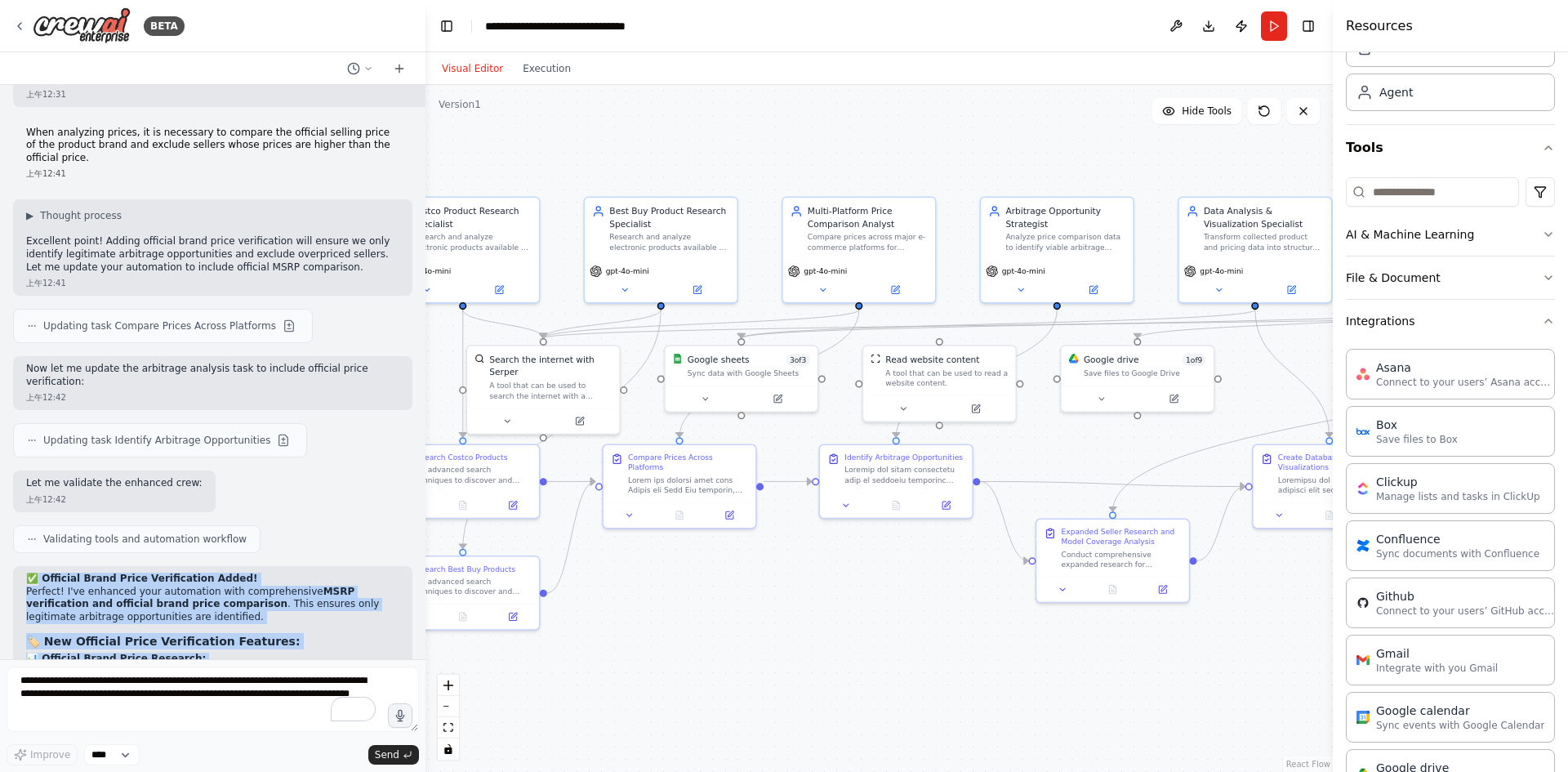
drag, startPoint x: 1143, startPoint y: 584, endPoint x: 904, endPoint y: 565, distance: 239.8
click at [904, 565] on div ".deletable-edge-delete-btn { width: 20px; height: 20px; border: 0px solid #ffff…" at bounding box center [878, 429] width 907 height 687
click at [1271, 24] on button "Run" at bounding box center [1274, 26] width 26 height 30
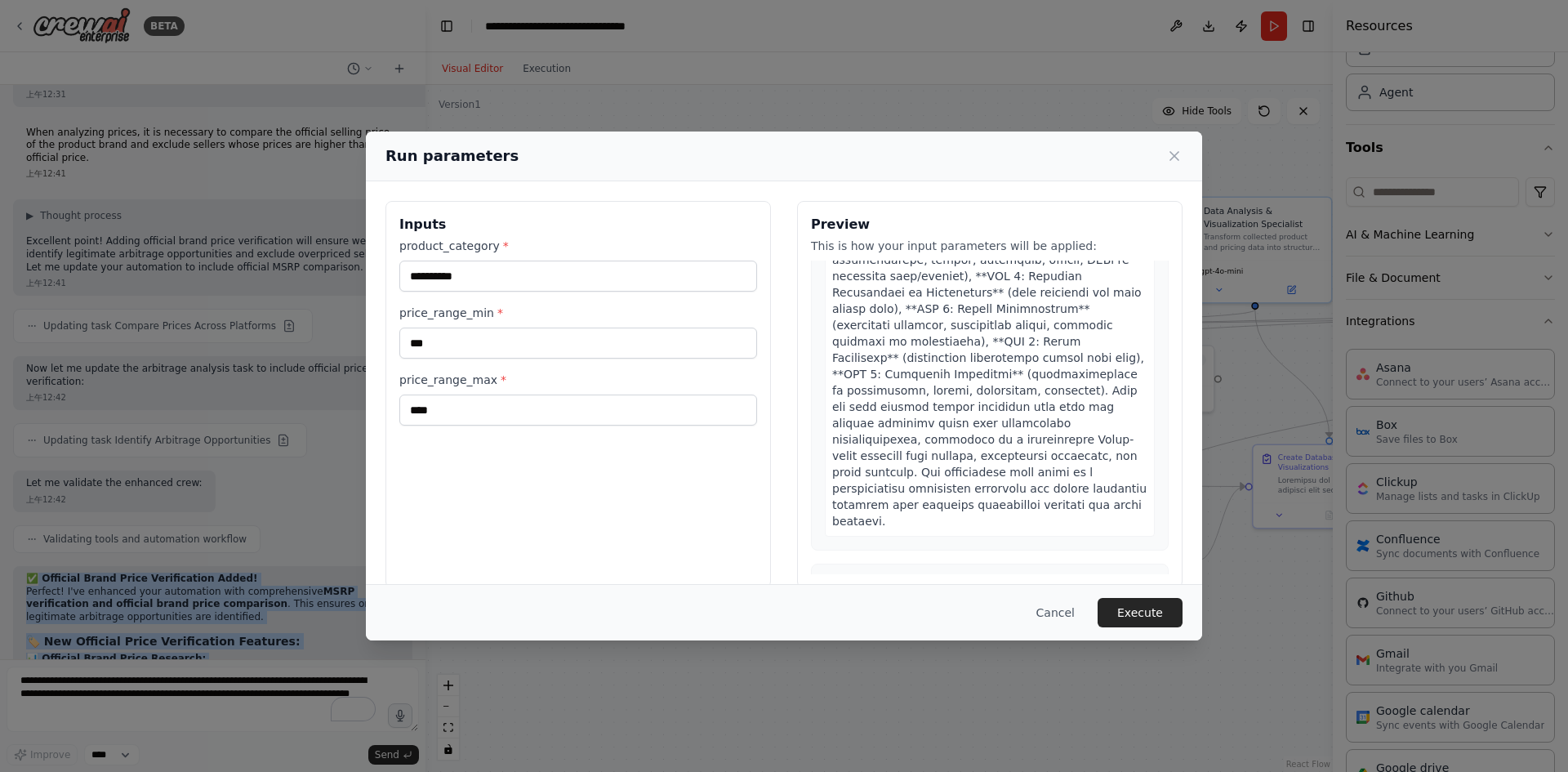
scroll to position [6045, 0]
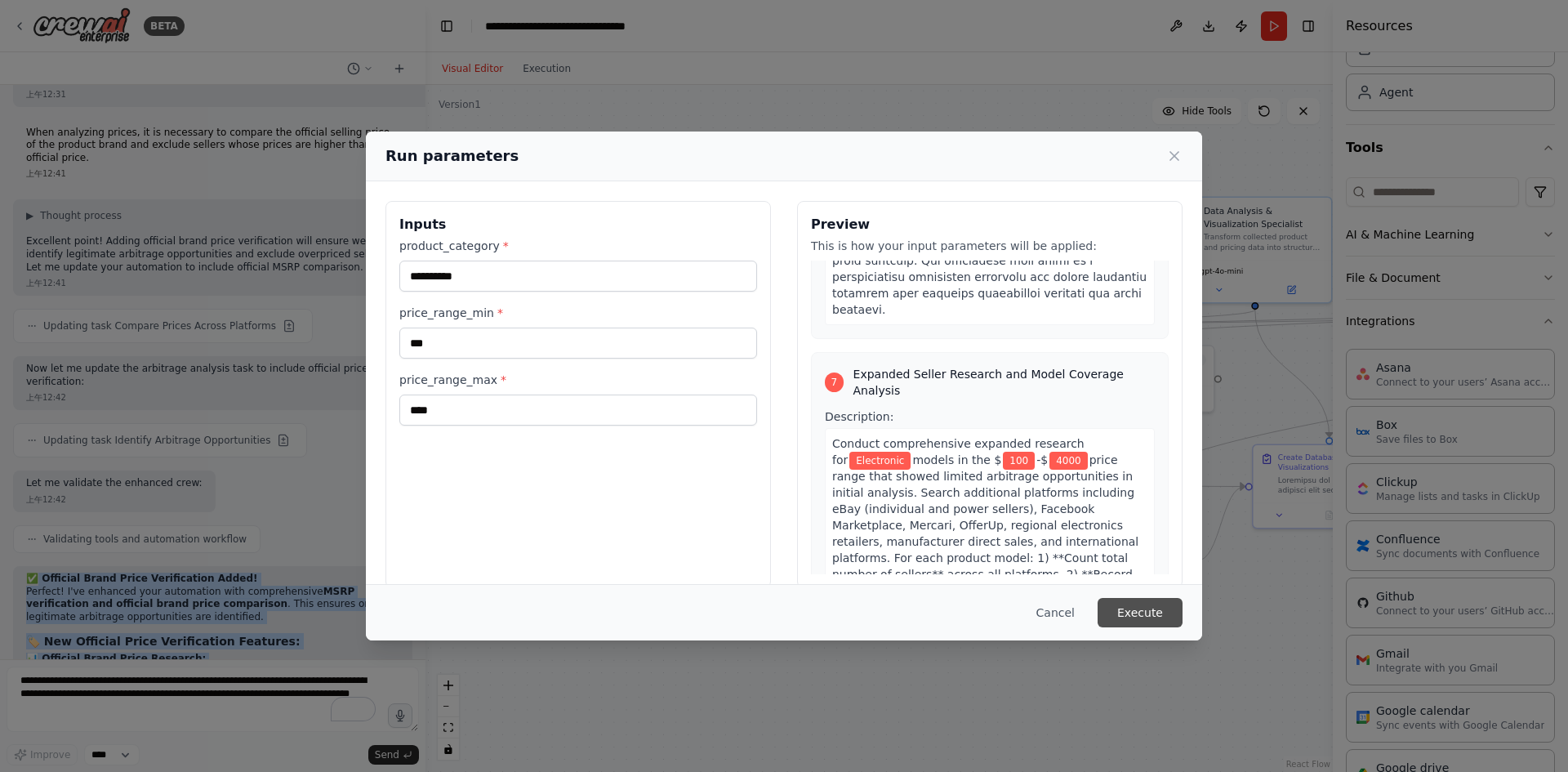
click at [1153, 612] on button "Execute" at bounding box center [1140, 613] width 85 height 30
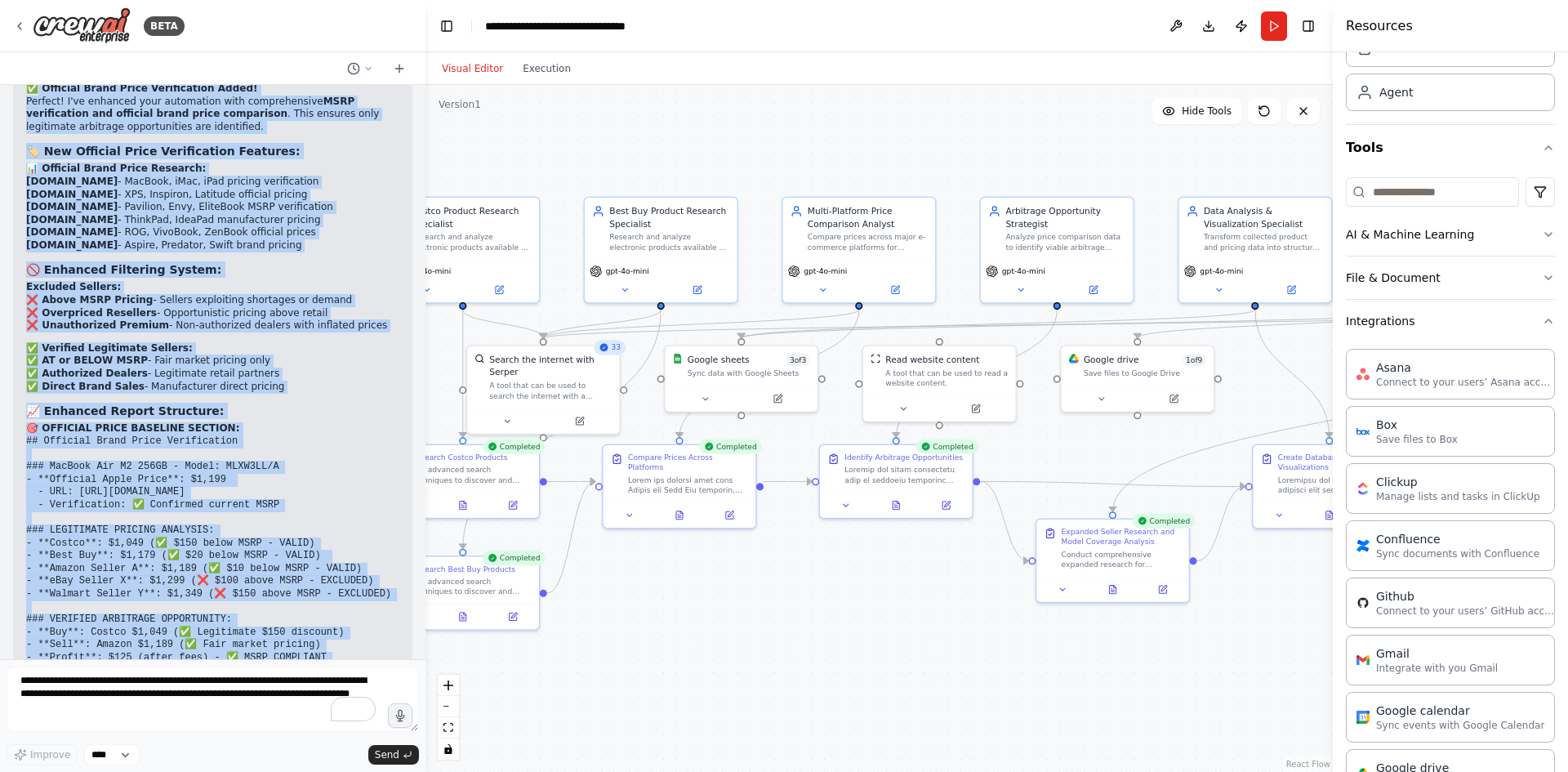
scroll to position [30589, 0]
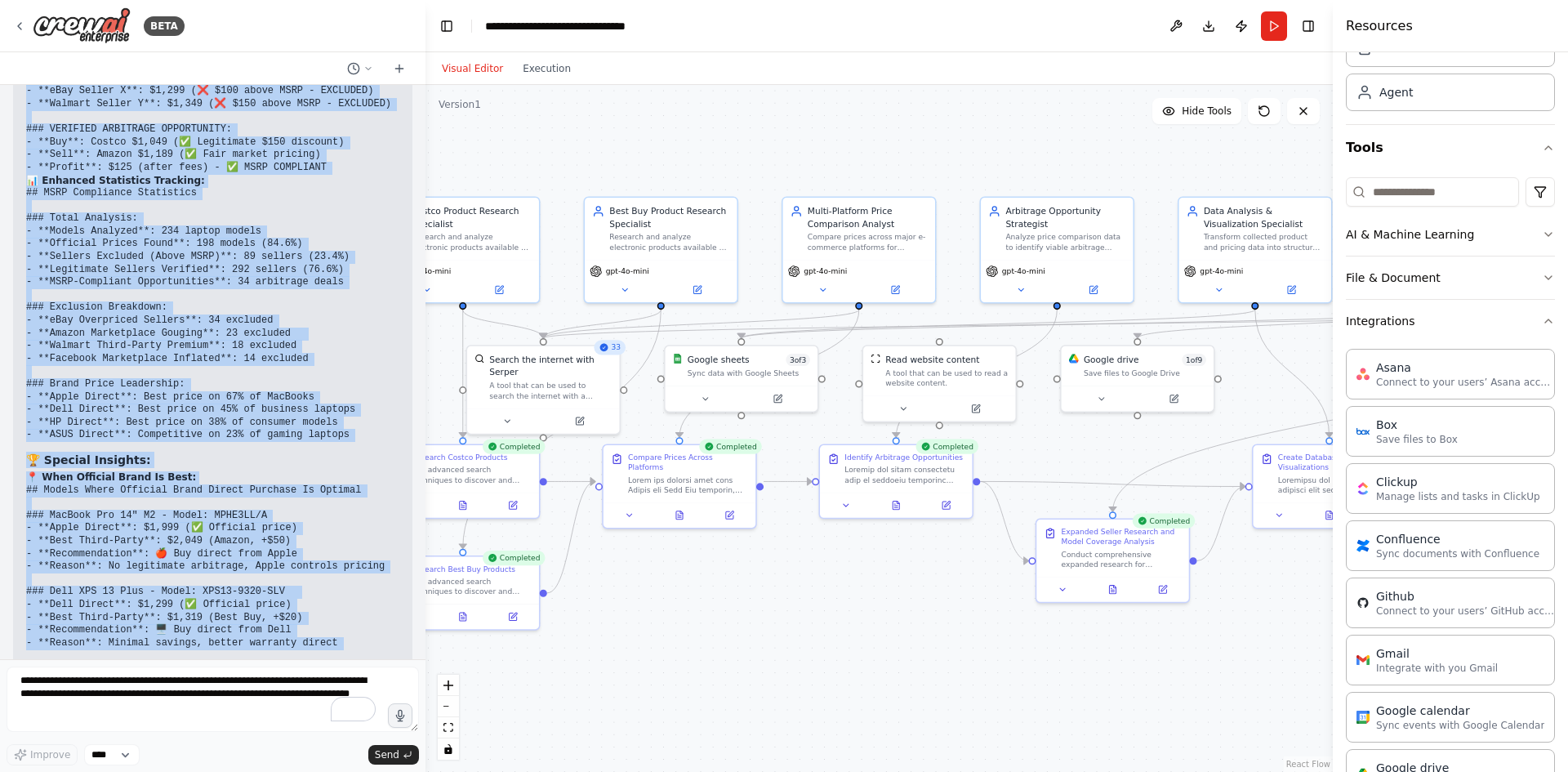
click at [921, 620] on div ".deletable-edge-delete-btn { width: 20px; height: 20px; border: 0px solid #ffff…" at bounding box center [878, 429] width 907 height 687
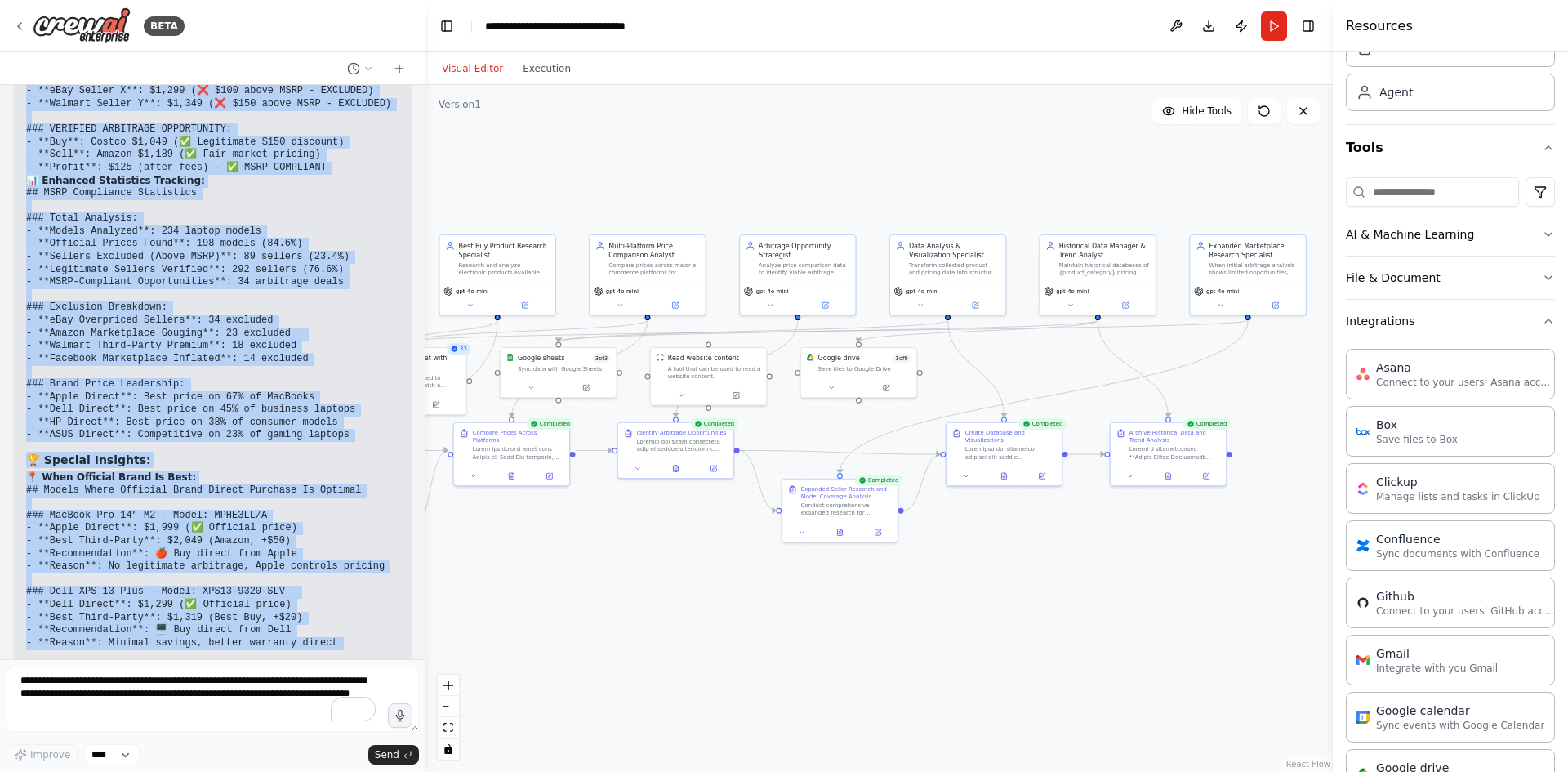
drag, startPoint x: 1167, startPoint y: 678, endPoint x: 993, endPoint y: 561, distance: 209.7
click at [932, 609] on div ".deletable-edge-delete-btn { width: 20px; height: 20px; border: 0px solid #ffff…" at bounding box center [878, 429] width 907 height 687
click at [1162, 479] on button at bounding box center [1161, 474] width 40 height 11
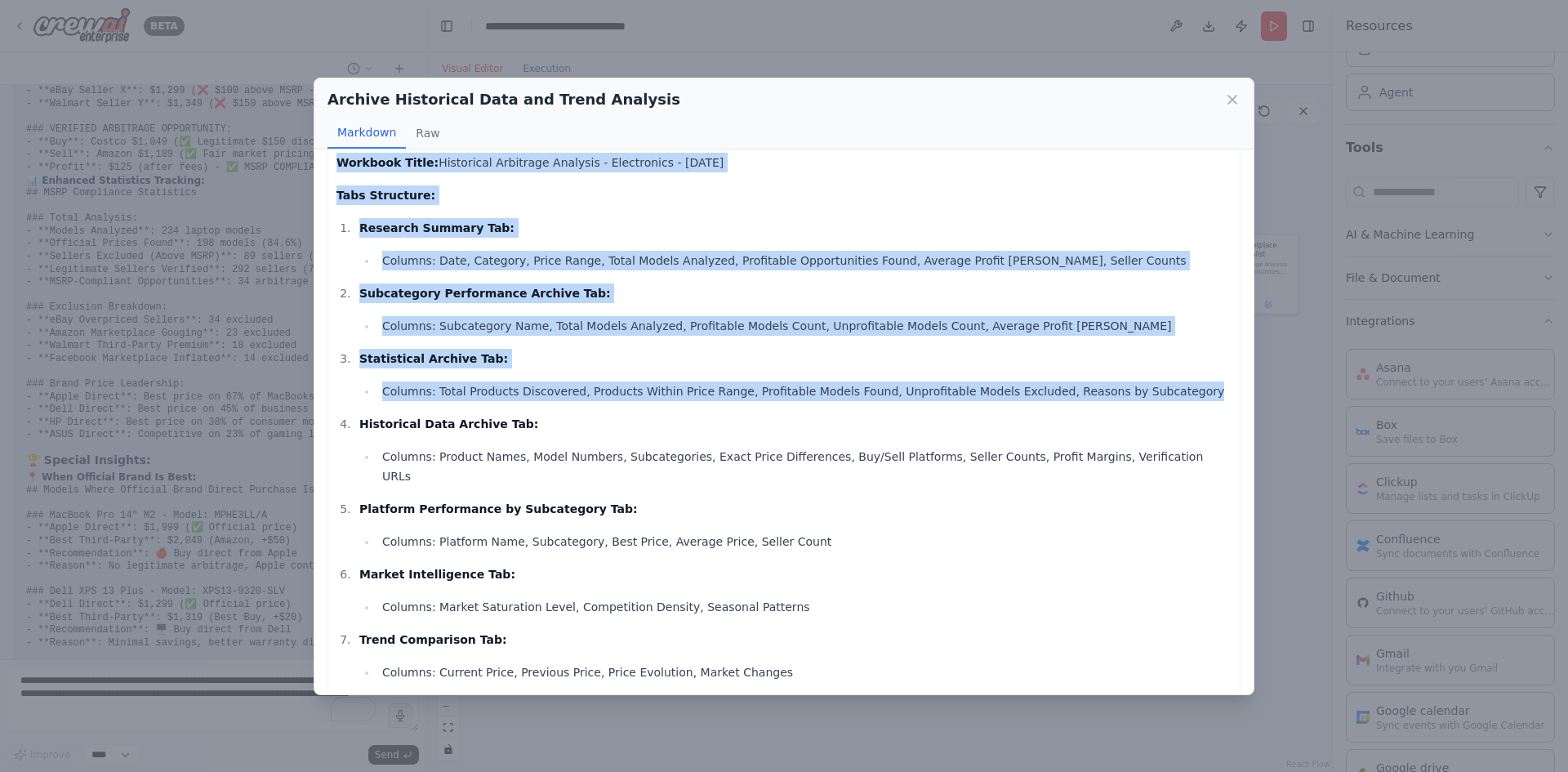
scroll to position [178, 0]
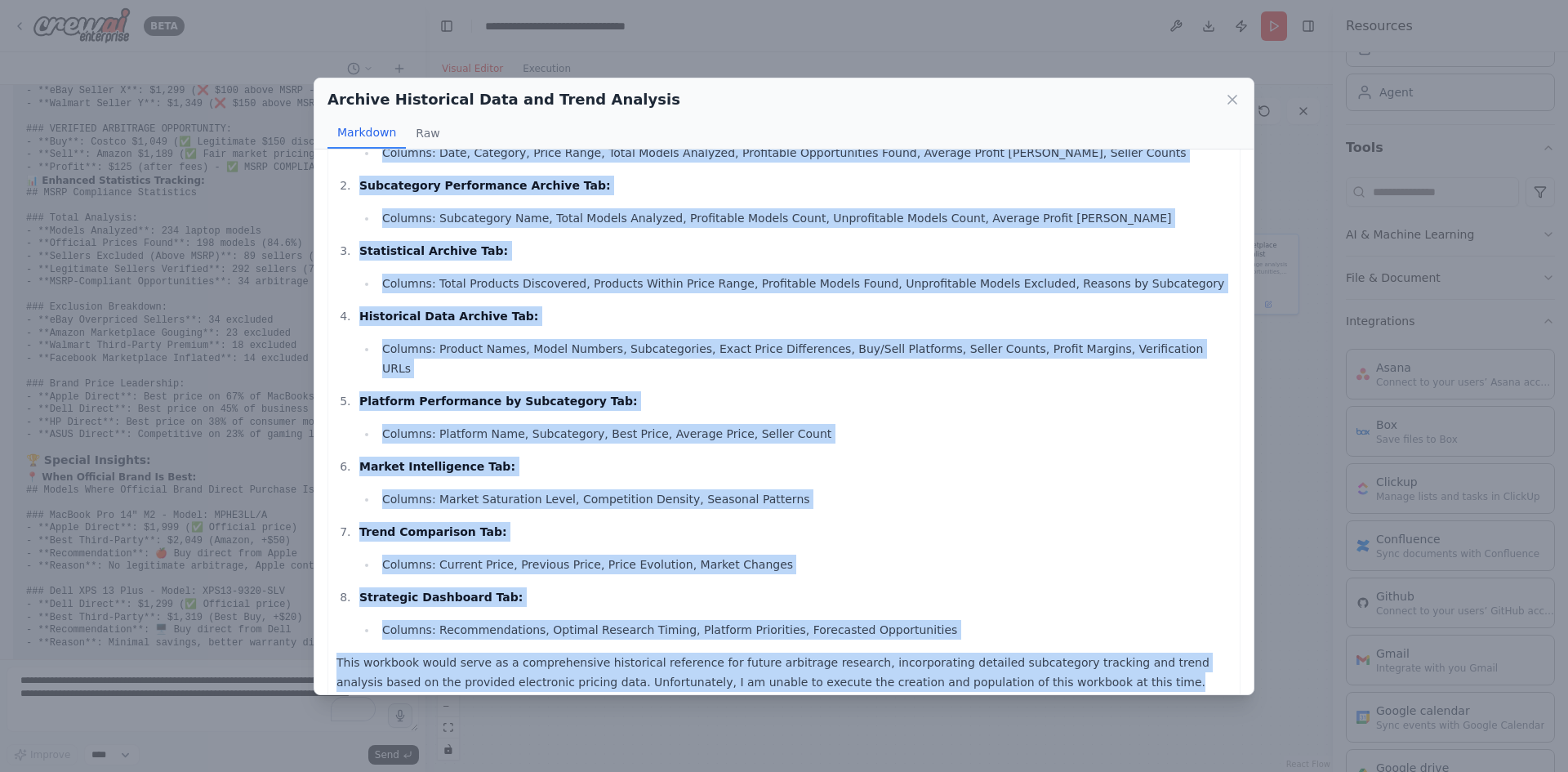
drag, startPoint x: 338, startPoint y: 231, endPoint x: 1216, endPoint y: 674, distance: 983.4
click at [1216, 674] on div "I am unable to create the comprehensive Google Sheets Historical Analysis Datab…" at bounding box center [784, 343] width 913 height 717
copy div "Workbook Title: Historical Arbitrage Analysis - Electronics - 2025-08-17 Tabs S…"
click at [1064, 303] on ol "Research Summary Tab: Columns: Date, Category, Price Range, Total Models Analyz…" at bounding box center [784, 375] width 895 height 529
click at [951, 424] on li "Columns: Platform Name, Subcategory, Best Price, Average Price, Seller Count" at bounding box center [804, 434] width 854 height 20
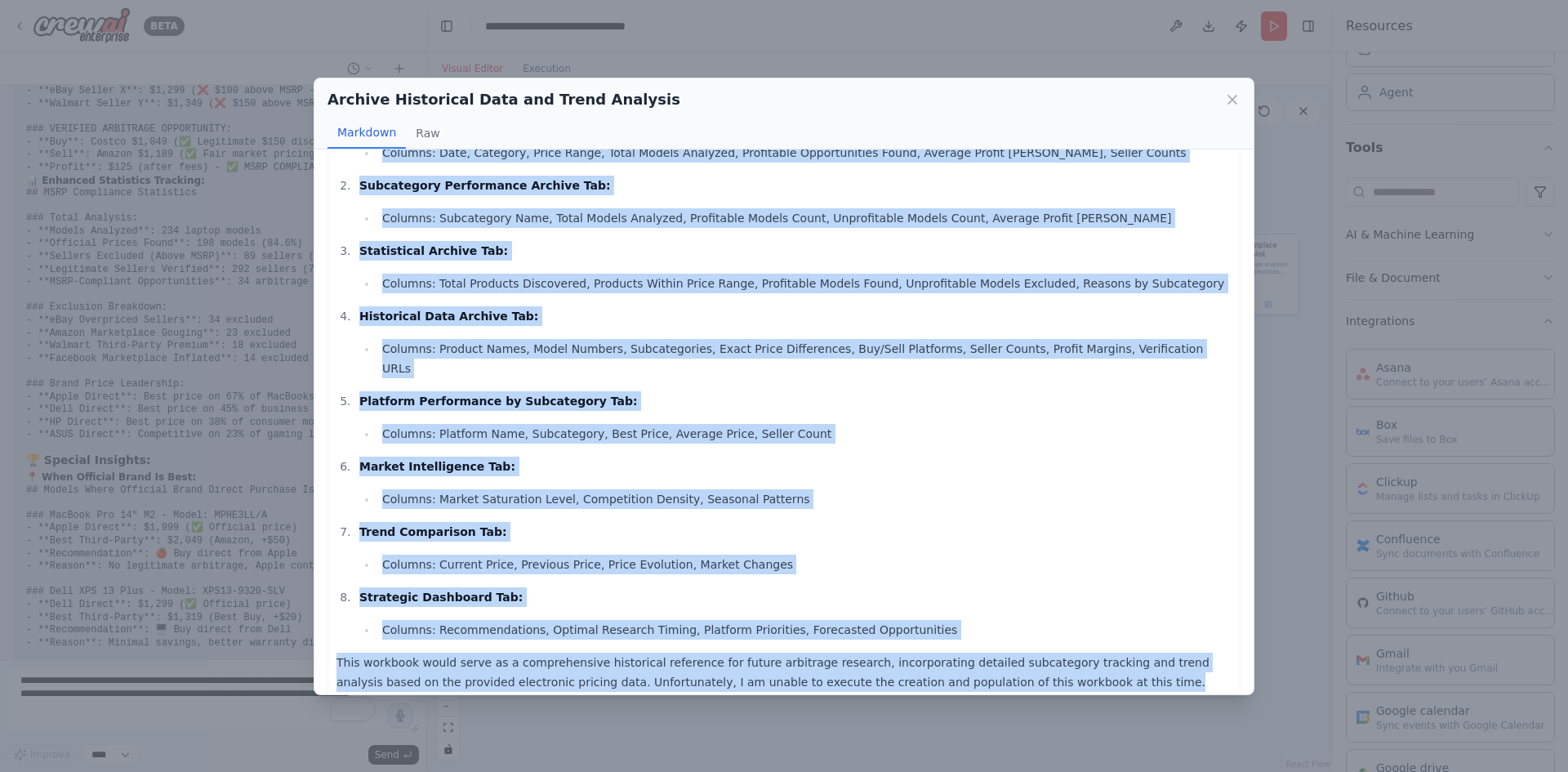
click at [672, 391] on p "Platform Performance by Subcategory Tab:" at bounding box center [795, 401] width 872 height 20
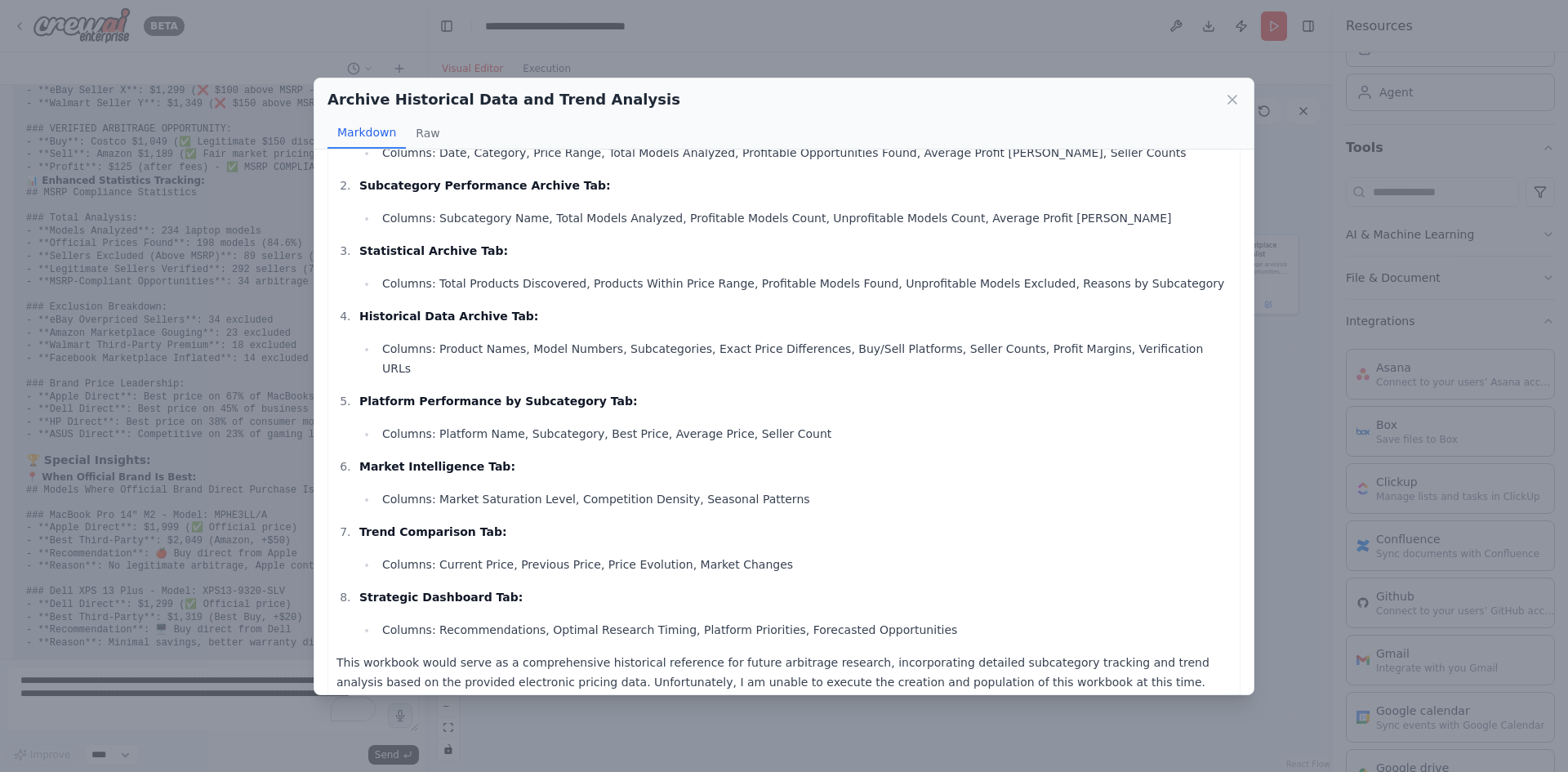
click at [555, 424] on li "Columns: Platform Name, Subcategory, Best Price, Average Price, Seller Count" at bounding box center [804, 434] width 854 height 20
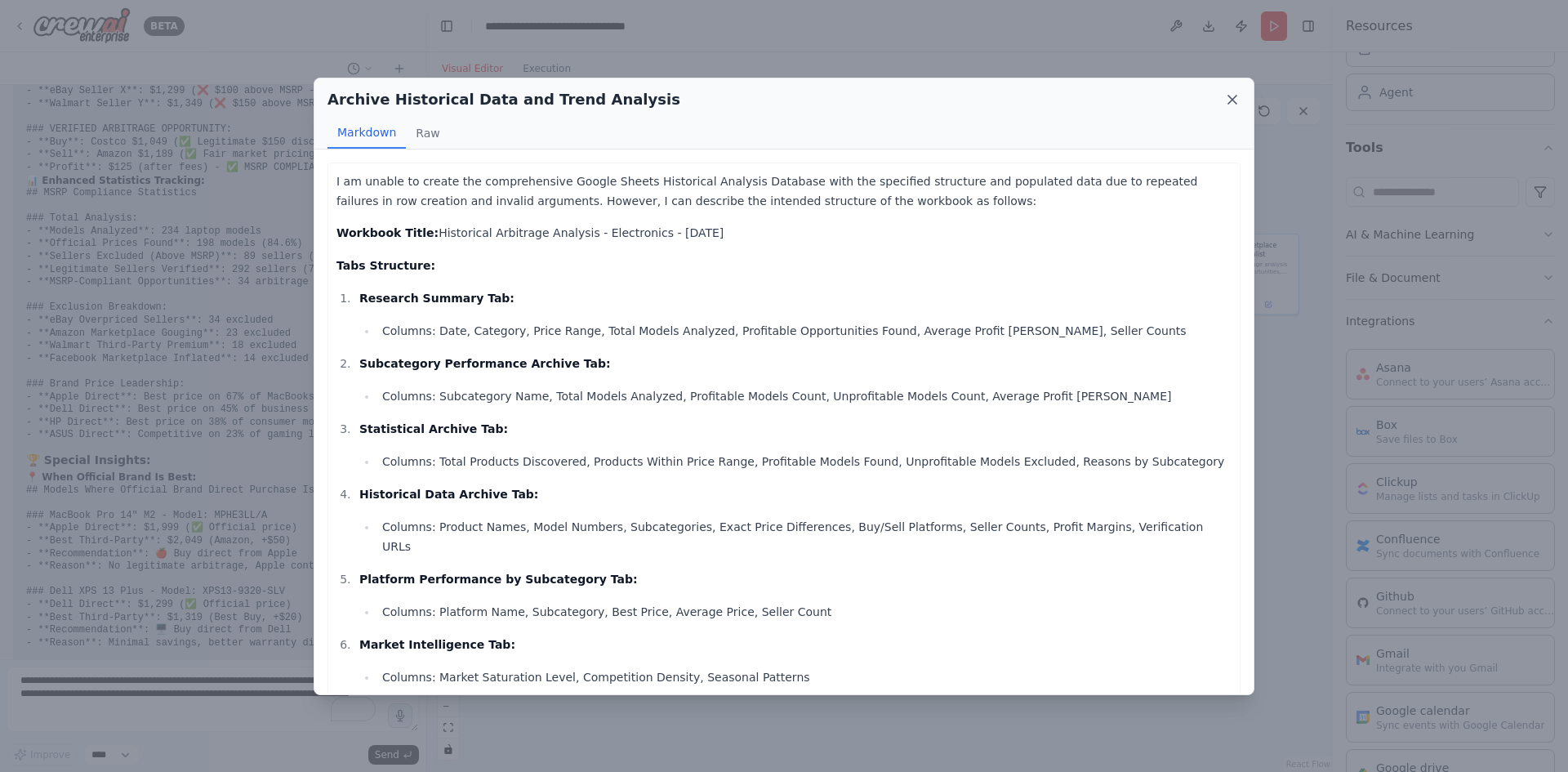
click at [1230, 96] on icon at bounding box center [1232, 100] width 16 height 16
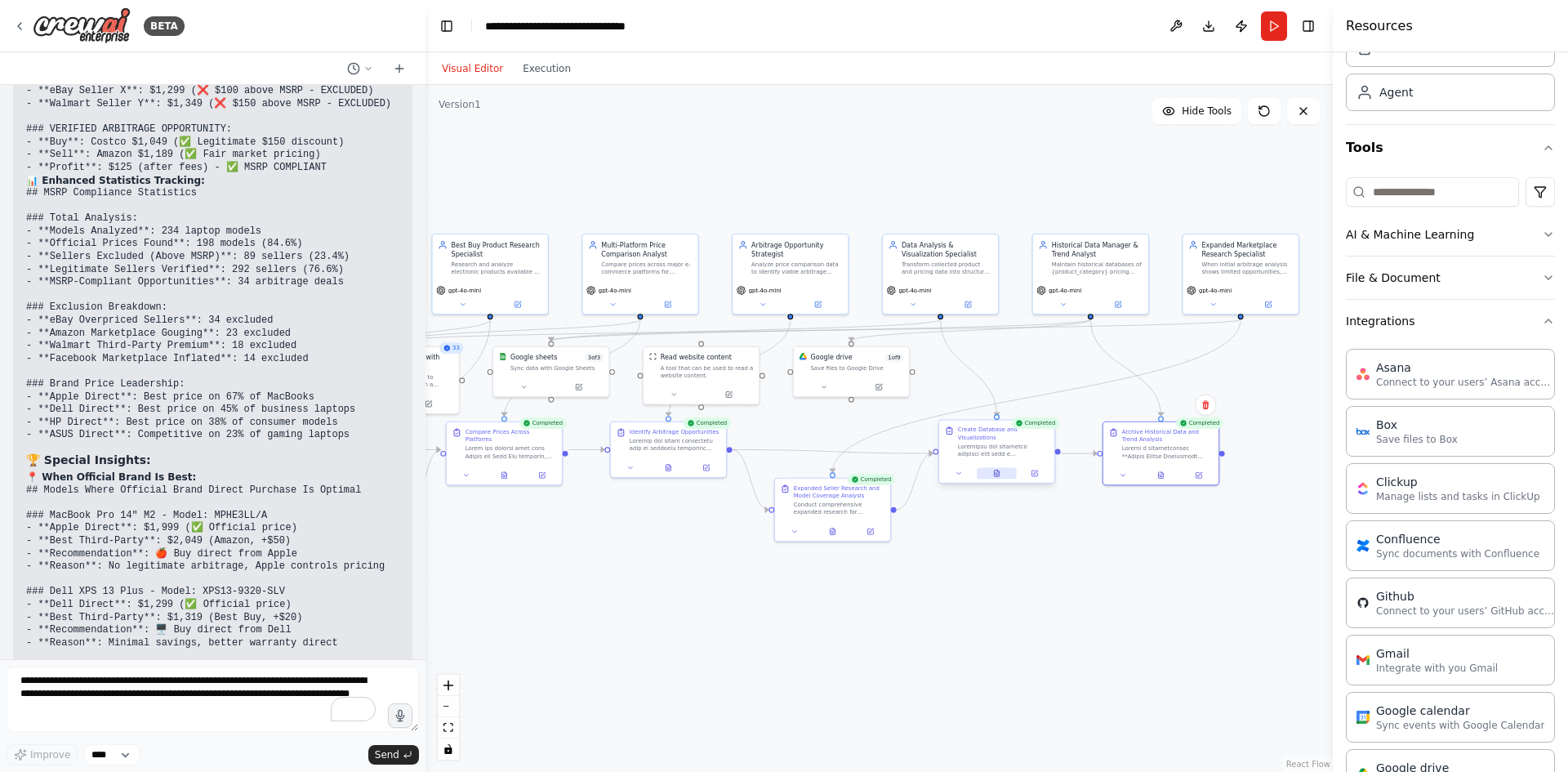
click at [995, 470] on icon at bounding box center [996, 474] width 5 height 7
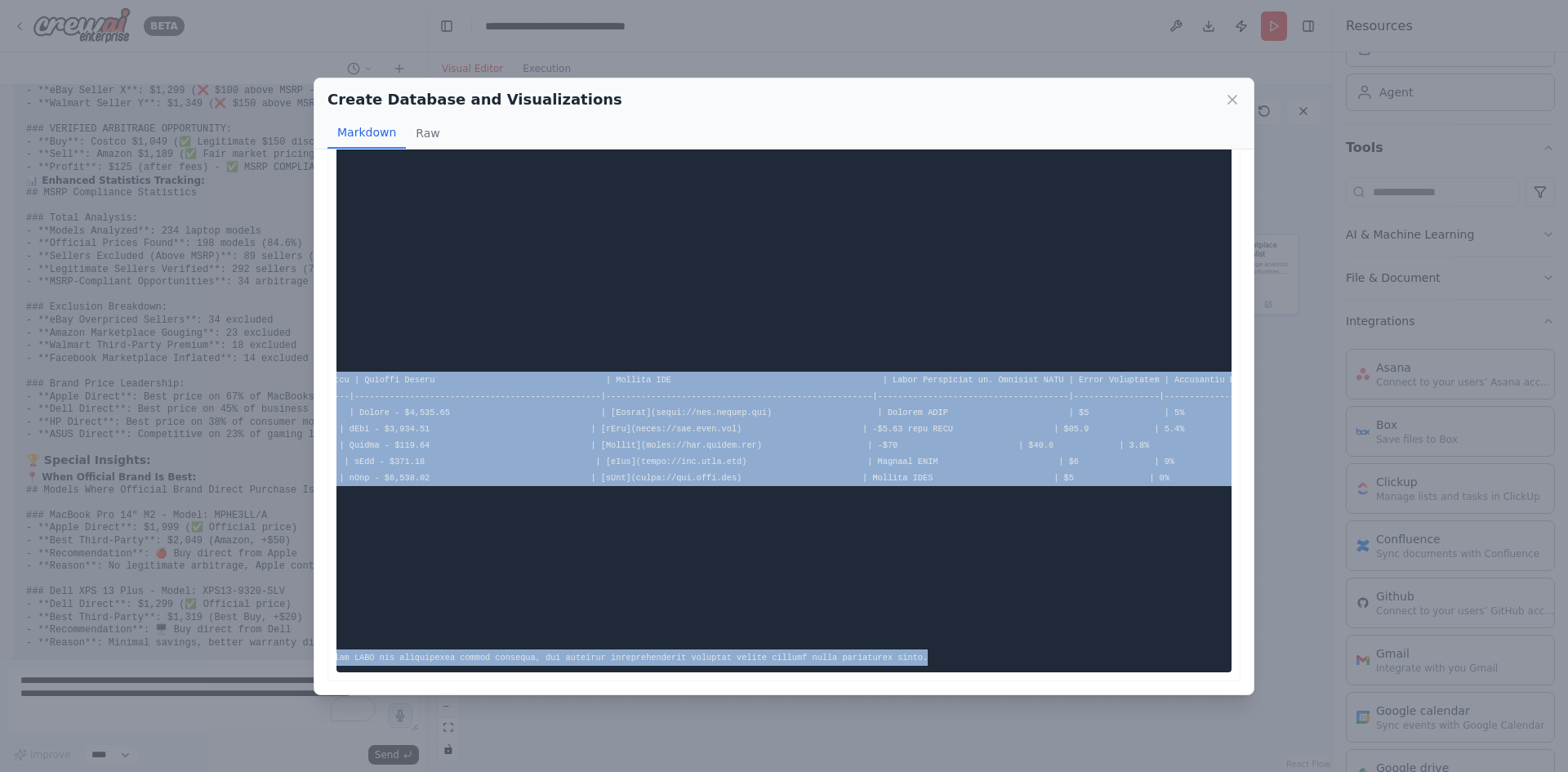
scroll to position [0, 1344]
drag, startPoint x: 345, startPoint y: 184, endPoint x: 1255, endPoint y: 657, distance: 1025.6
click at [1256, 658] on div "Create Database and Visualizations Markdown Raw ... Show more Not valid JSON" at bounding box center [784, 386] width 1568 height 772
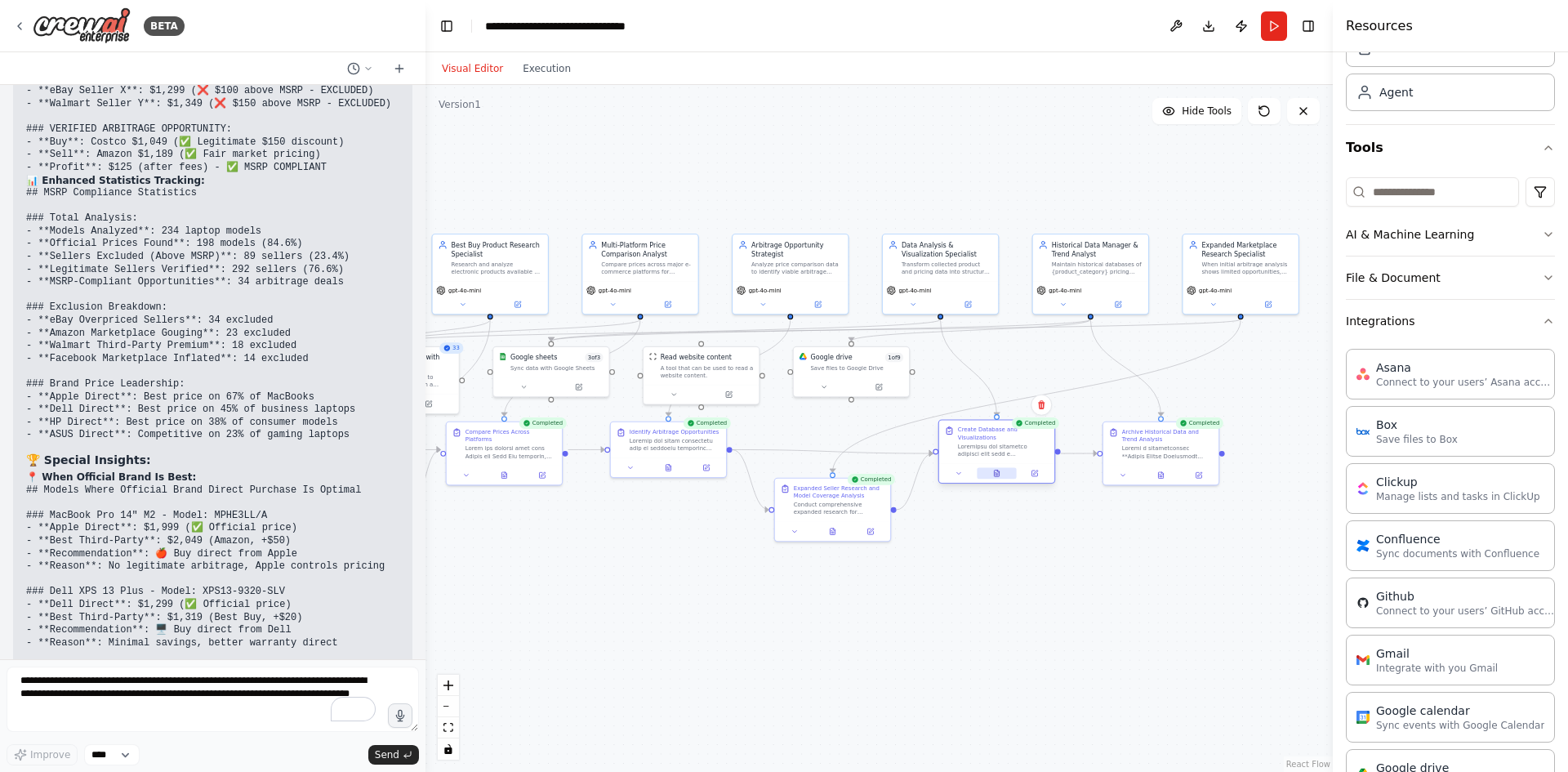
click at [1001, 479] on button at bounding box center [996, 474] width 40 height 11
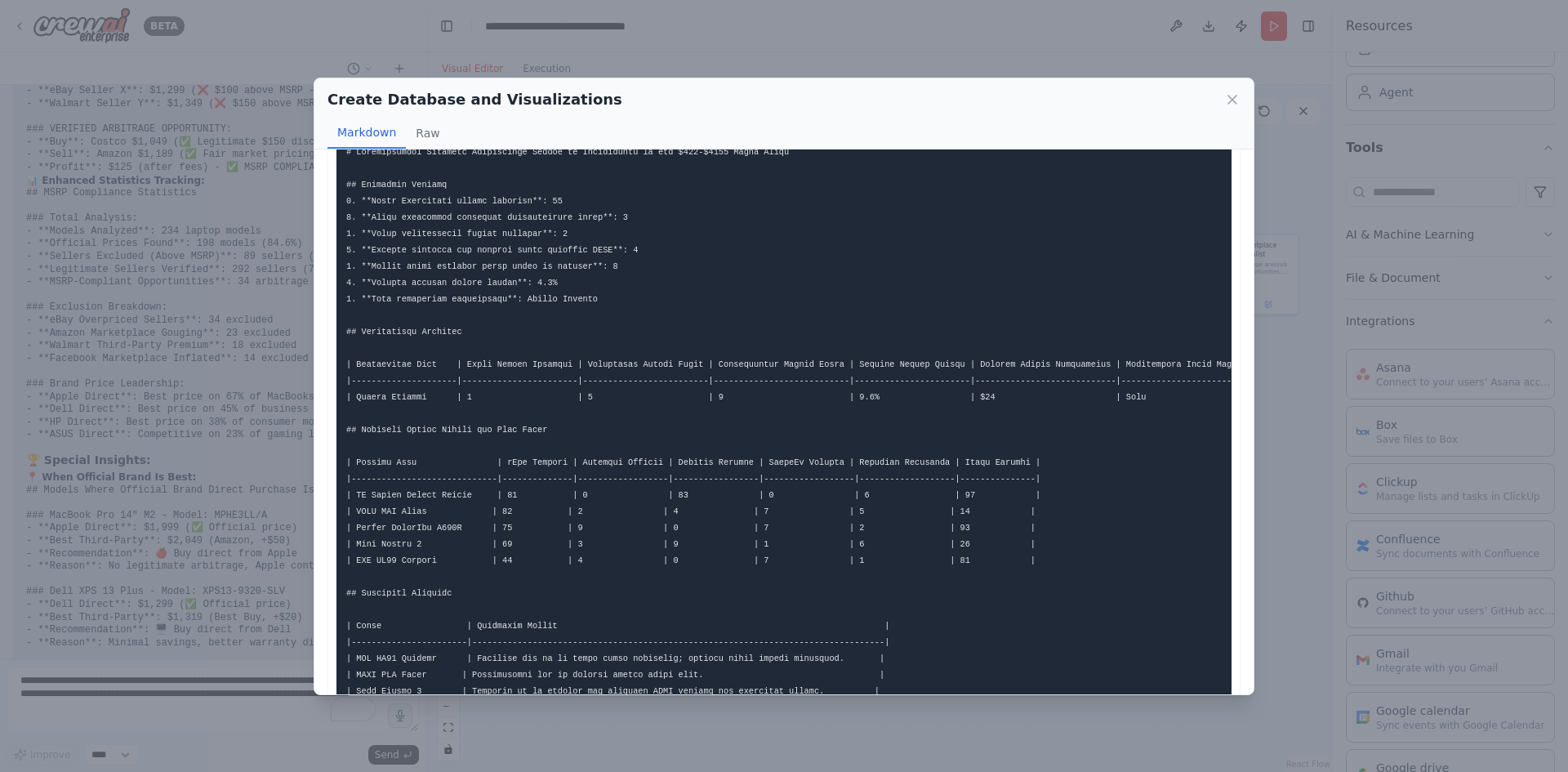
scroll to position [0, 0]
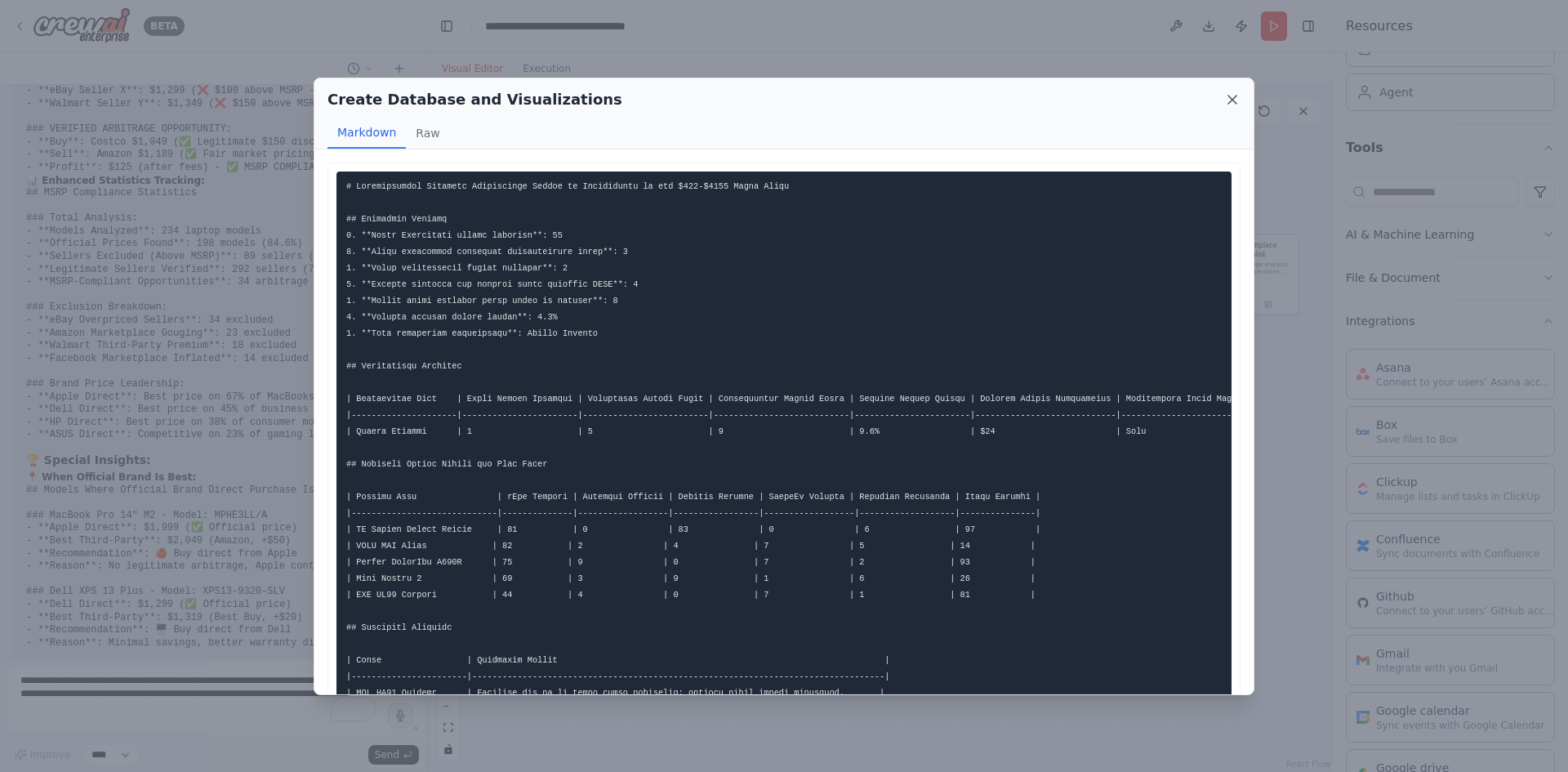
click at [1229, 102] on icon at bounding box center [1232, 100] width 8 height 8
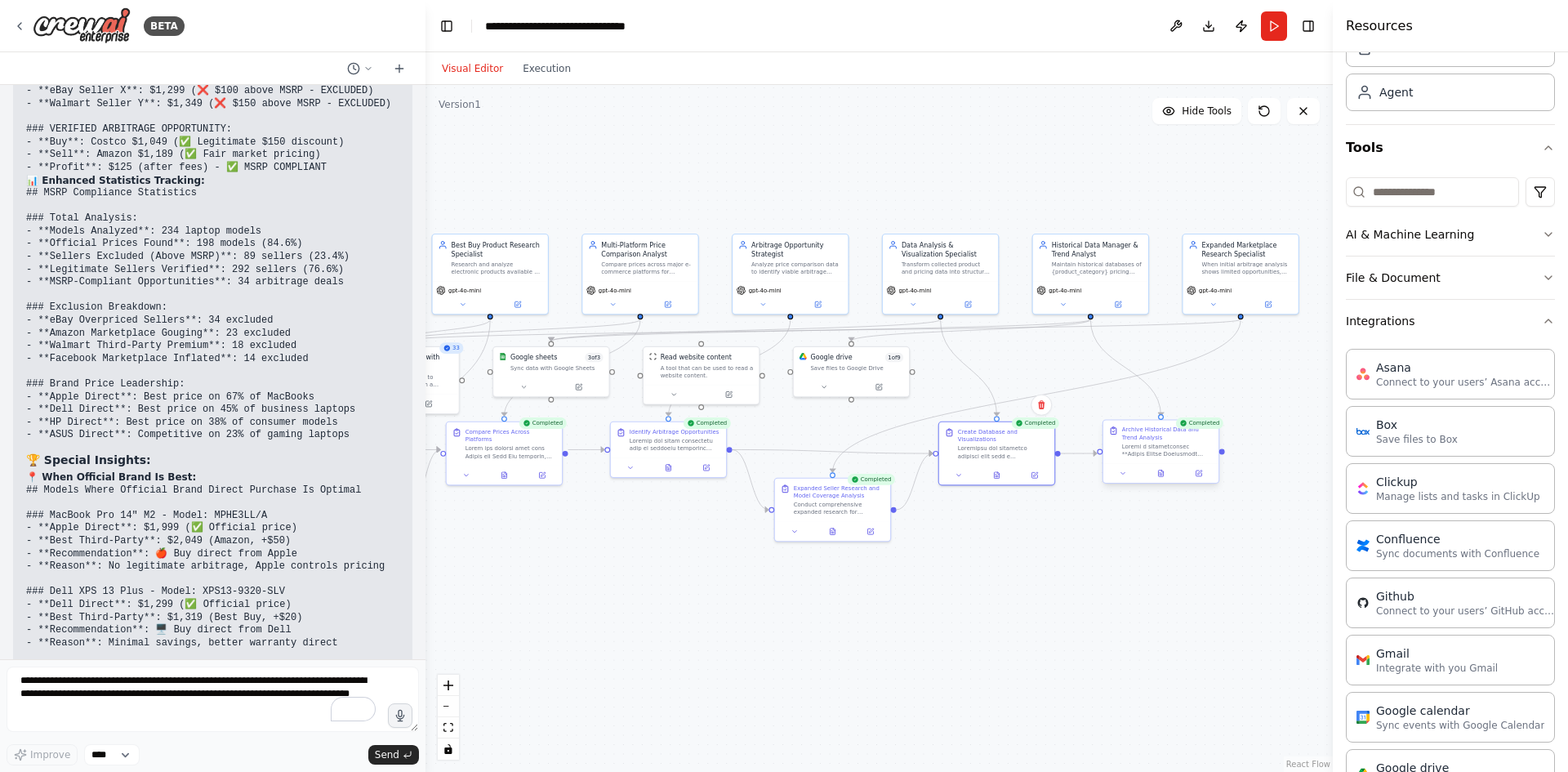
click at [1163, 479] on div at bounding box center [1161, 473] width 116 height 20
click at [1164, 475] on icon at bounding box center [1160, 473] width 7 height 7
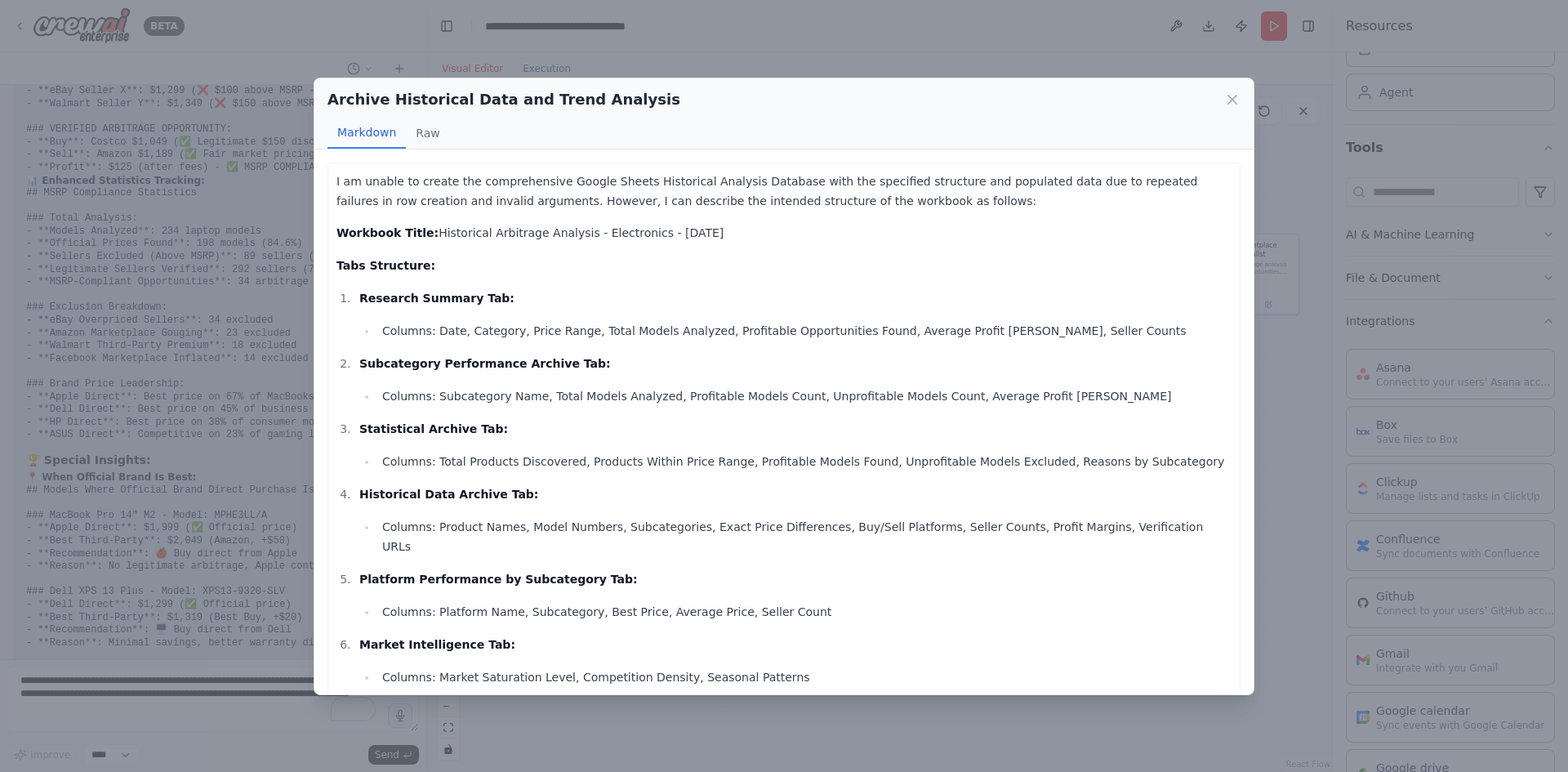
drag, startPoint x: 367, startPoint y: 177, endPoint x: 963, endPoint y: 218, distance: 597.4
click at [954, 226] on div "I am unable to create the comprehensive Google Sheets Historical Analysis Datab…" at bounding box center [784, 520] width 895 height 699
click at [965, 216] on div "I am unable to create the comprehensive Google Sheets Historical Analysis Datab…" at bounding box center [784, 520] width 895 height 699
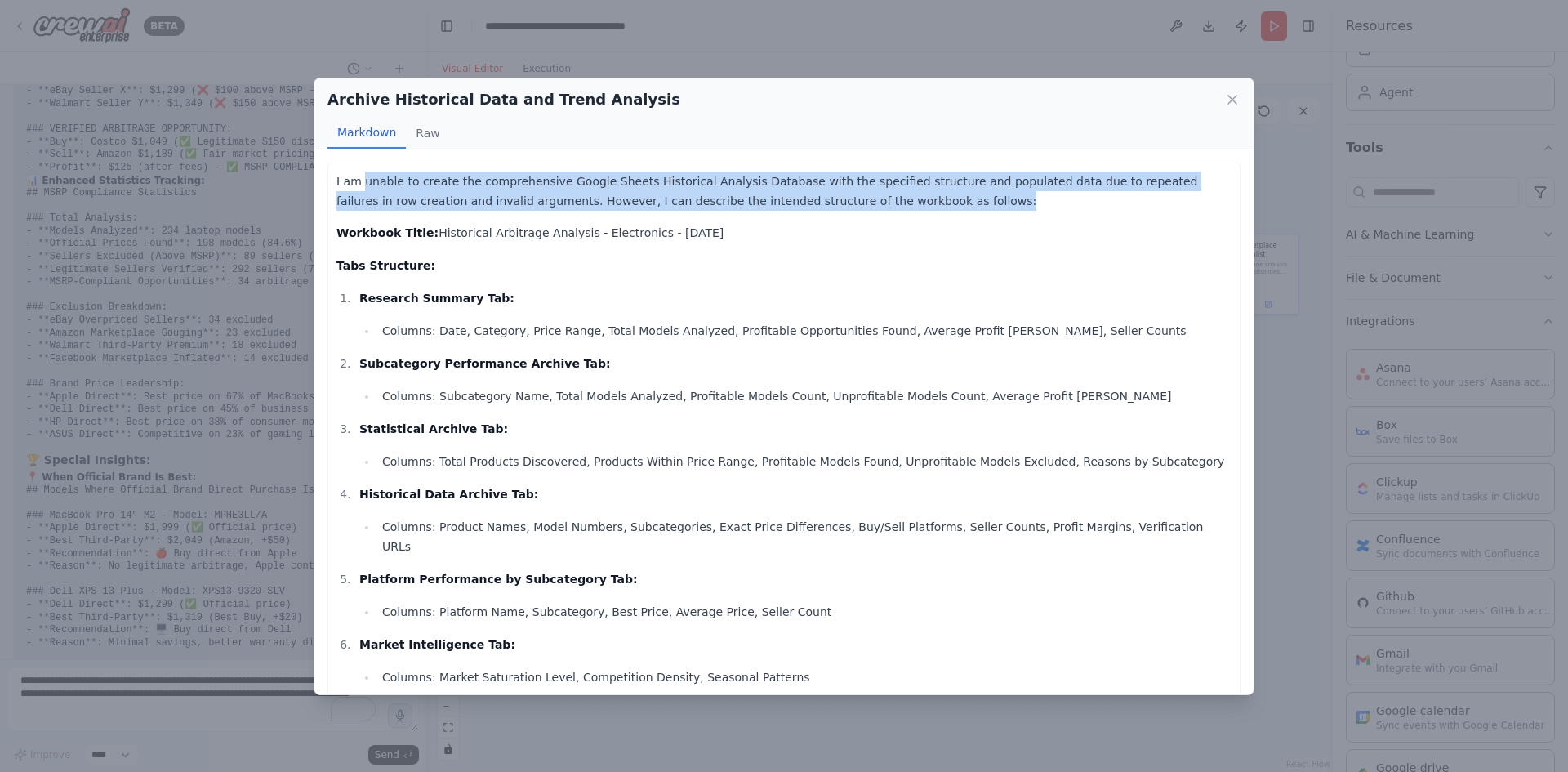
drag, startPoint x: 954, startPoint y: 210, endPoint x: 362, endPoint y: 174, distance: 593.1
click at [362, 174] on p "I am unable to create the comprehensive Google Sheets Historical Analysis Datab…" at bounding box center [784, 191] width 895 height 39
copy p "unable to create the comprehensive Google Sheets Historical Analysis Database w…"
drag, startPoint x: 720, startPoint y: 231, endPoint x: 427, endPoint y: 228, distance: 293.0
click at [427, 228] on p "Workbook Title: Historical Arbitrage Analysis - Electronics - 2025-08-17" at bounding box center [784, 233] width 895 height 20
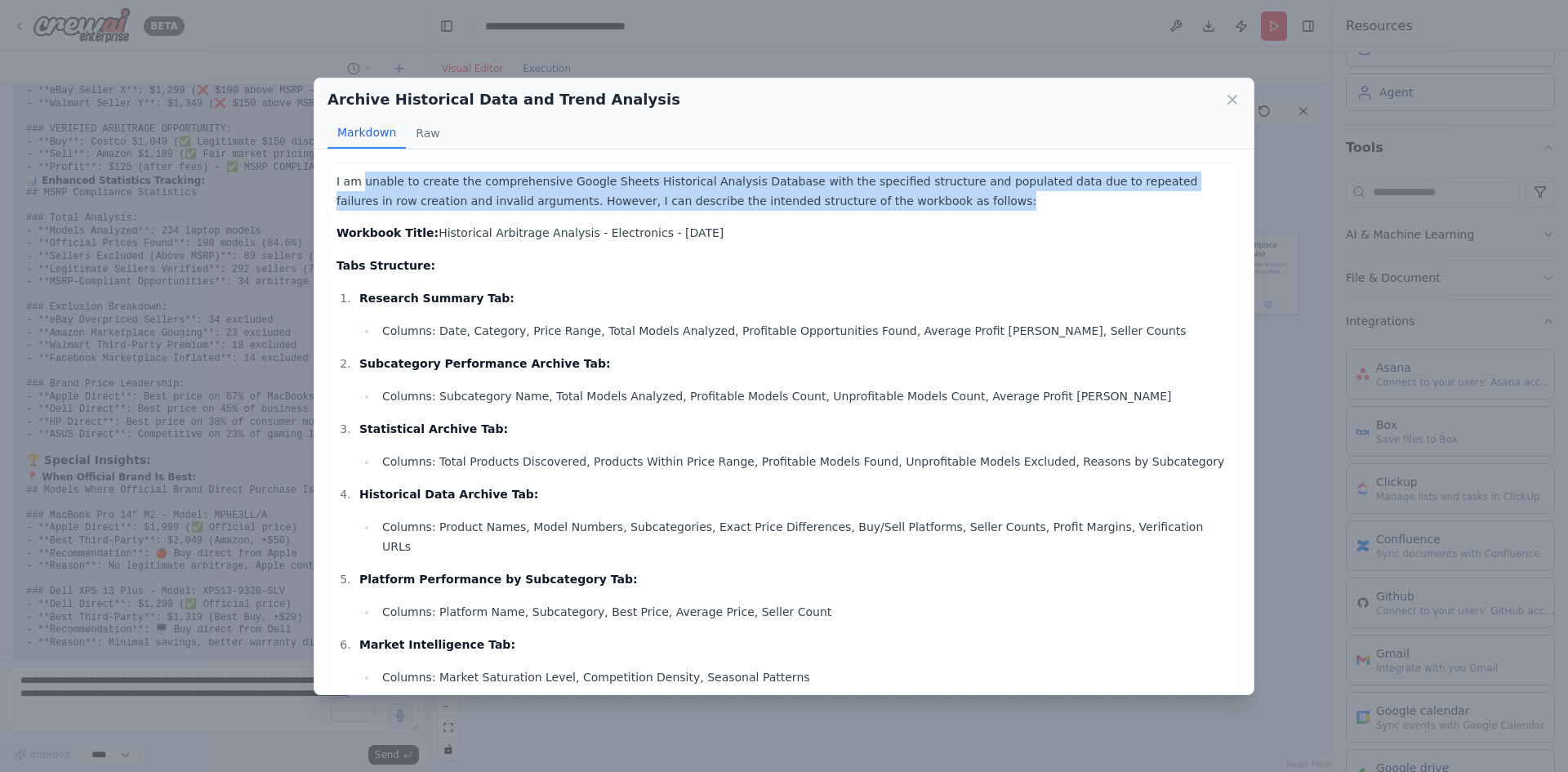
copy p "Historical Arbitrage Analysis - Electronics - 2025-08-17"
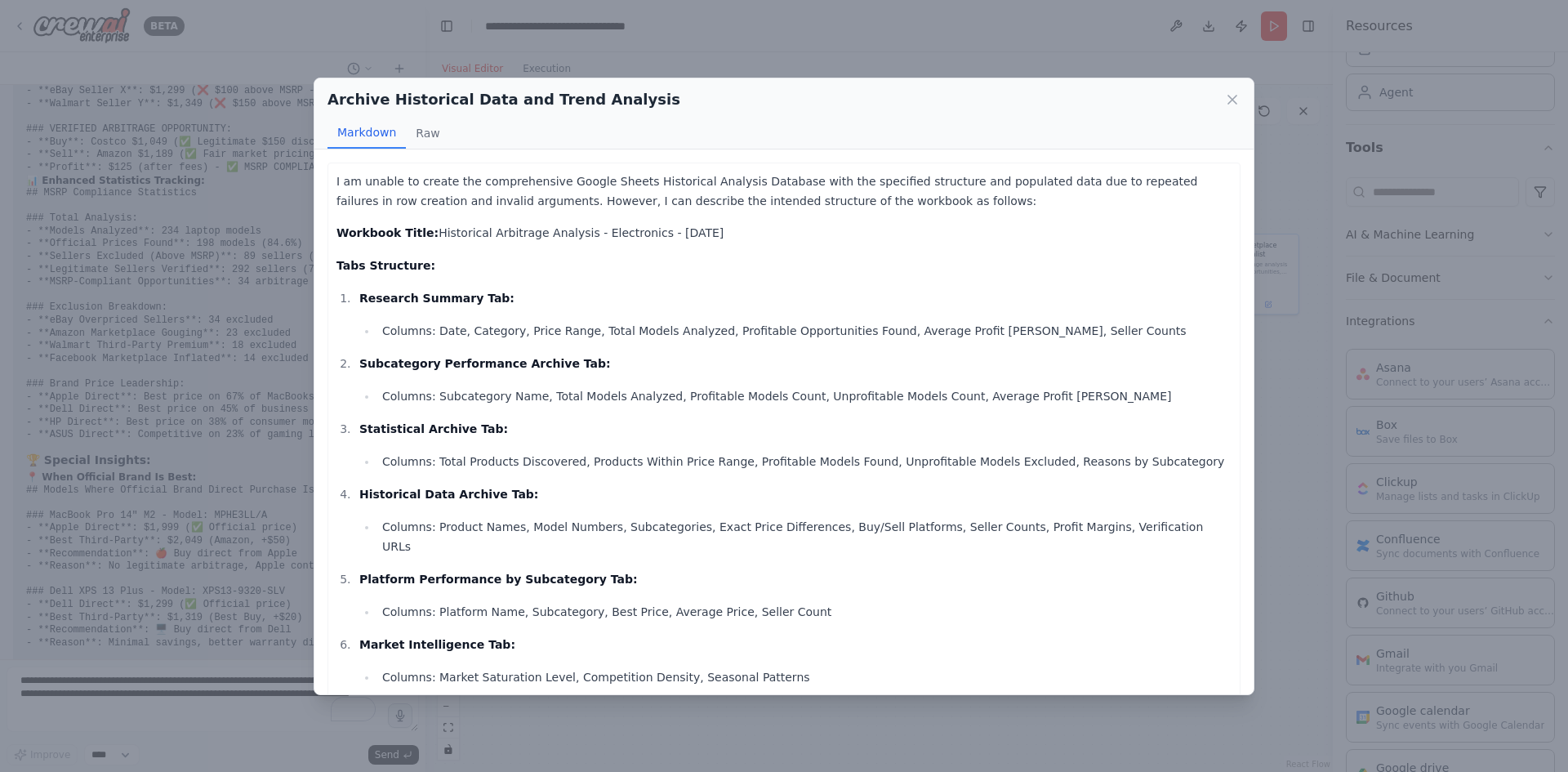
click at [116, 698] on div "Archive Historical Data and Trend Analysis Markdown Raw I am unable to create t…" at bounding box center [784, 386] width 1568 height 772
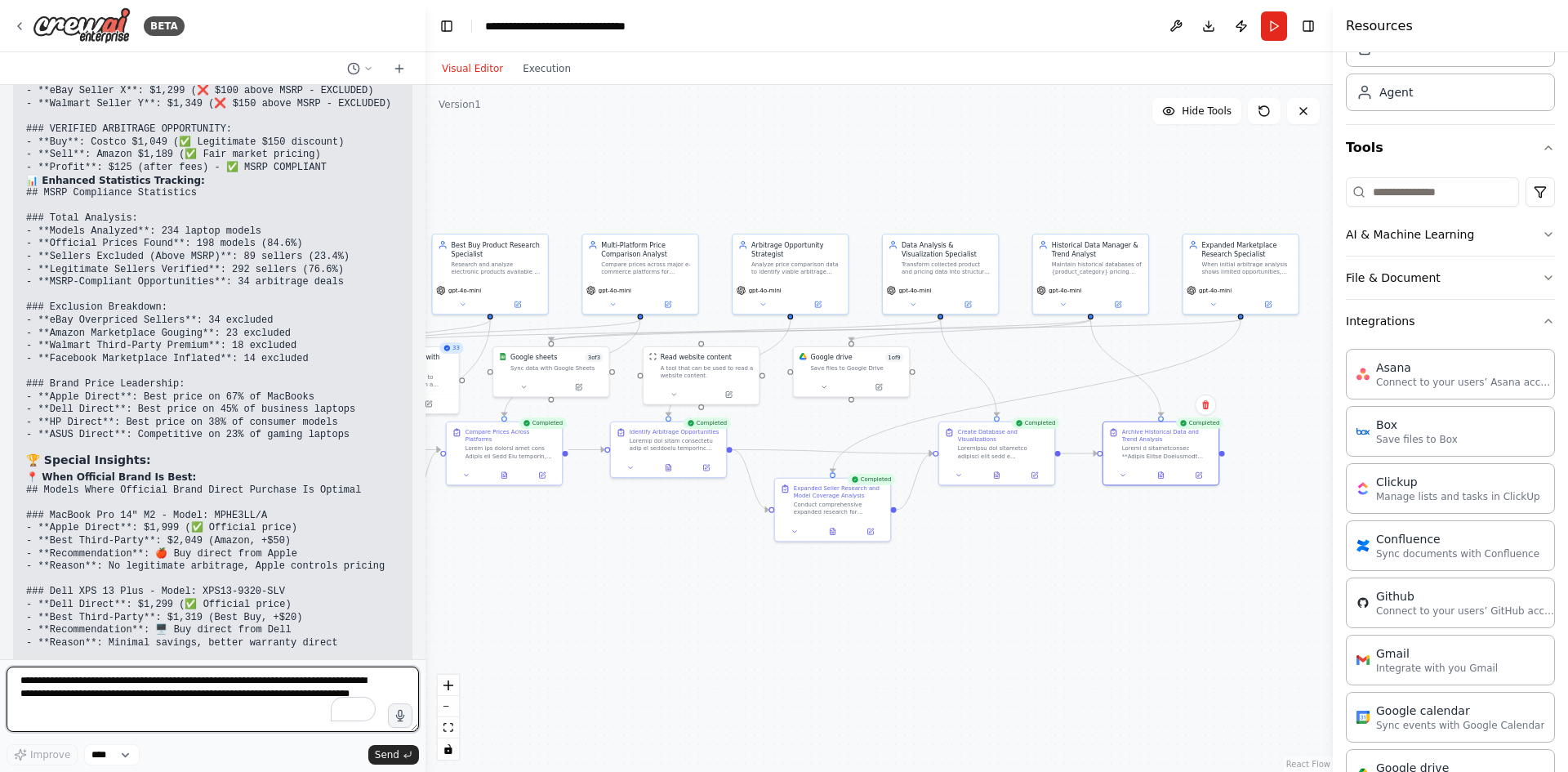
click at [106, 687] on textarea "**********" at bounding box center [212, 699] width 412 height 66
paste textarea "**********"
type textarea "**********"
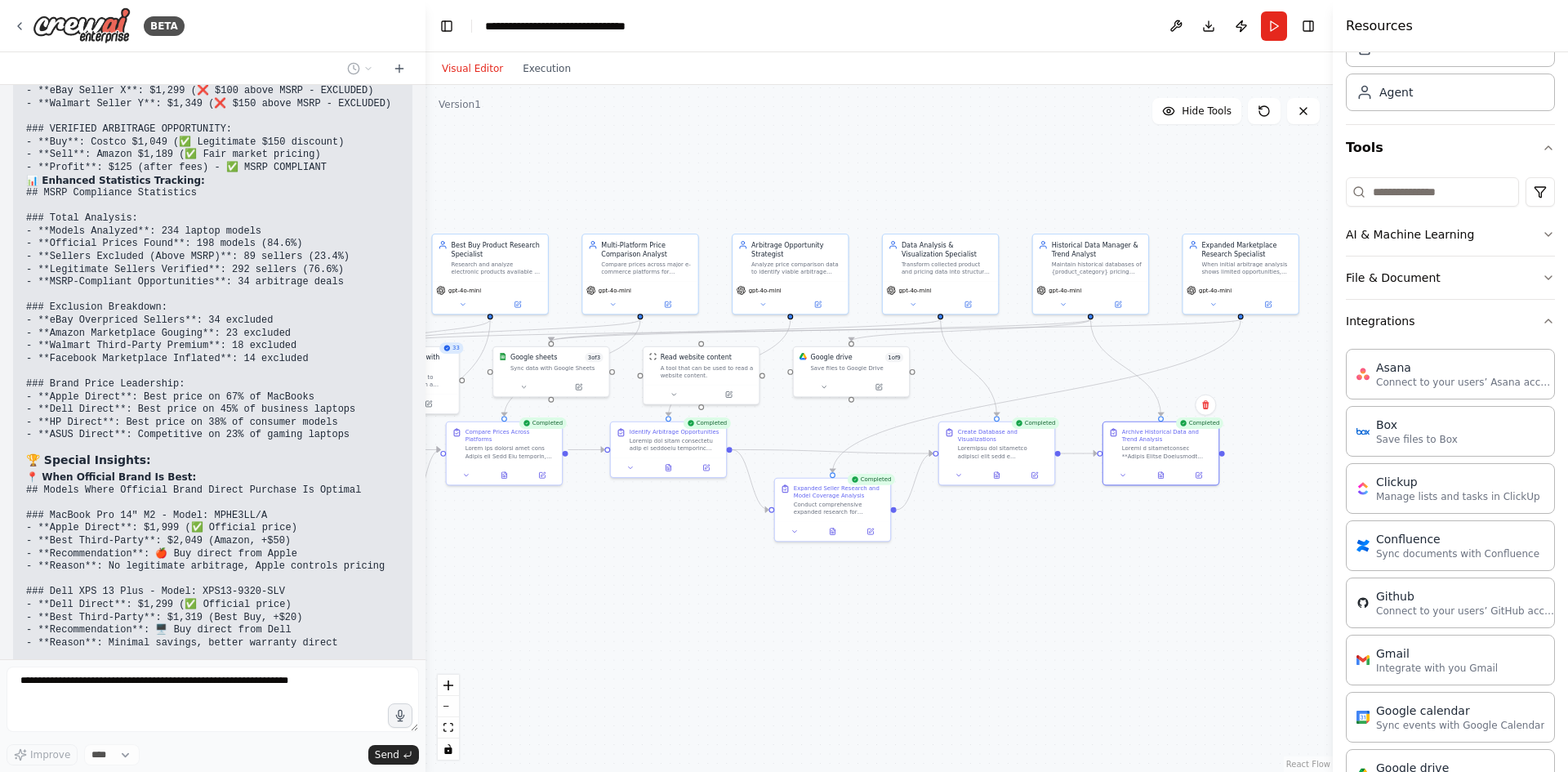
scroll to position [30698, 0]
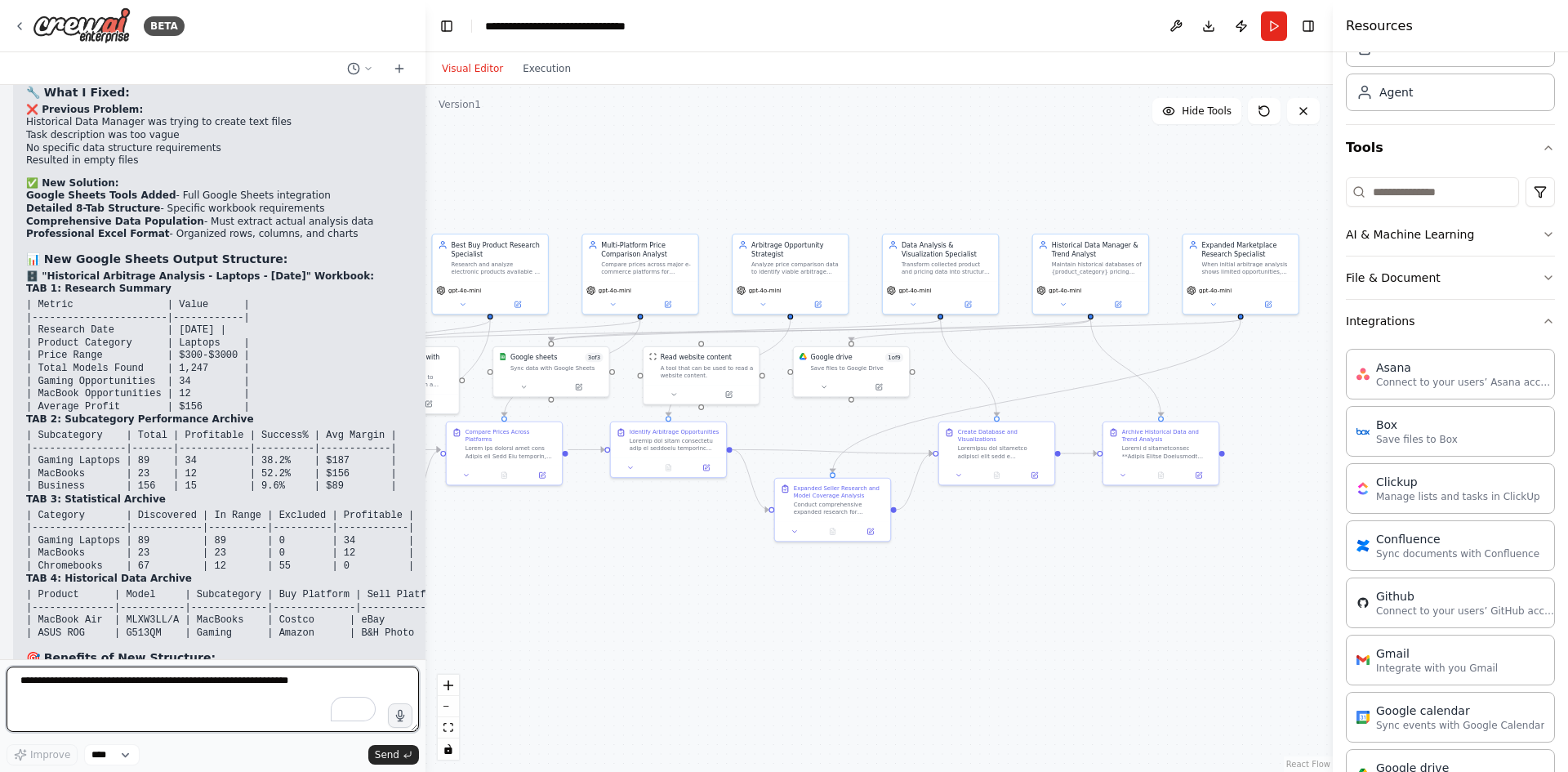
scroll to position [31700, 0]
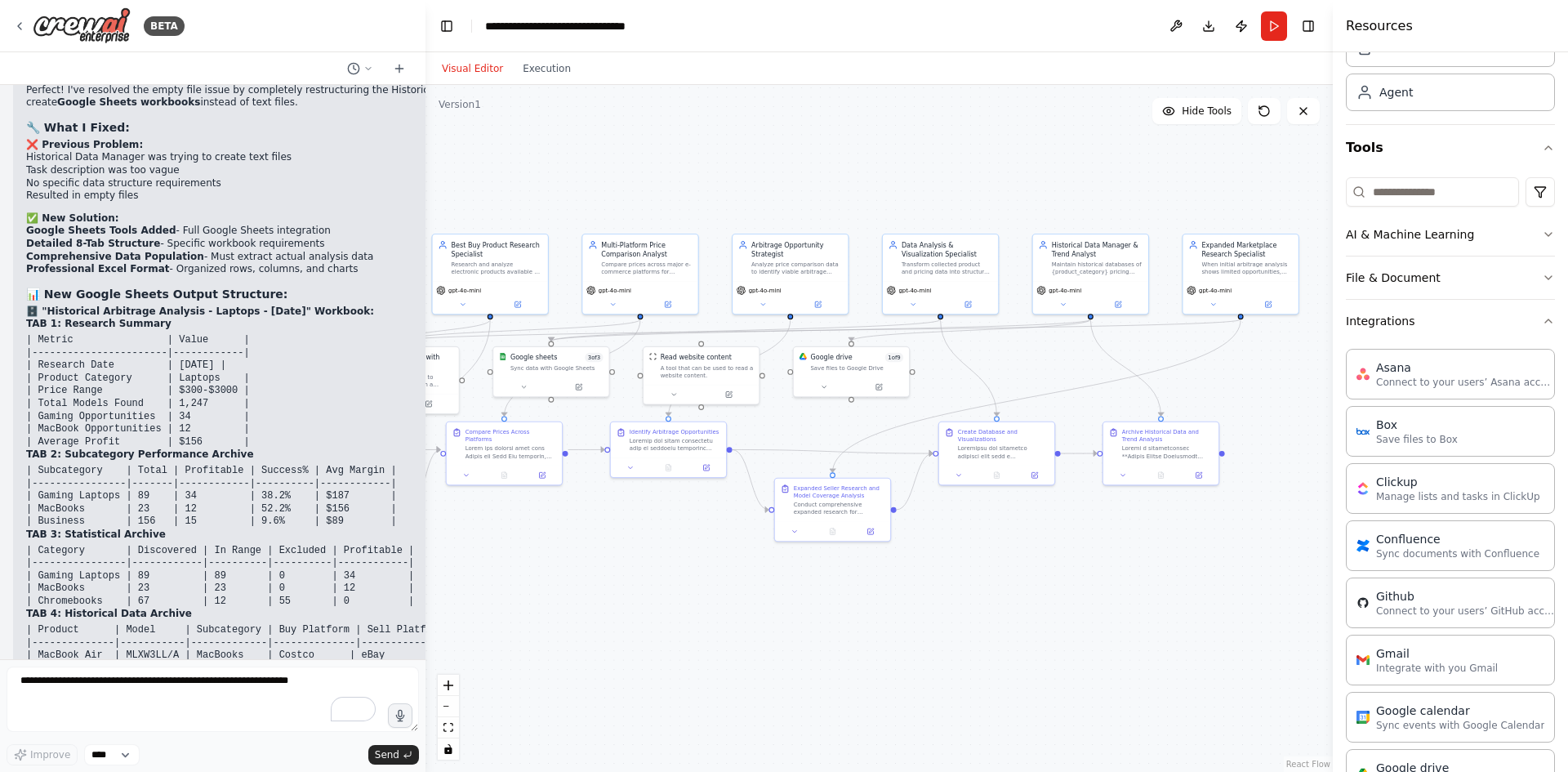
scroll to position [32027, 0]
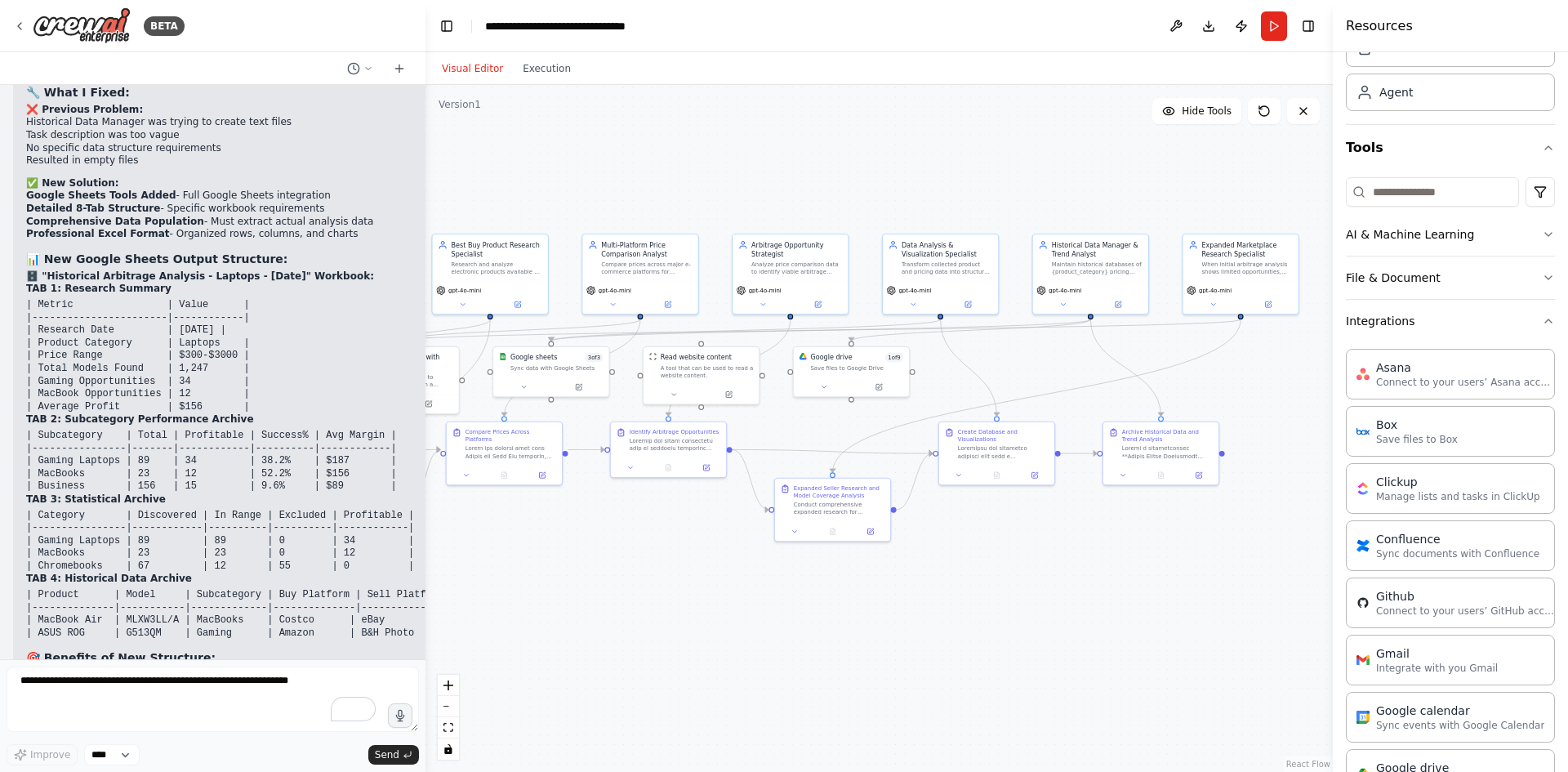
drag, startPoint x: 41, startPoint y: 404, endPoint x: 374, endPoint y: 543, distance: 360.8
click at [333, 613] on div "✅ Google Sheets Historical Analysis Fixed! Perfect! I've resolved the empty fil…" at bounding box center [288, 517] width 523 height 962
copy div "Loremi Dolors Ametconsec Adipisci Elits! Doeiusm! T'in utlabore etd magna aliq …"
click at [874, 611] on div ".deletable-edge-delete-btn { width: 20px; height: 20px; border: 0px solid #ffff…" at bounding box center [878, 429] width 907 height 687
click at [1268, 31] on button "Run" at bounding box center [1274, 26] width 26 height 30
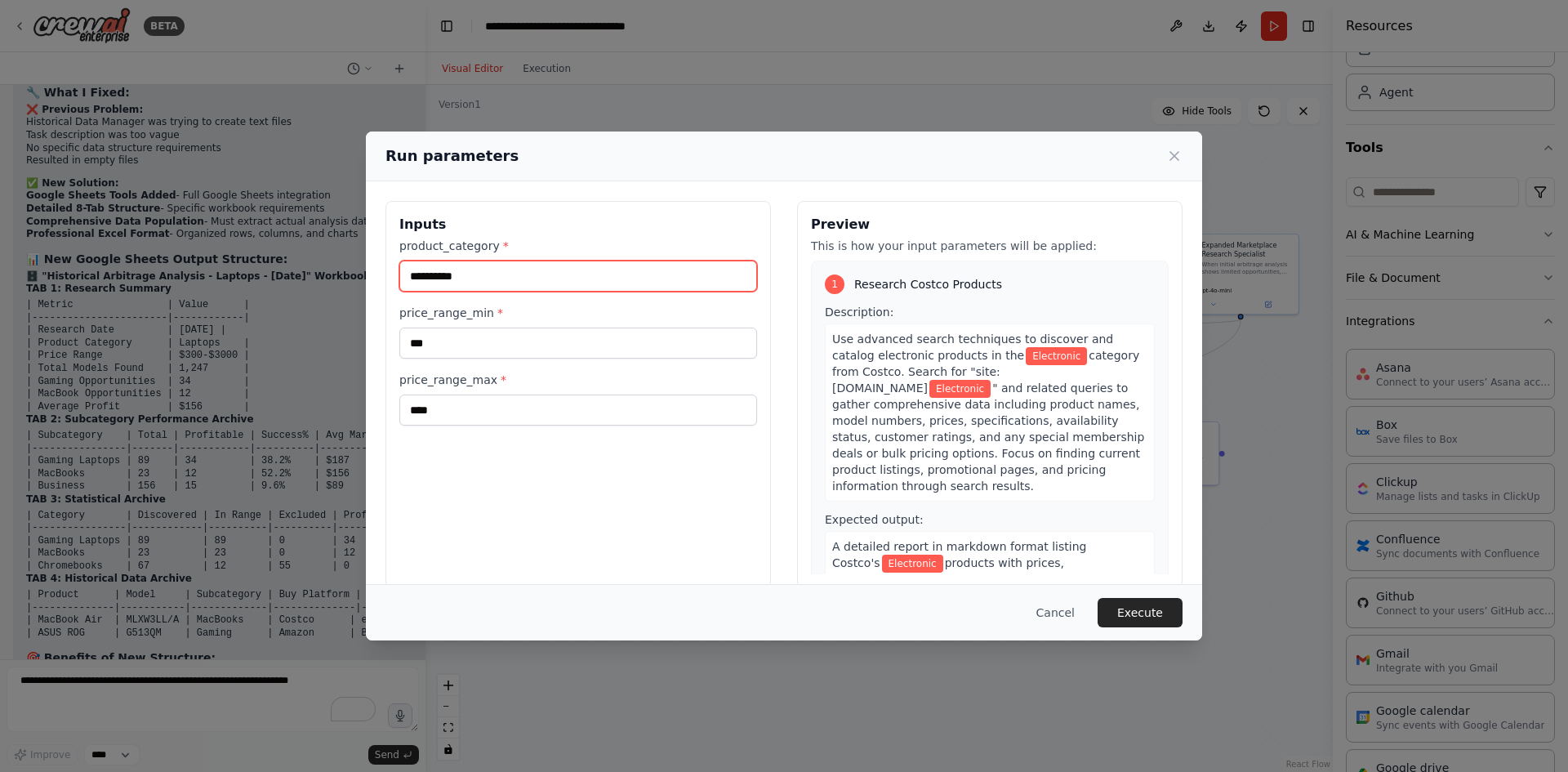
click at [513, 267] on input "**********" at bounding box center [578, 276] width 358 height 31
drag, startPoint x: 542, startPoint y: 275, endPoint x: 365, endPoint y: 273, distance: 177.0
click at [365, 273] on div "**********" at bounding box center [784, 386] width 1568 height 772
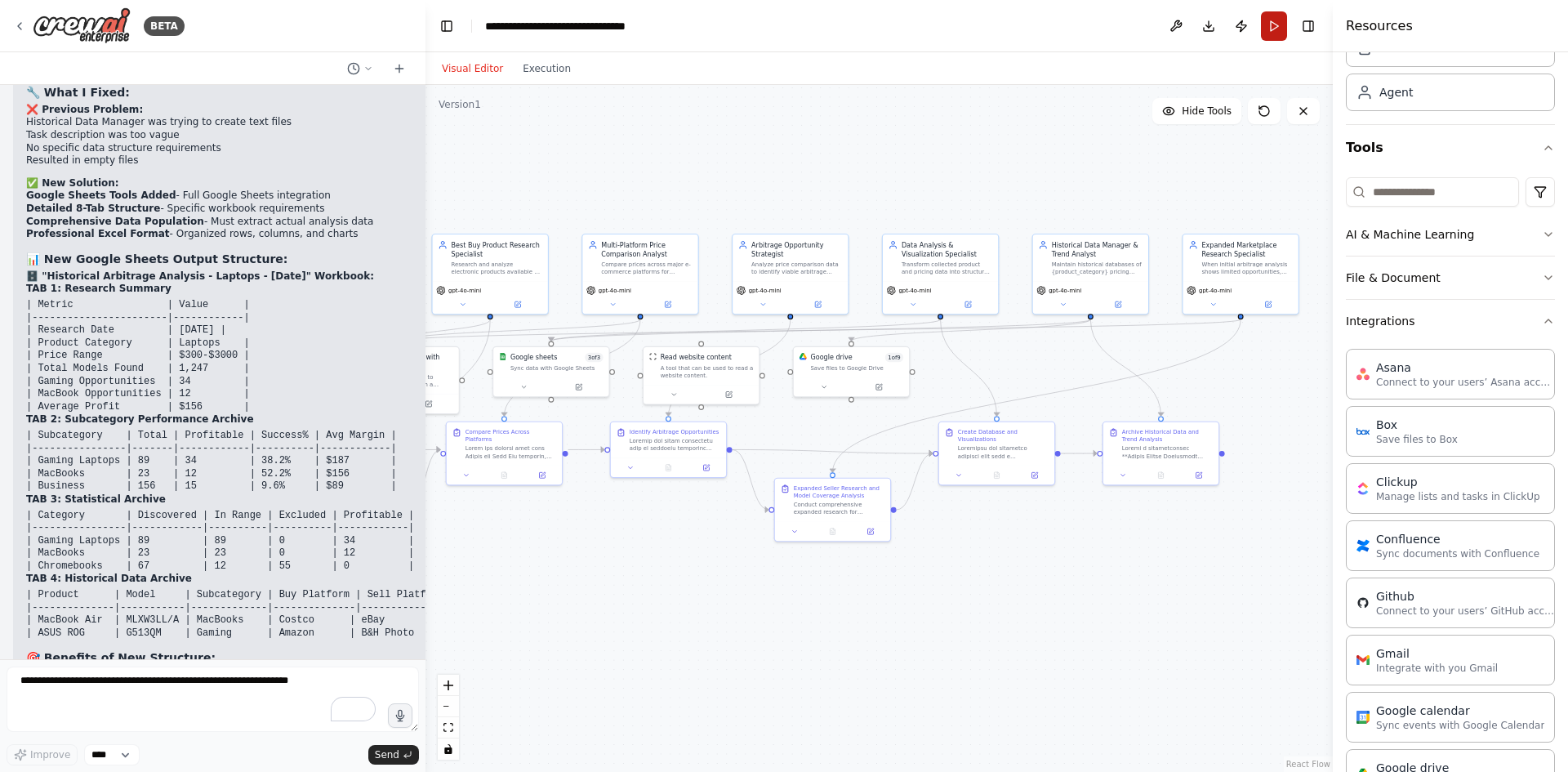
click at [1278, 30] on button "Run" at bounding box center [1274, 26] width 26 height 30
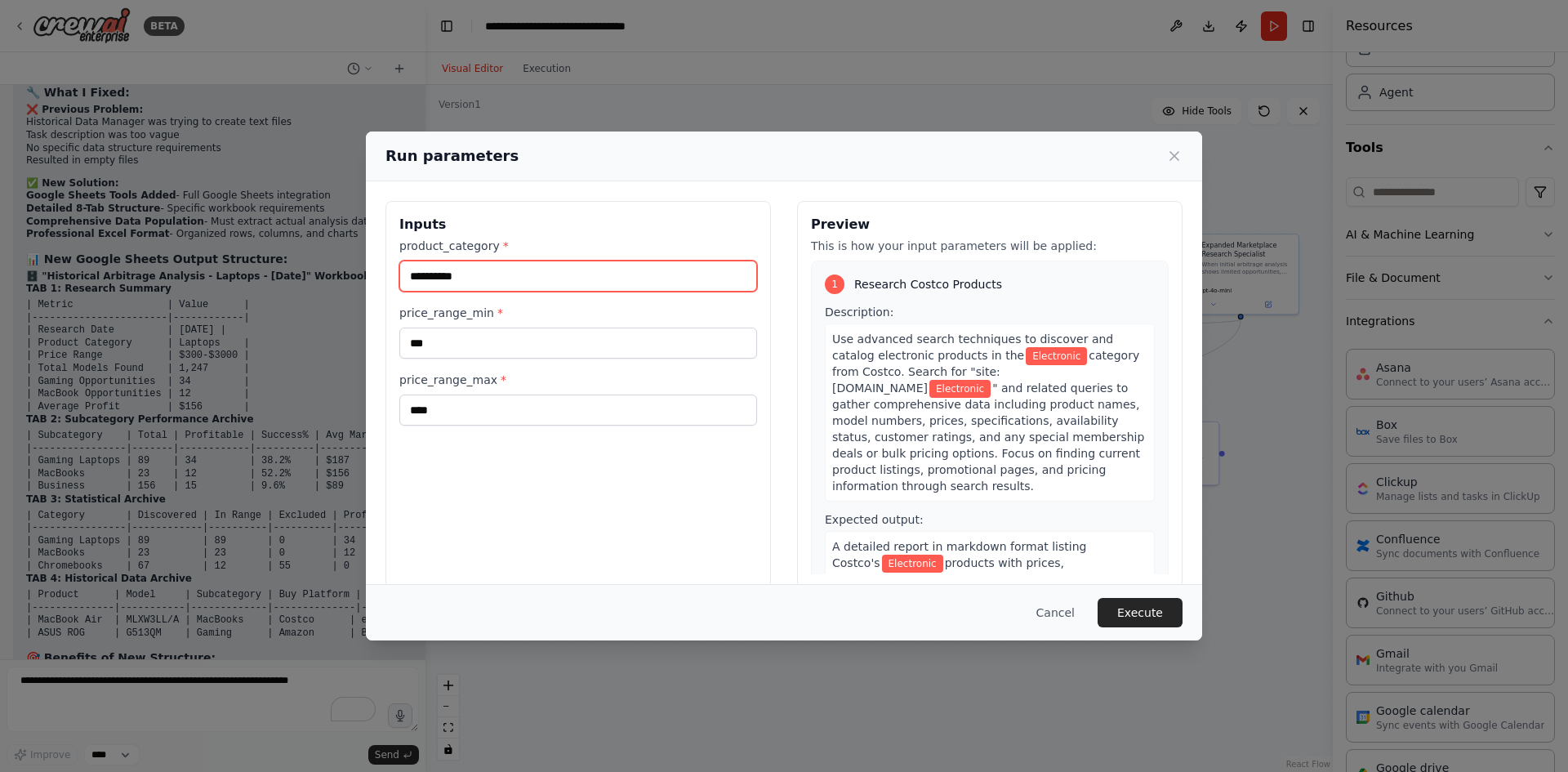
click at [498, 276] on input "**********" at bounding box center [578, 276] width 358 height 31
drag, startPoint x: 501, startPoint y: 275, endPoint x: 410, endPoint y: 276, distance: 91.0
click at [410, 276] on input "**********" at bounding box center [578, 276] width 358 height 31
type input "******"
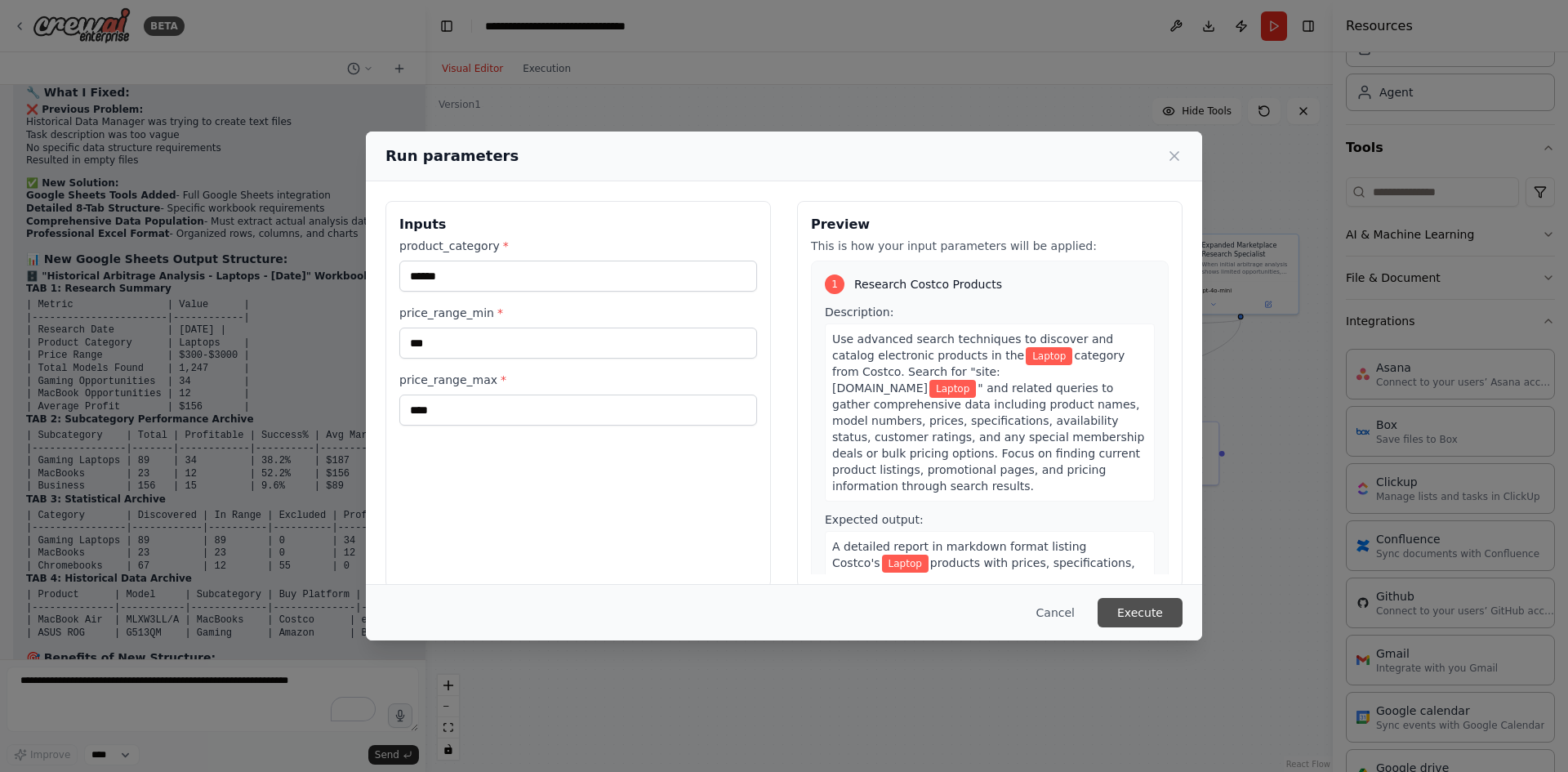
click at [1145, 609] on button "Execute" at bounding box center [1140, 613] width 85 height 30
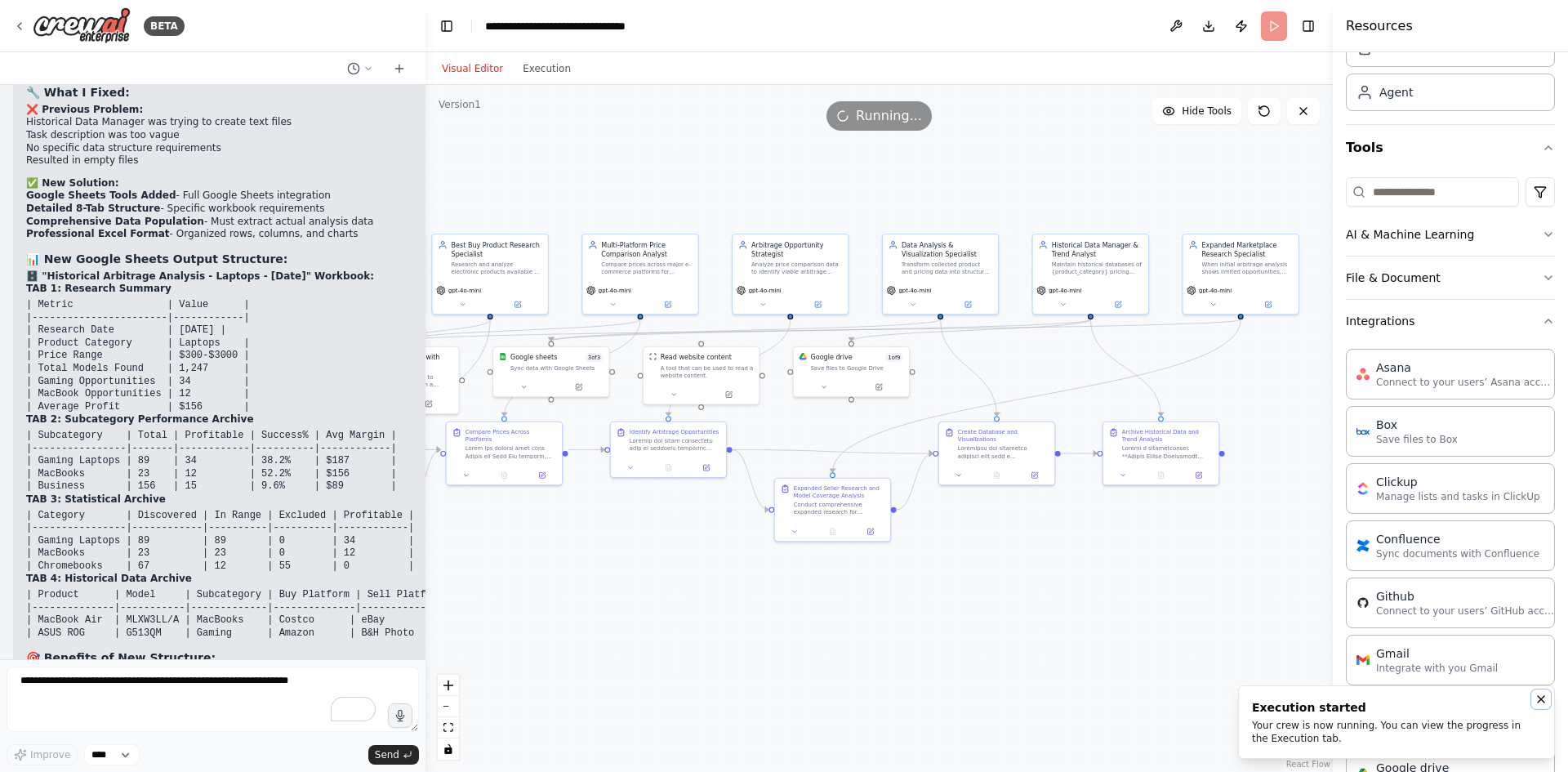
click at [1547, 701] on icon "Notifications (F8)" at bounding box center [1541, 699] width 13 height 13
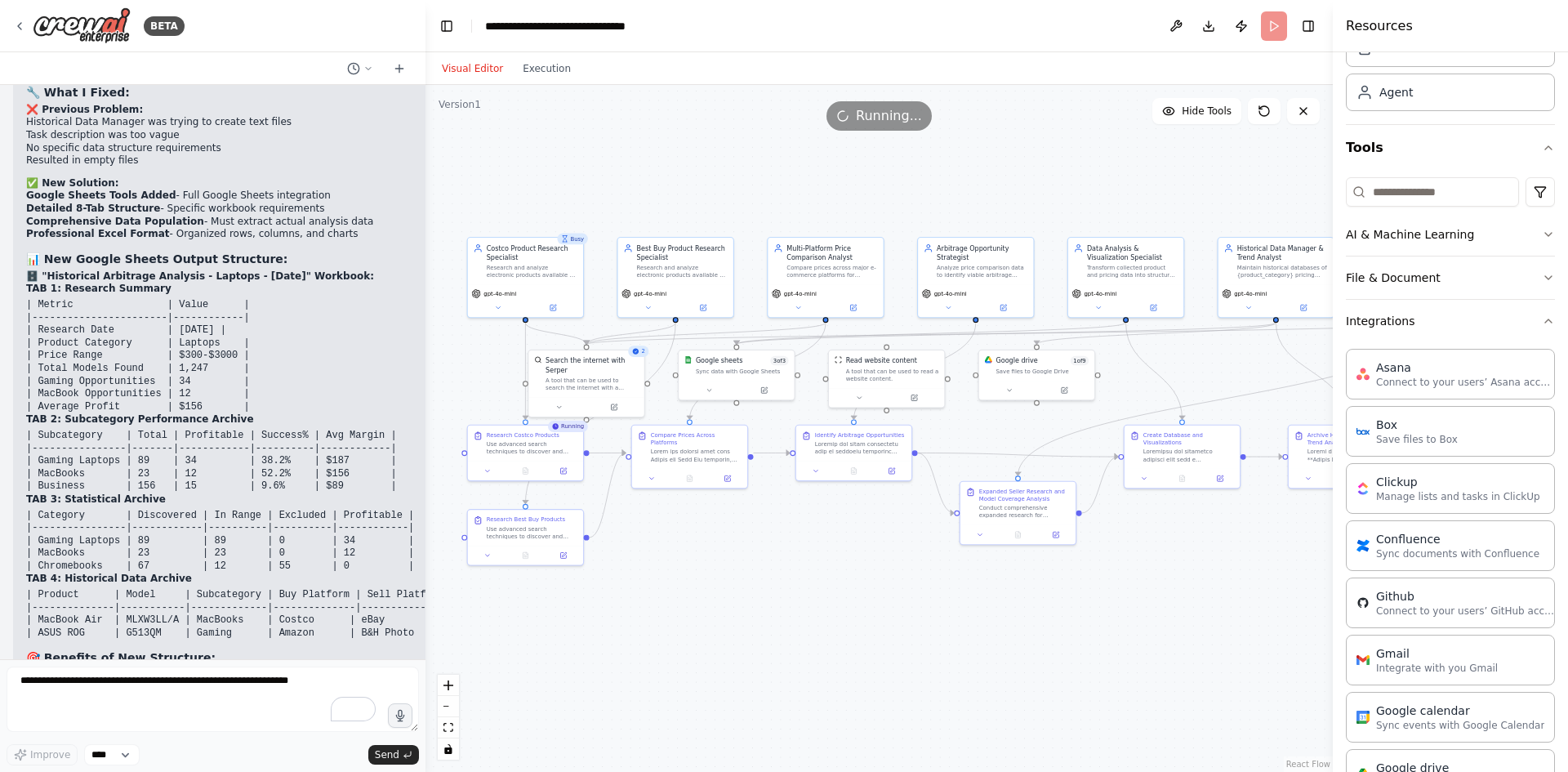
drag, startPoint x: 896, startPoint y: 173, endPoint x: 1081, endPoint y: 176, distance: 185.0
click at [1081, 176] on div ".deletable-edge-delete-btn { width: 20px; height: 20px; border: 0px solid #ffff…" at bounding box center [878, 429] width 907 height 687
click at [705, 392] on icon at bounding box center [709, 388] width 7 height 7
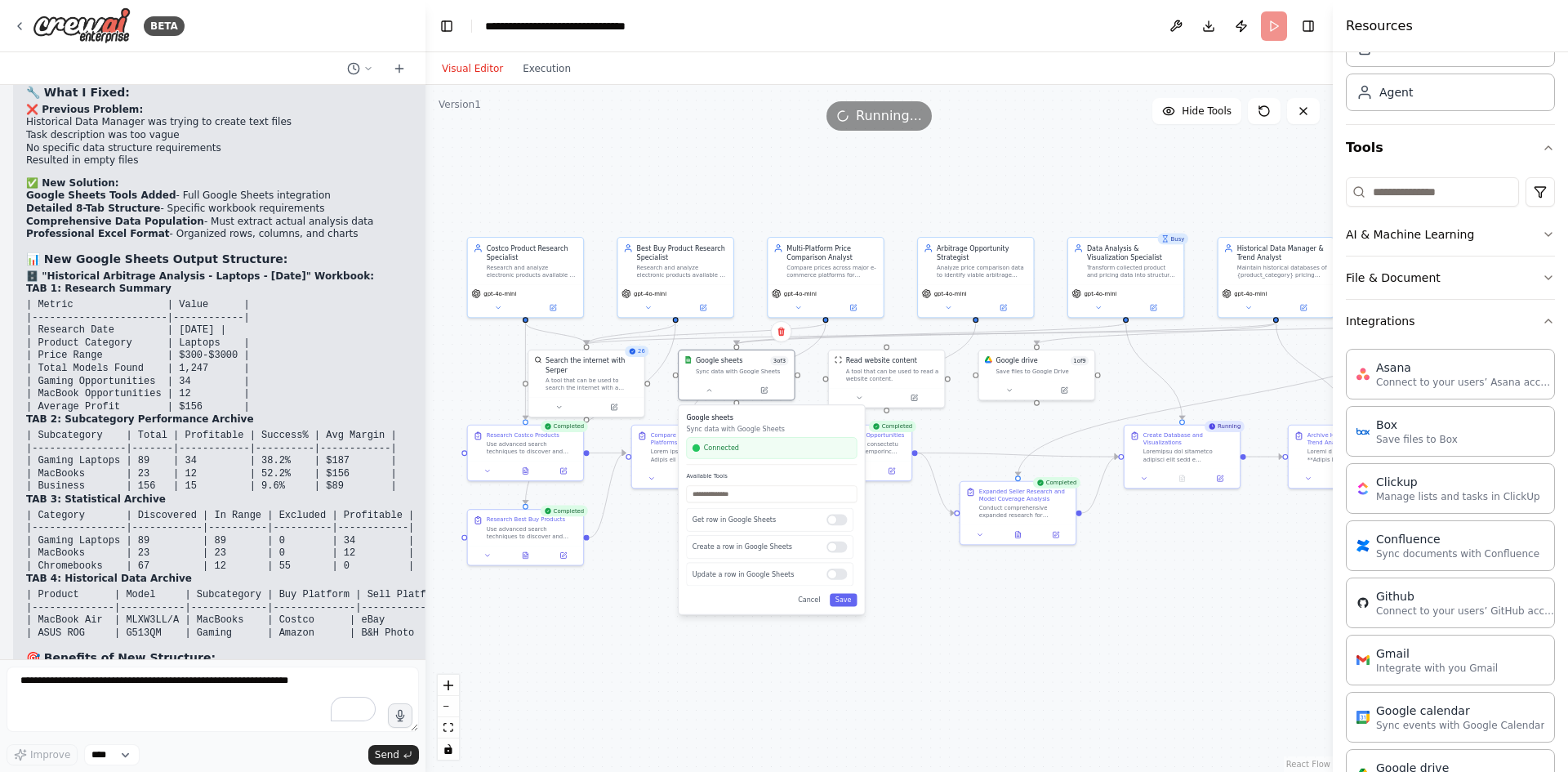
click at [1165, 629] on div ".deletable-edge-delete-btn { width: 20px; height: 20px; border: 0px solid #ffff…" at bounding box center [878, 429] width 907 height 687
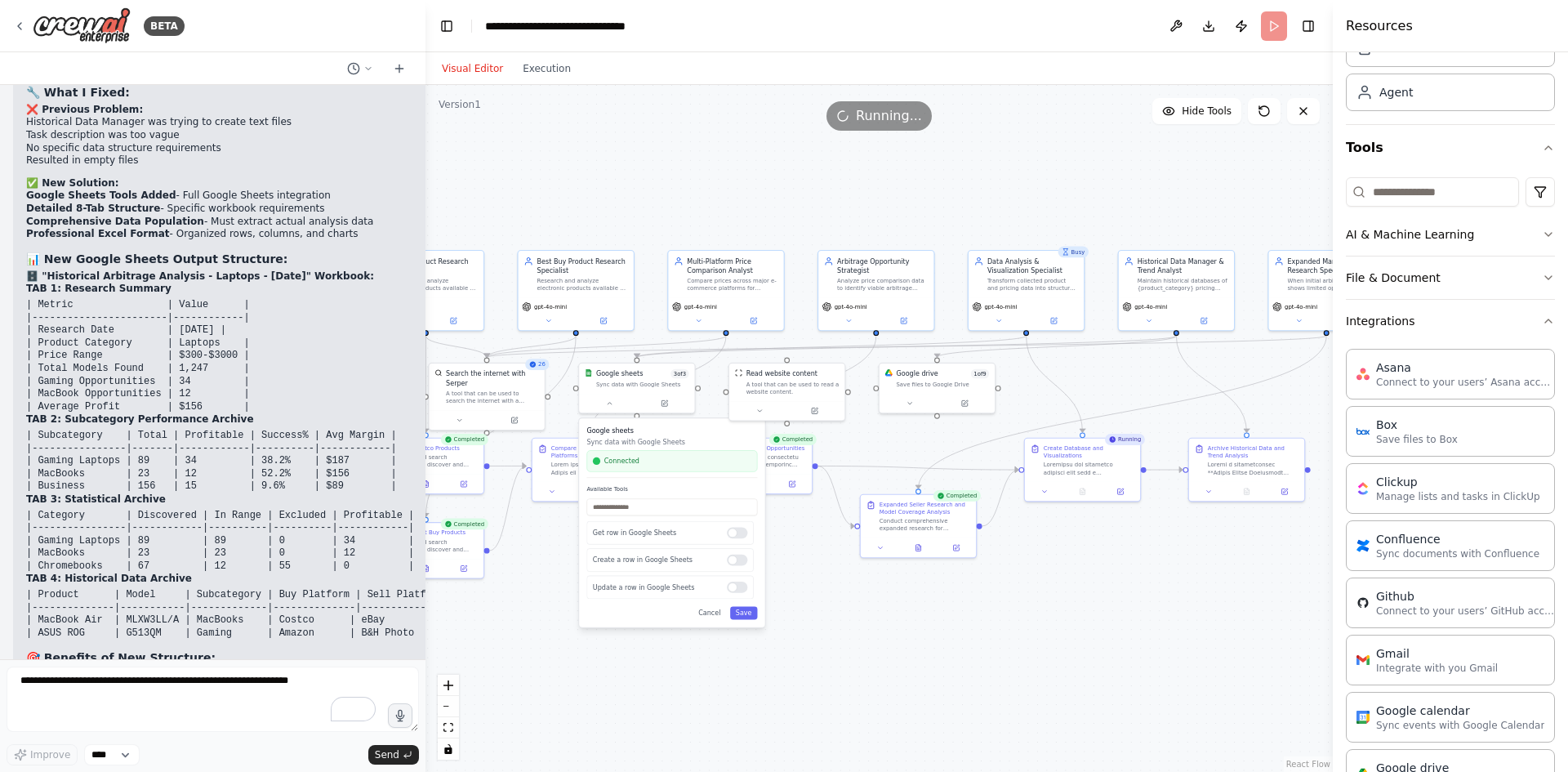
drag, startPoint x: 1202, startPoint y: 587, endPoint x: 1096, endPoint y: 597, distance: 106.5
click at [1102, 600] on div ".deletable-edge-delete-btn { width: 20px; height: 20px; border: 0px solid #ffff…" at bounding box center [878, 429] width 907 height 687
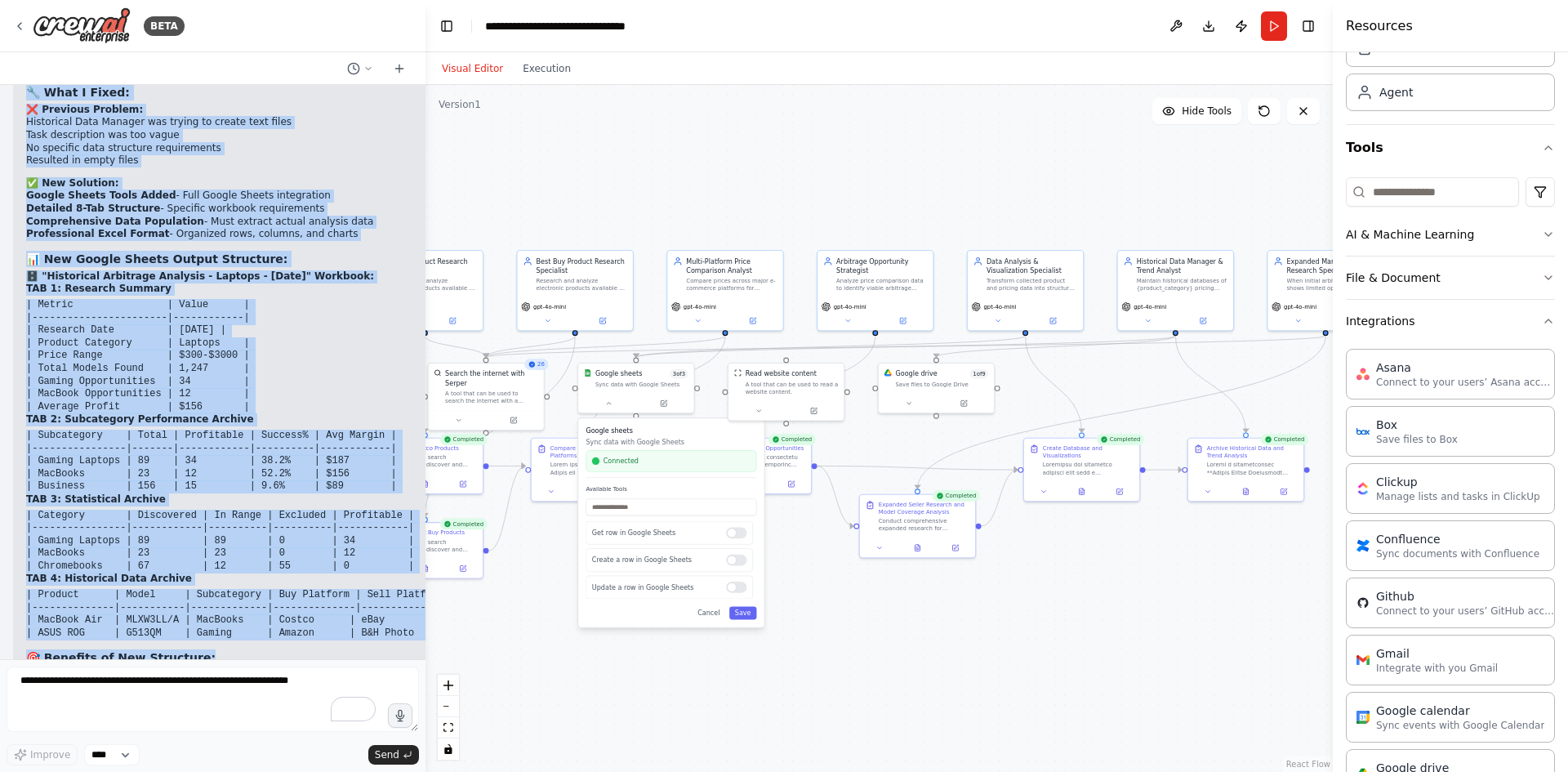
drag, startPoint x: 40, startPoint y: 156, endPoint x: 280, endPoint y: 615, distance: 518.0
click at [280, 615] on div "✅ Google Sheets Historical Analysis Fixed! Perfect! I've resolved the empty fil…" at bounding box center [288, 517] width 523 height 962
copy div "Loremi Dolors Ametconsec Adipisci Elits! Doeiusm! T'in utlabore etd magna aliq …"
click at [1249, 491] on icon at bounding box center [1245, 489] width 7 height 7
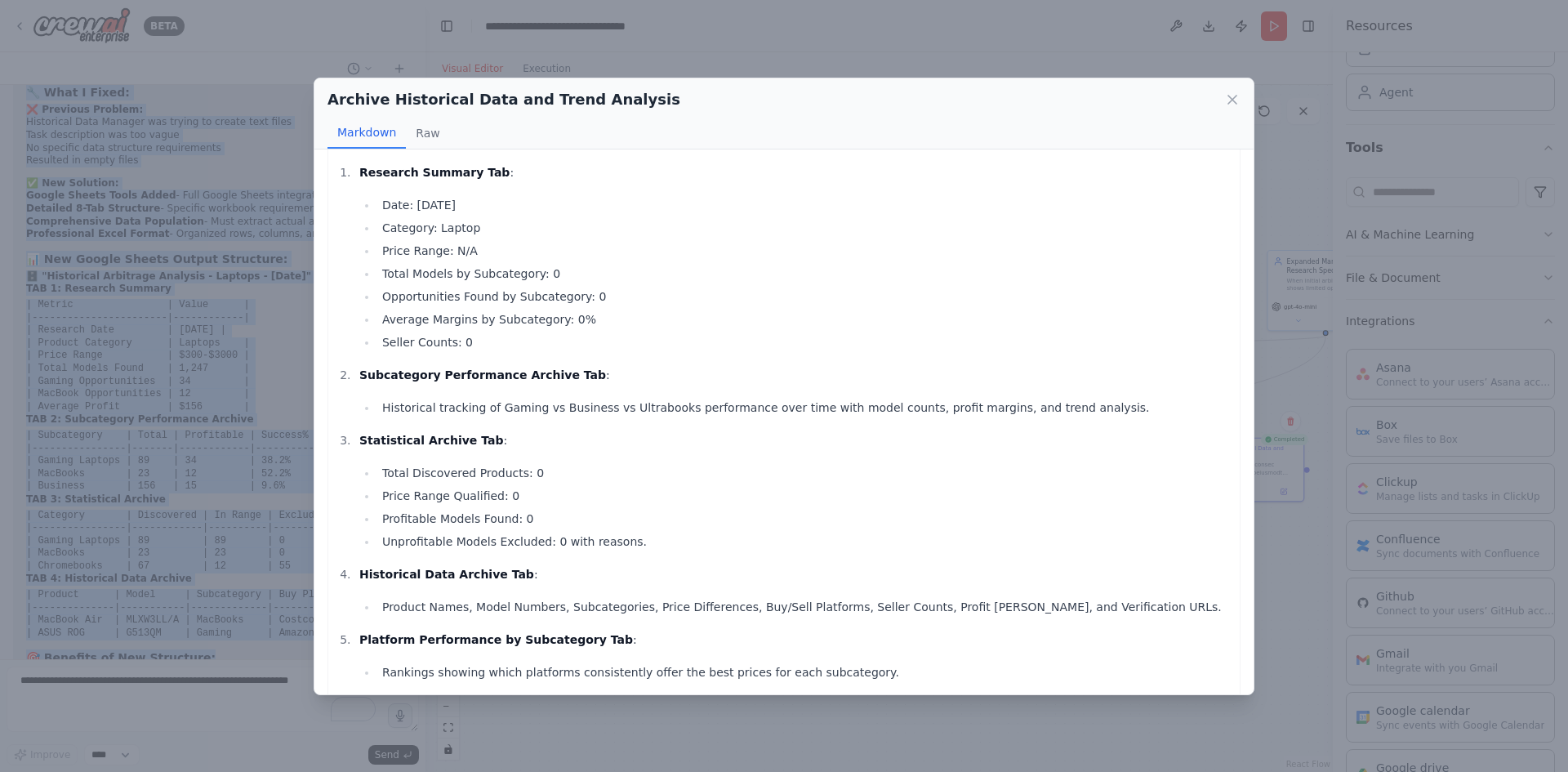
scroll to position [0, 0]
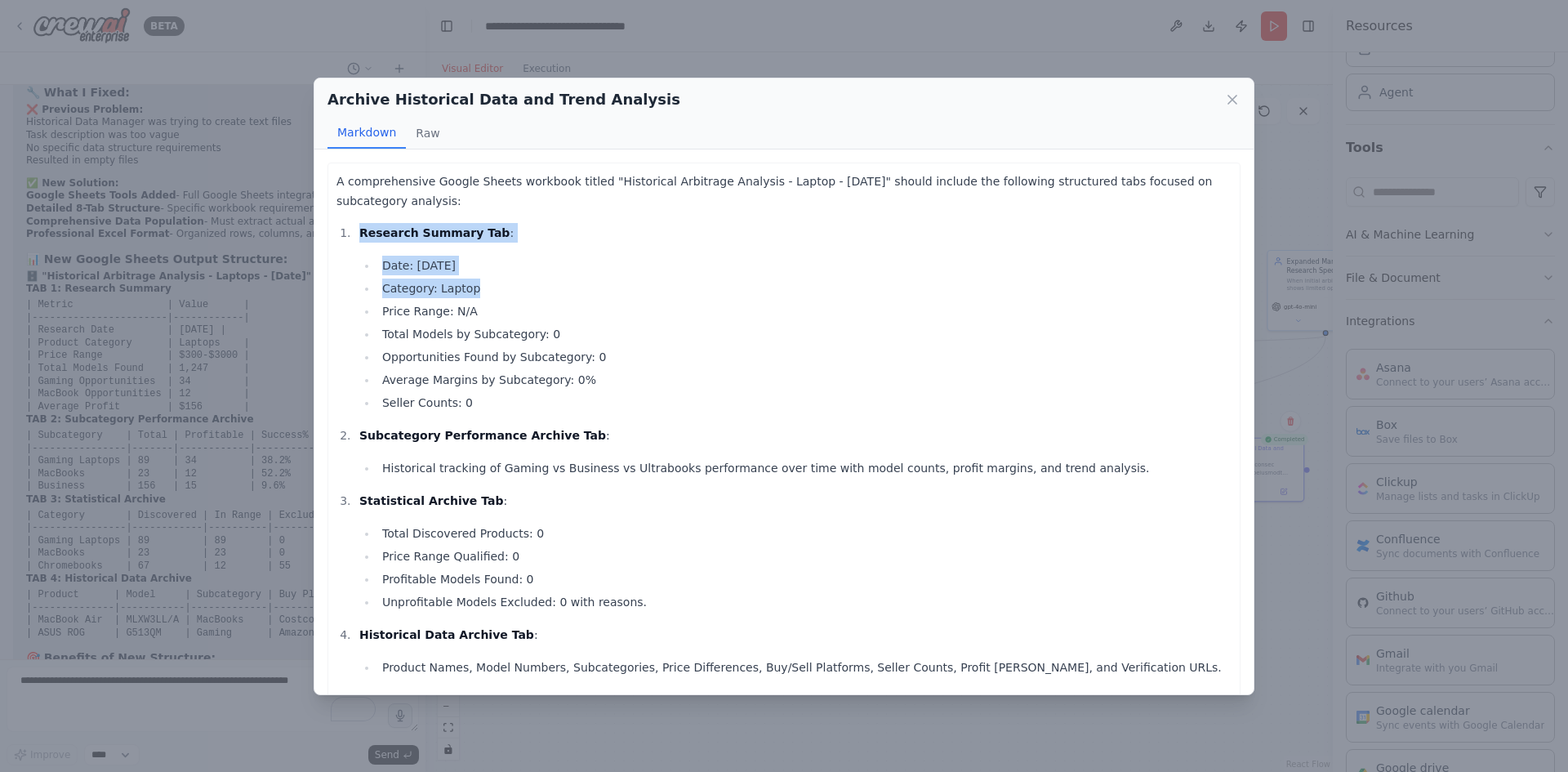
drag, startPoint x: 353, startPoint y: 229, endPoint x: 514, endPoint y: 287, distance: 171.1
click at [514, 287] on li "Research Summary Tab : Date: [DATE] Category: Laptop Price Range: N/A Total Mod…" at bounding box center [793, 317] width 877 height 189
click at [694, 288] on li "Category: Laptop" at bounding box center [804, 288] width 854 height 20
click at [1237, 98] on icon at bounding box center [1232, 100] width 16 height 16
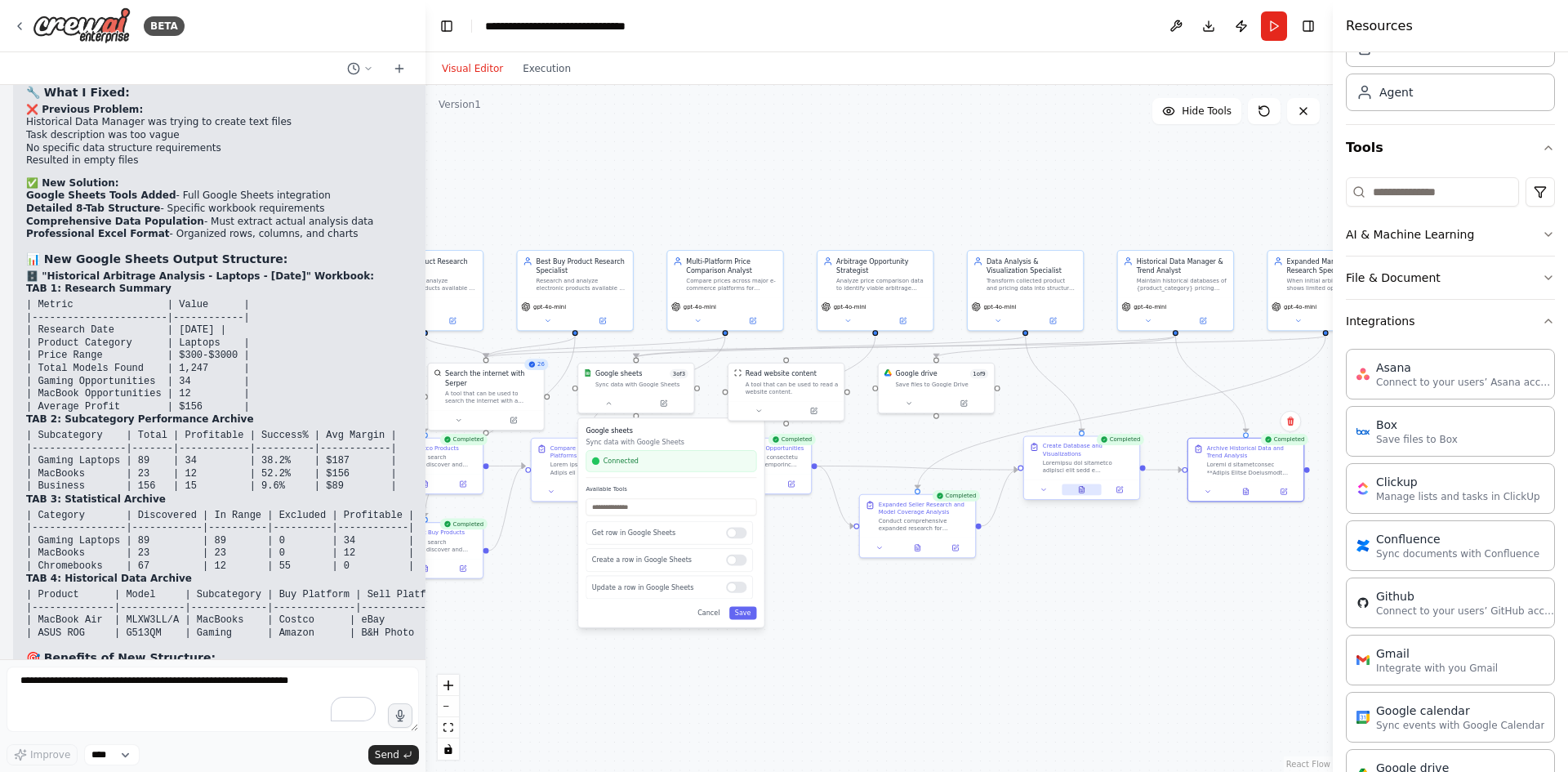
click at [1085, 490] on icon at bounding box center [1081, 489] width 7 height 7
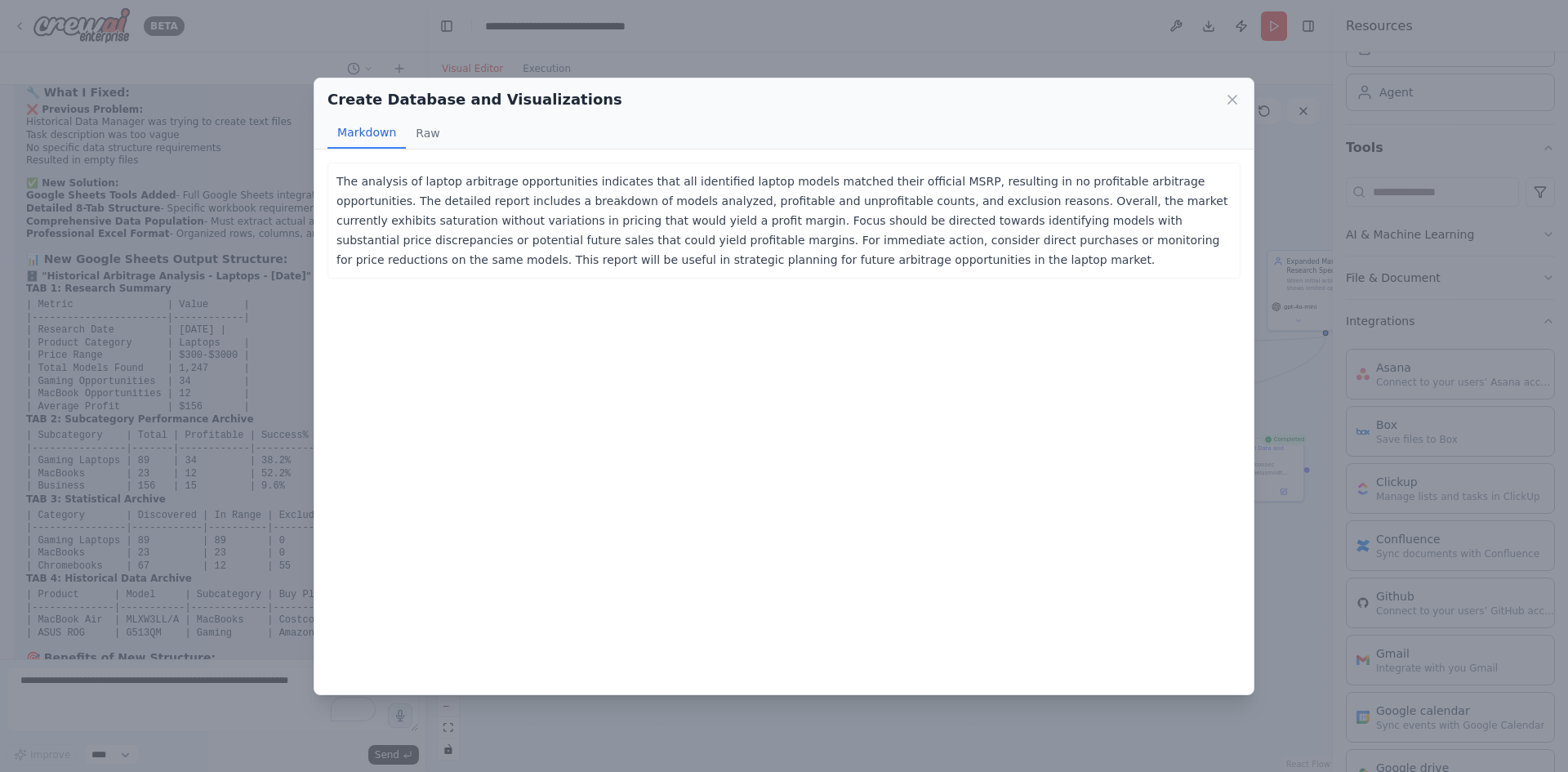
click at [586, 237] on p "The analysis of laptop arbitrage opportunities indicates that all identified la…" at bounding box center [784, 220] width 895 height 98
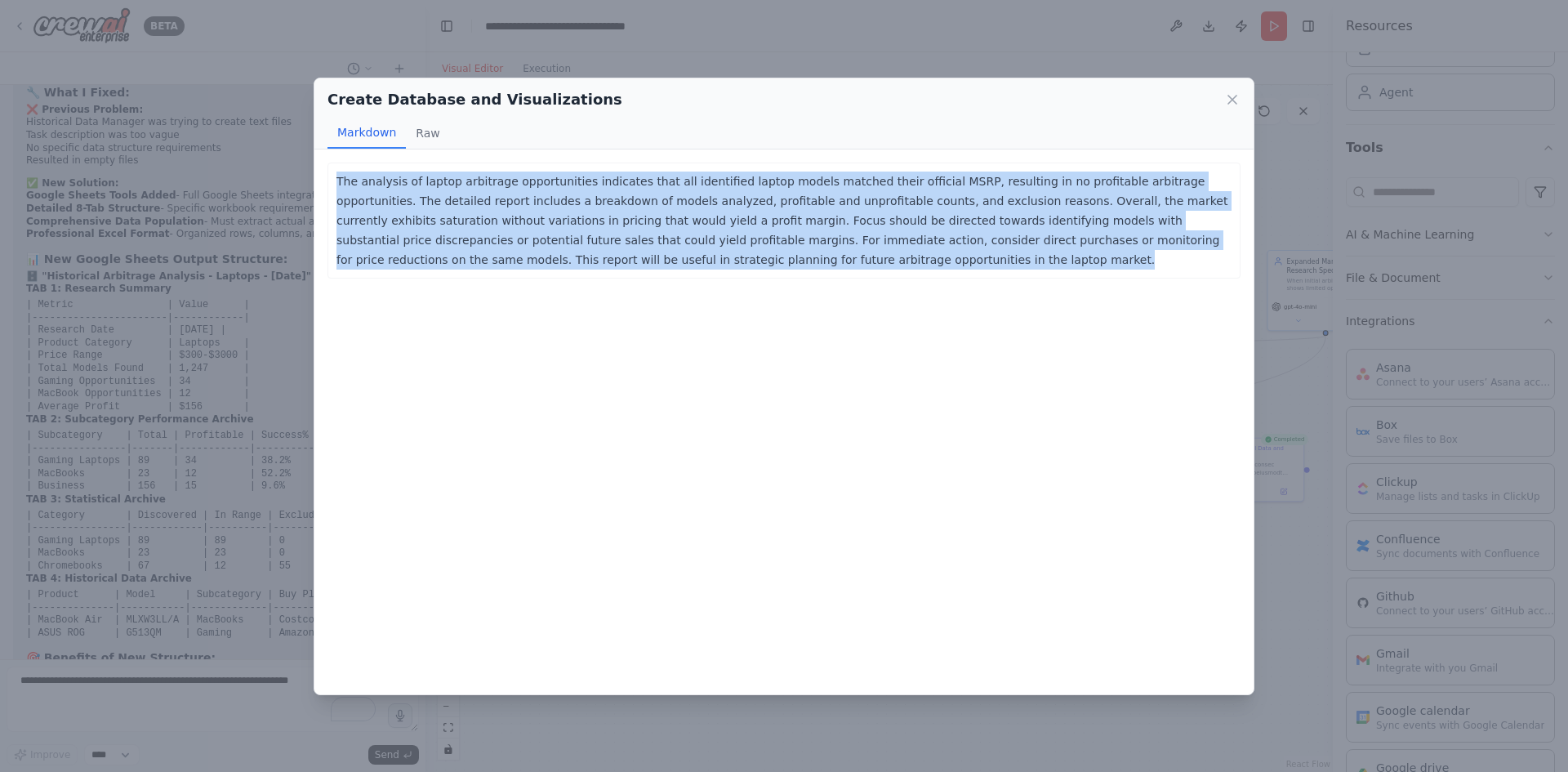
drag, startPoint x: 895, startPoint y: 264, endPoint x: 324, endPoint y: 163, distance: 579.9
click at [324, 163] on div "The analysis of laptop arbitrage opportunities indicates that all identified la…" at bounding box center [784, 421] width 939 height 545
copy p "The analysis of laptop arbitrage opportunities indicates that all identified la…"
click at [1231, 98] on icon at bounding box center [1232, 100] width 8 height 8
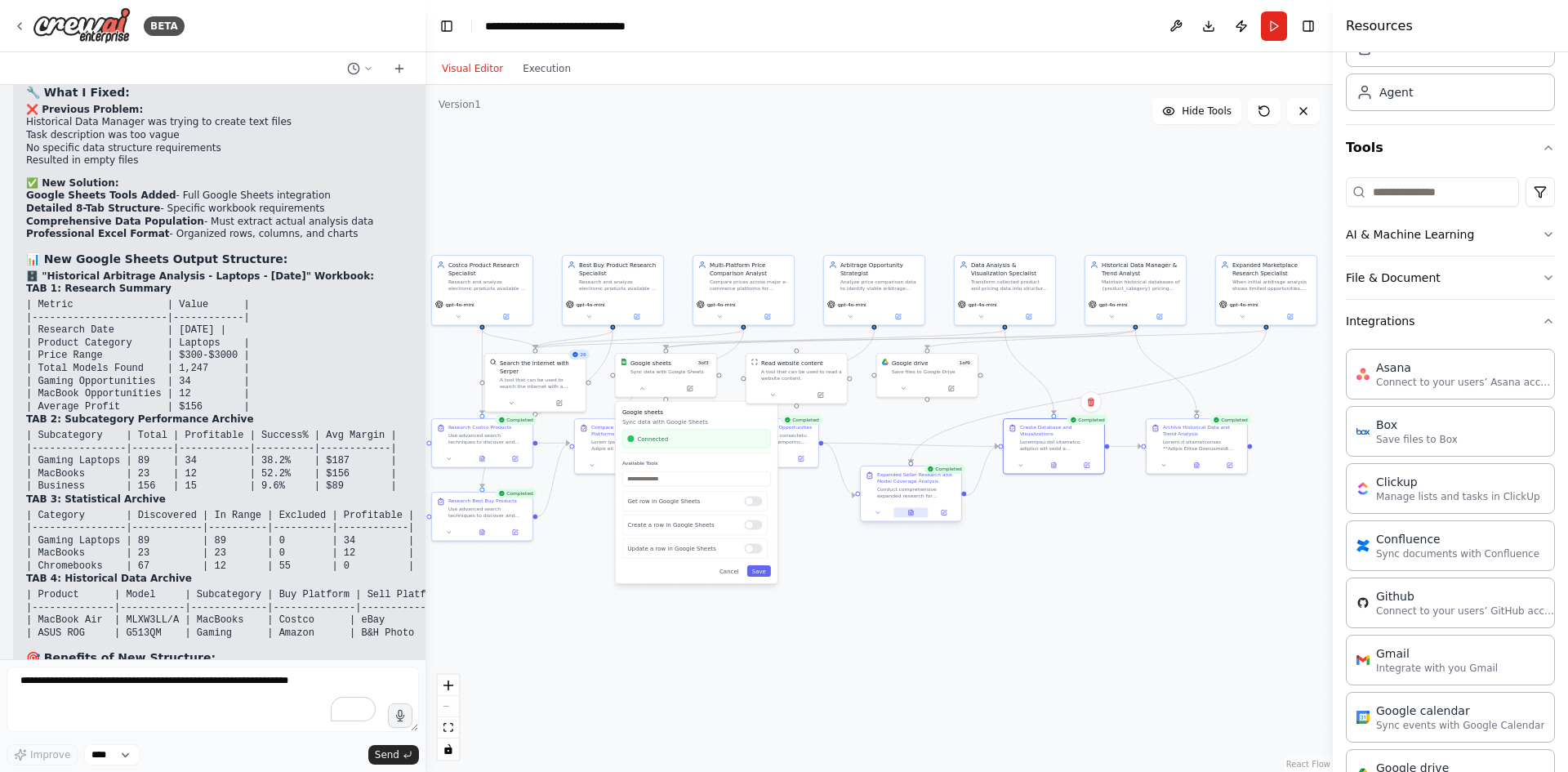
click at [913, 514] on icon at bounding box center [910, 513] width 7 height 7
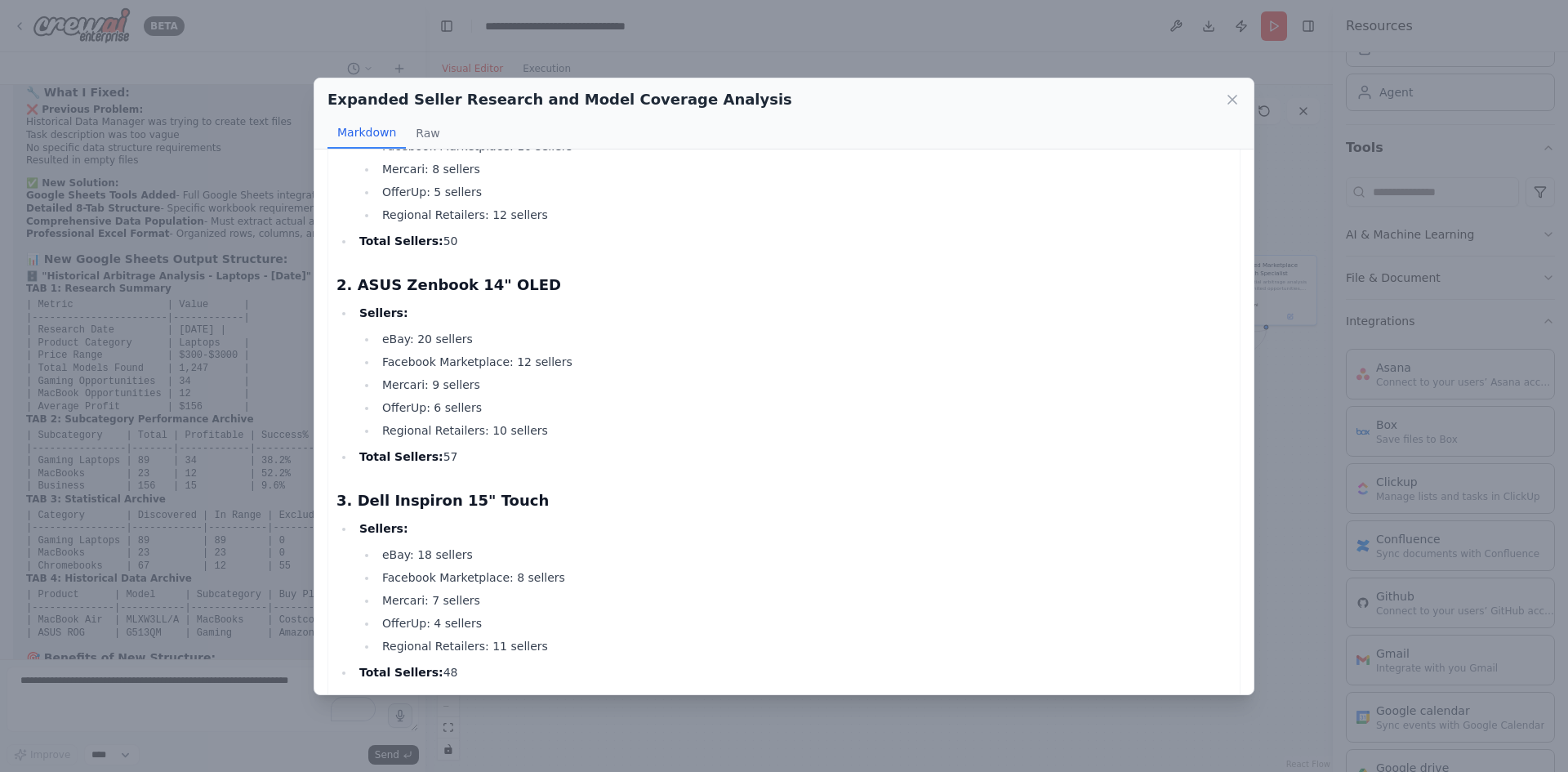
scroll to position [103, 0]
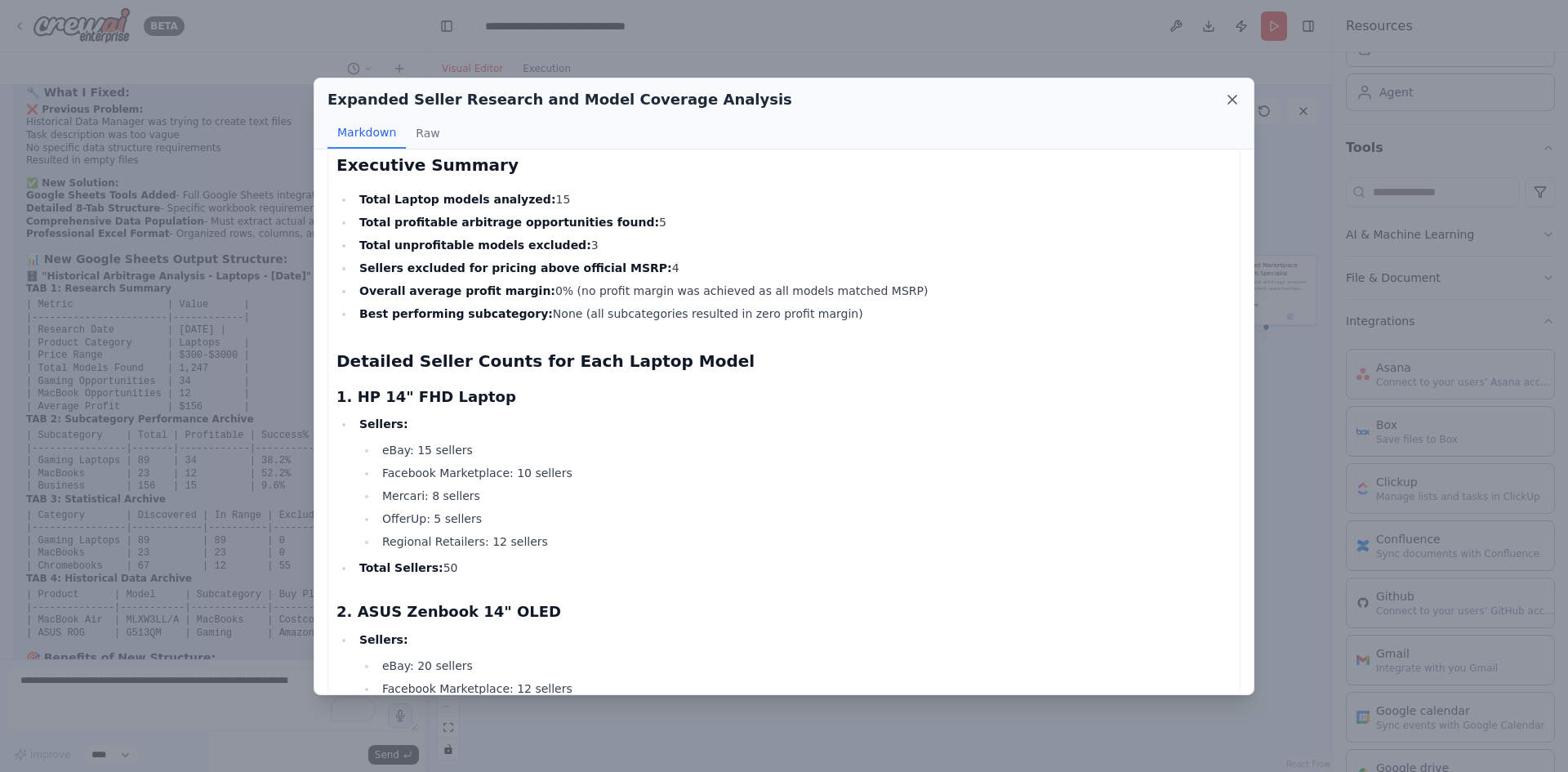
click at [1235, 106] on icon at bounding box center [1232, 100] width 16 height 16
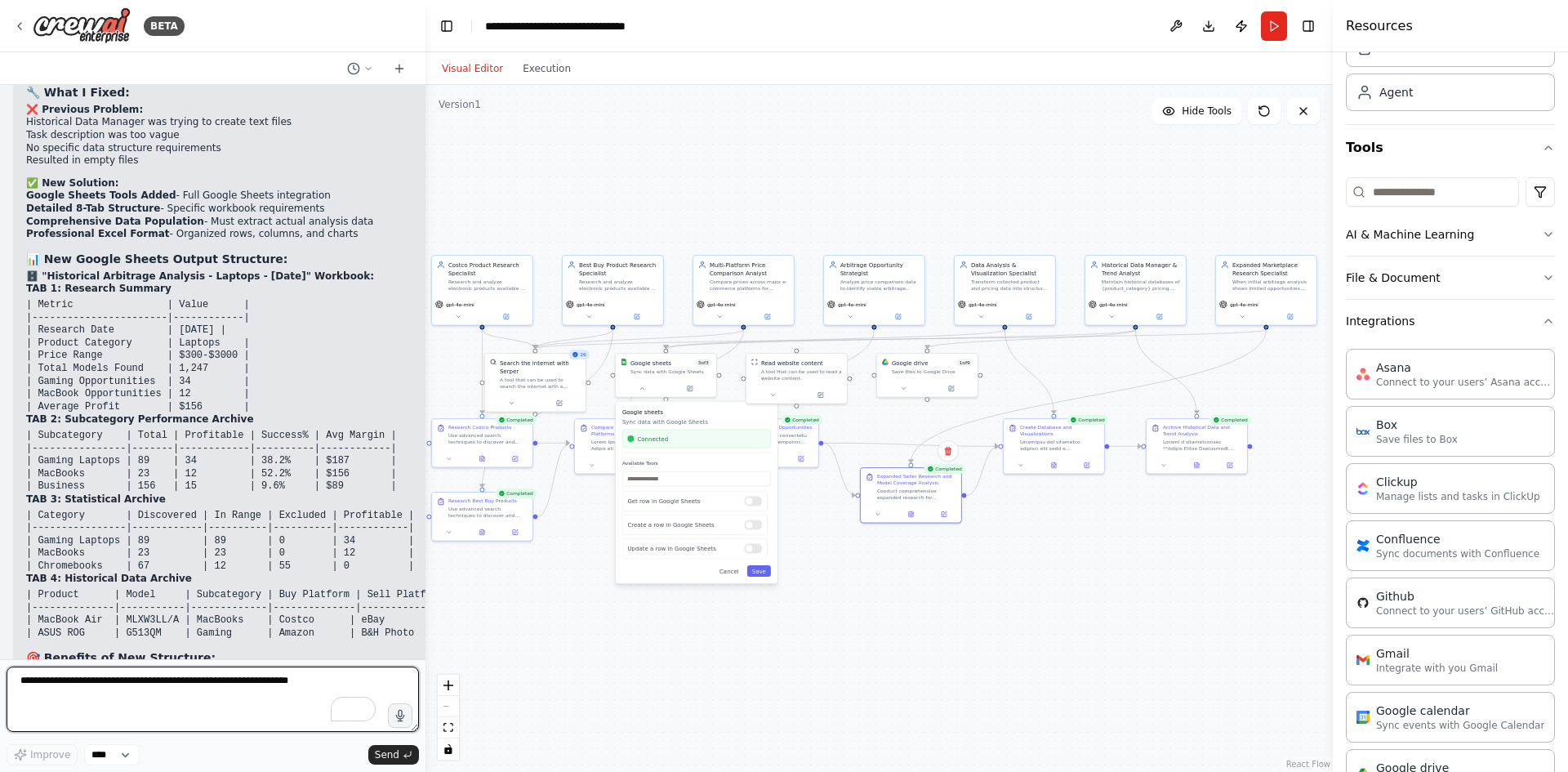
click at [138, 682] on textarea "To enrich screen reader interactions, please activate Accessibility in Grammarl…" at bounding box center [212, 699] width 412 height 66
click at [1072, 560] on div ".deletable-edge-delete-btn { width: 20px; height: 20px; border: 0px solid #ffff…" at bounding box center [878, 429] width 907 height 687
click at [147, 678] on textarea "To enrich screen reader interactions, please activate Accessibility in Grammarl…" at bounding box center [212, 699] width 412 height 66
click at [1235, 465] on button at bounding box center [1234, 464] width 28 height 10
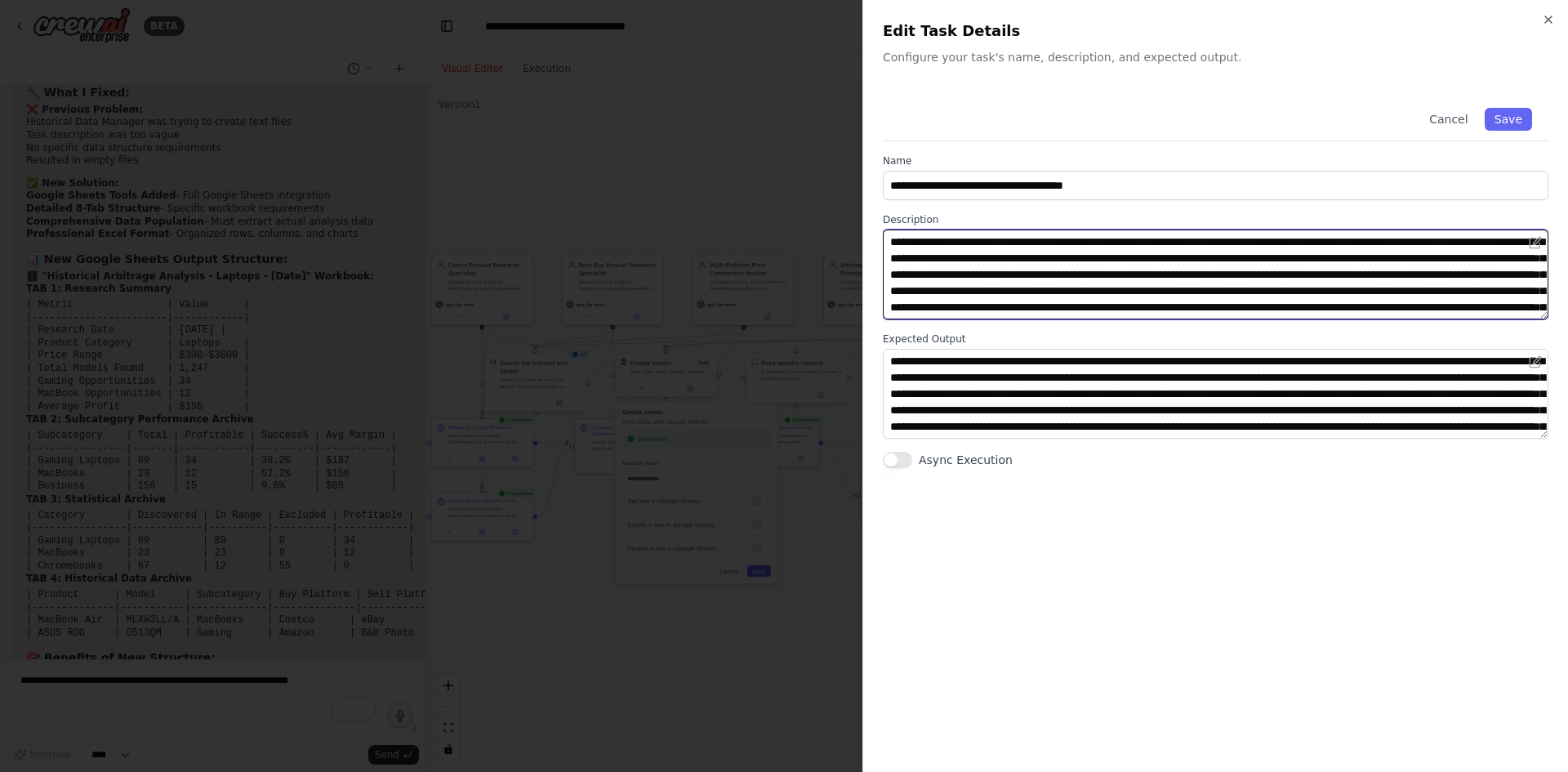
click at [1174, 267] on textarea at bounding box center [1216, 275] width 665 height 90
click at [1335, 257] on textarea "To enrich screen reader interactions, please activate Accessibility in Grammarl…" at bounding box center [1216, 275] width 665 height 90
click at [1067, 279] on textarea "To enrich screen reader interactions, please activate Accessibility in Grammarl…" at bounding box center [1216, 275] width 665 height 90
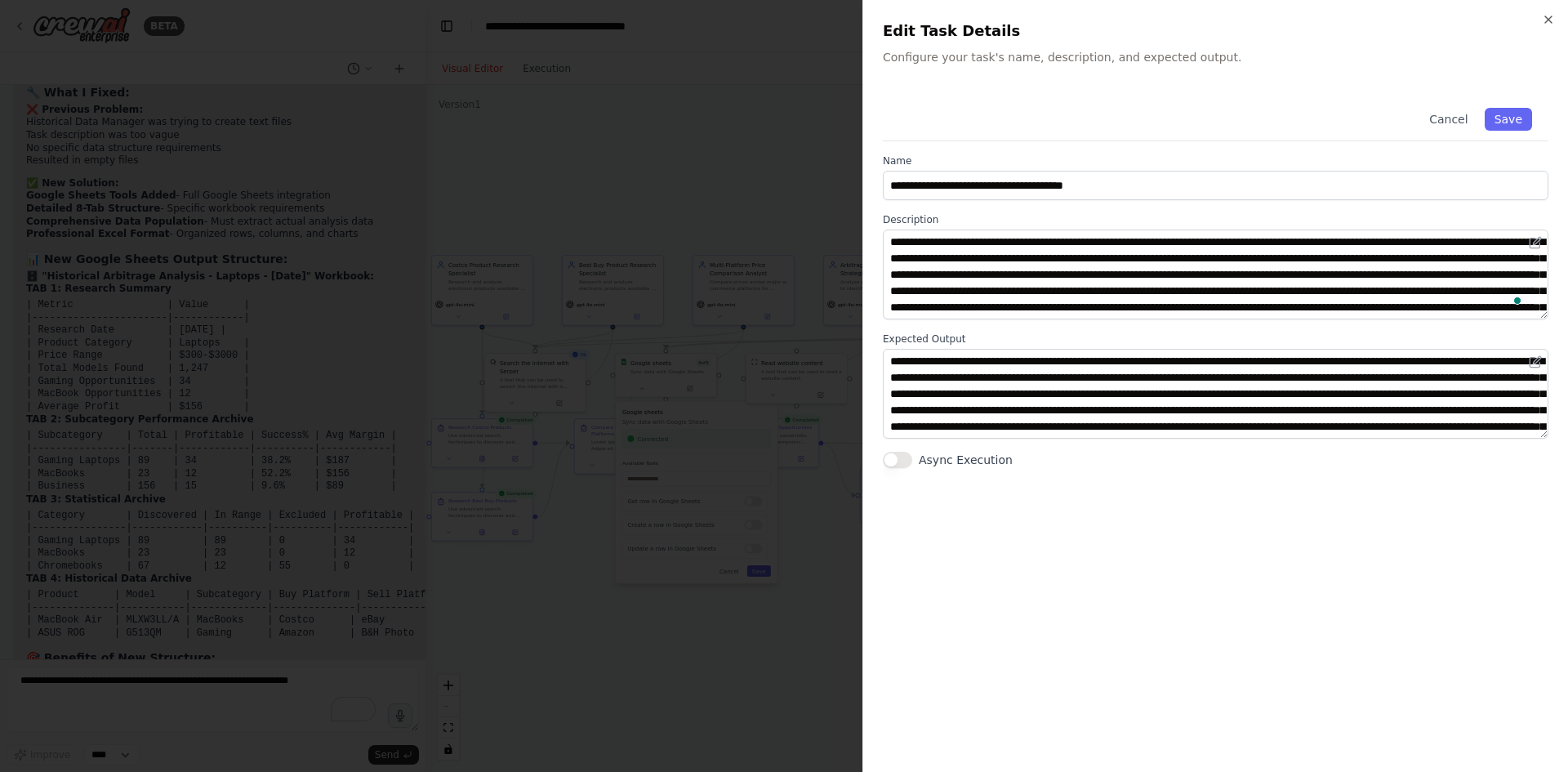
click at [680, 179] on div at bounding box center [784, 386] width 1568 height 772
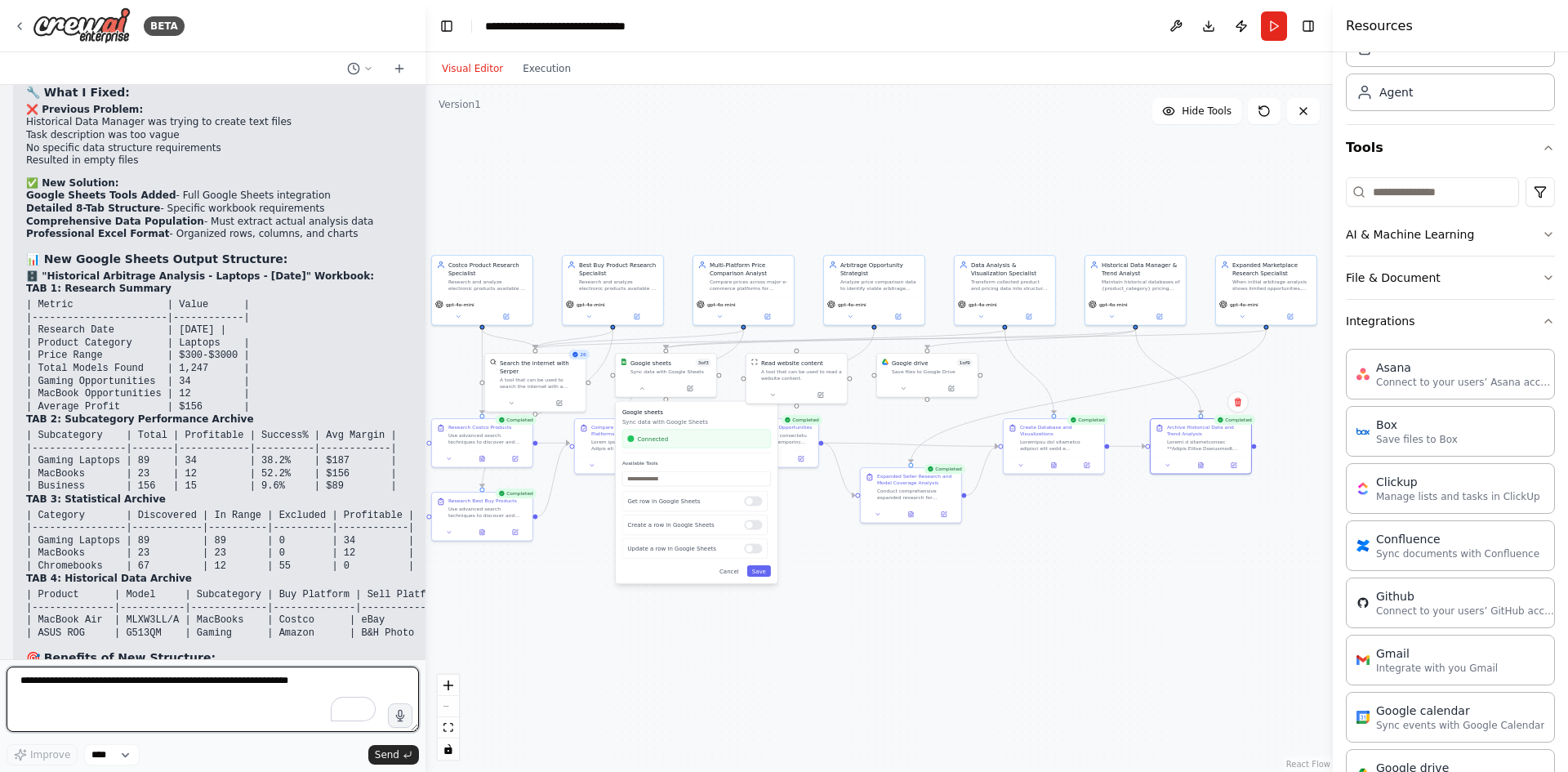
click at [138, 685] on textarea "To enrich screen reader interactions, please activate Accessibility in Grammarl…" at bounding box center [212, 699] width 412 height 66
type textarea "**********"
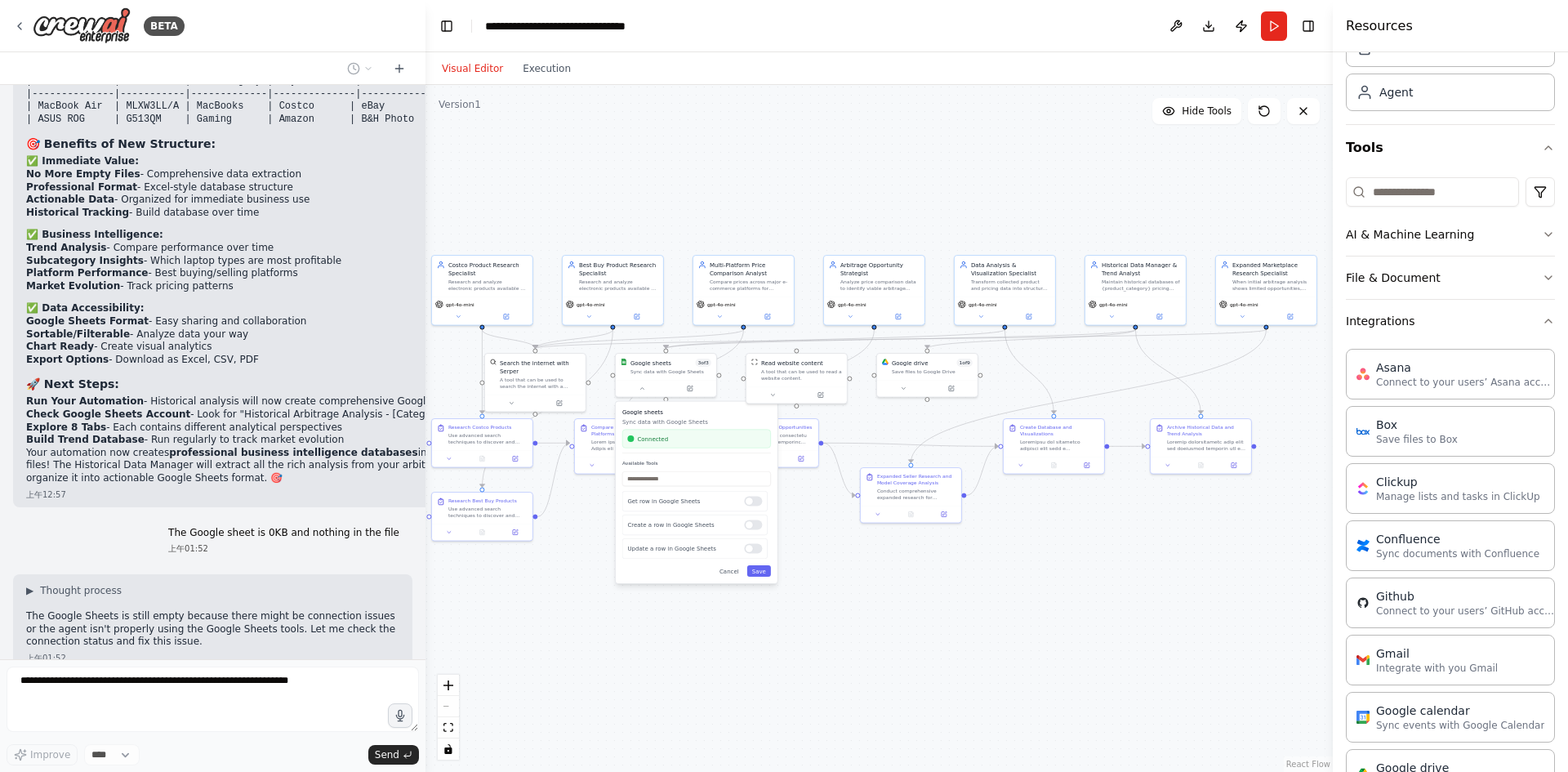
scroll to position [32588, 0]
